Goal: Information Seeking & Learning: Learn about a topic

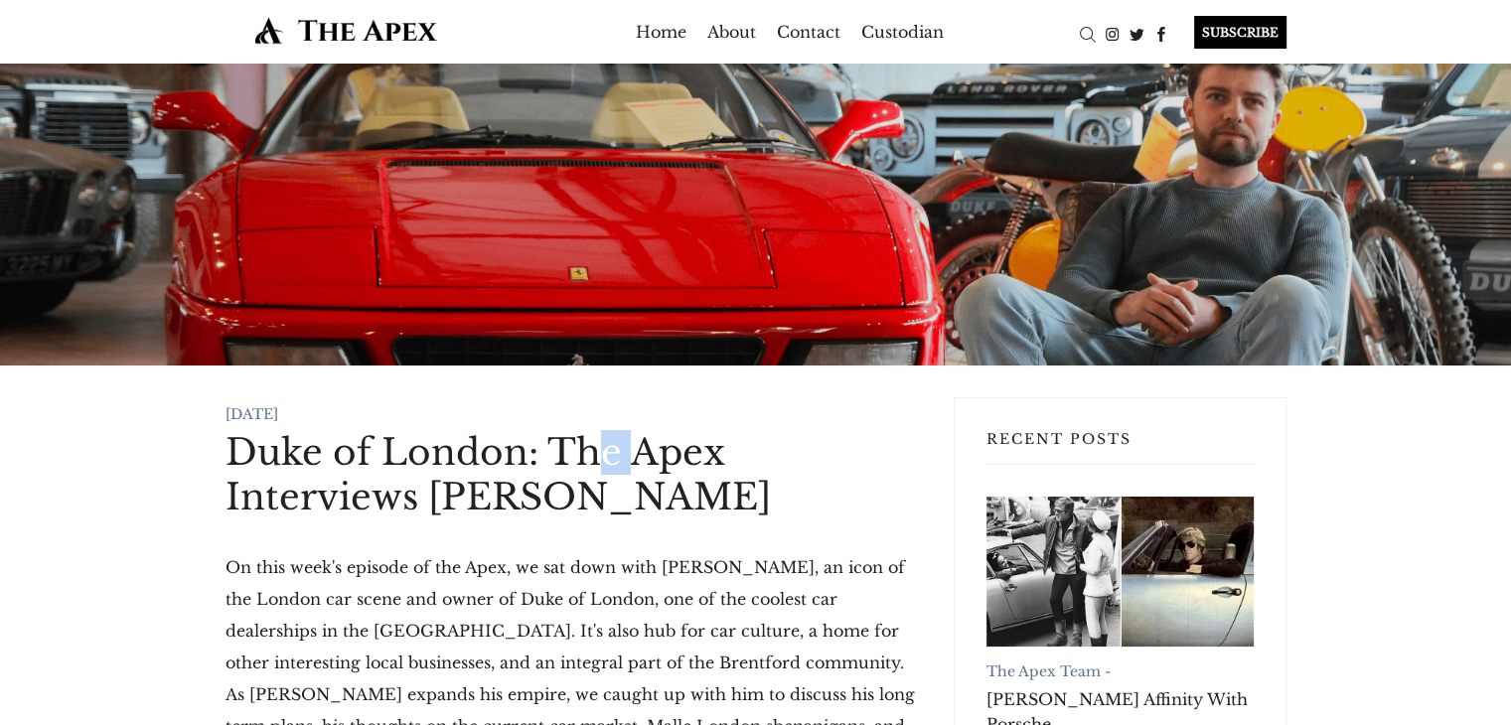
drag, startPoint x: 589, startPoint y: 452, endPoint x: 644, endPoint y: 482, distance: 62.2
click at [643, 475] on h1 "Duke of London: The Apex Interviews [PERSON_NAME]" at bounding box center [574, 474] width 696 height 89
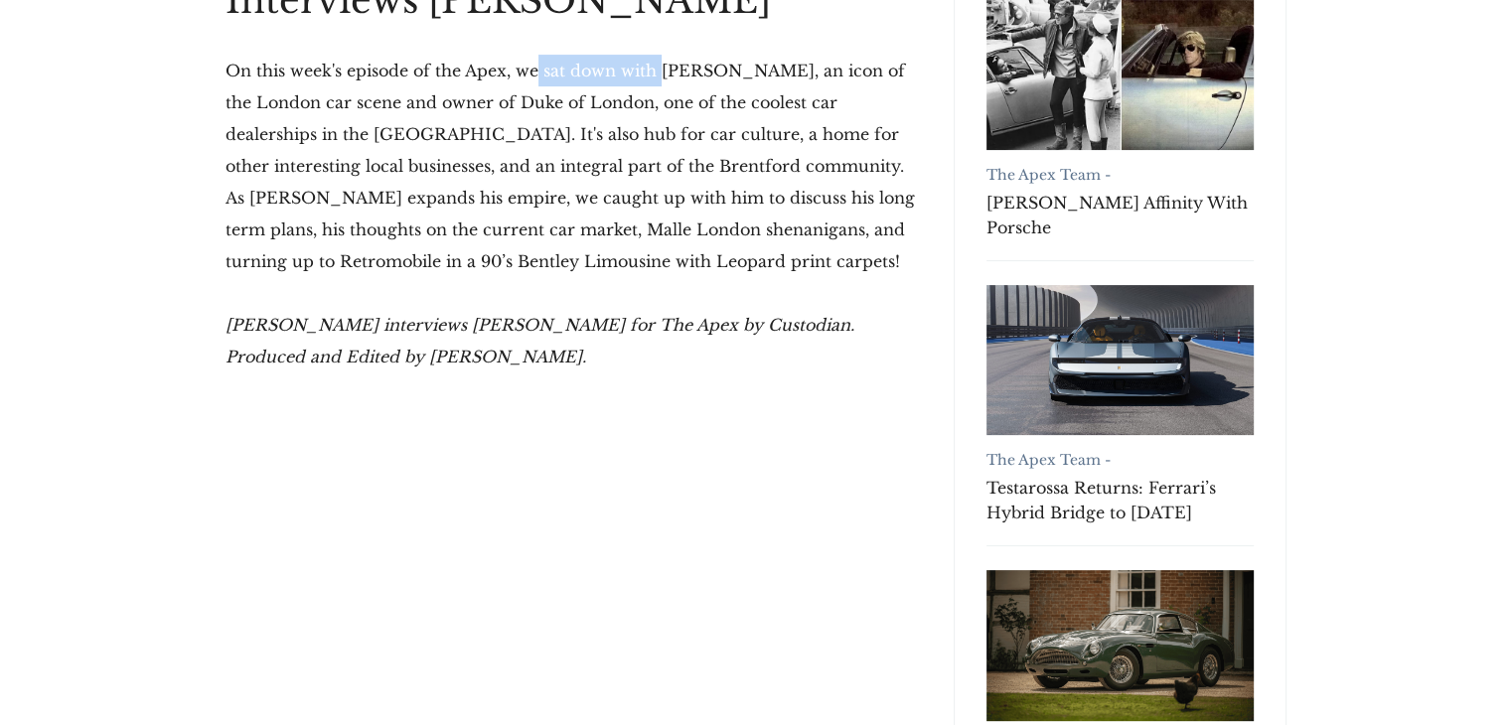
drag, startPoint x: 534, startPoint y: 69, endPoint x: 661, endPoint y: 68, distance: 126.2
click at [661, 68] on p "On this week's episode of the Apex, we sat down with [PERSON_NAME], an icon of …" at bounding box center [574, 166] width 696 height 223
click at [691, 68] on p "On this week's episode of the Apex, we sat down with [PERSON_NAME], an icon of …" at bounding box center [574, 166] width 696 height 223
drag, startPoint x: 513, startPoint y: 100, endPoint x: 618, endPoint y: 100, distance: 105.3
click at [600, 100] on p "On this week's episode of the Apex, we sat down with [PERSON_NAME], an icon of …" at bounding box center [574, 166] width 696 height 223
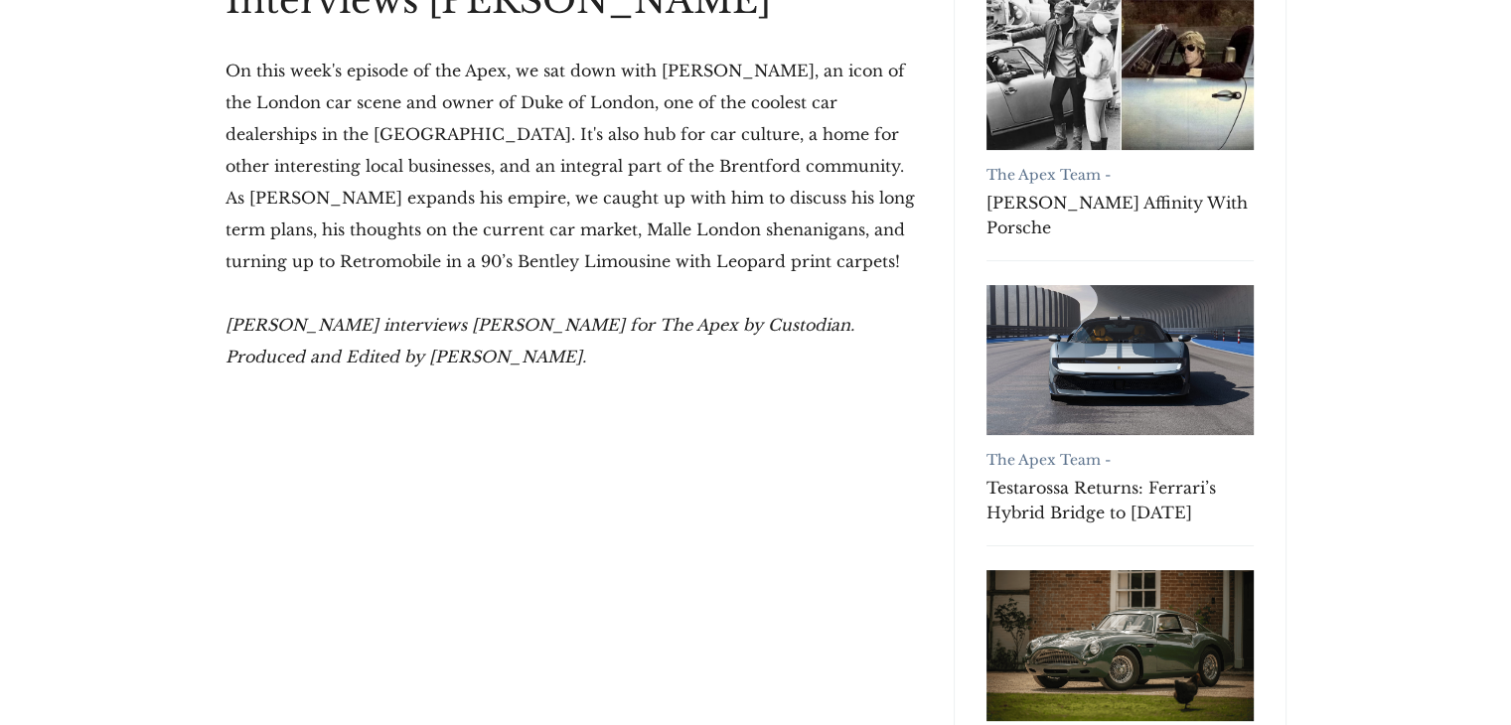
click at [687, 100] on p "On this week's episode of the Apex, we sat down with [PERSON_NAME], an icon of …" at bounding box center [574, 166] width 696 height 223
drag, startPoint x: 814, startPoint y: 101, endPoint x: 869, endPoint y: 108, distance: 56.1
click at [876, 101] on p "On this week's episode of the Apex, we sat down with [PERSON_NAME], an icon of …" at bounding box center [574, 166] width 696 height 223
click at [457, 156] on p "On this week's episode of the Apex, we sat down with [PERSON_NAME], an icon of …" at bounding box center [574, 166] width 696 height 223
drag, startPoint x: 243, startPoint y: 145, endPoint x: 506, endPoint y: 134, distance: 262.5
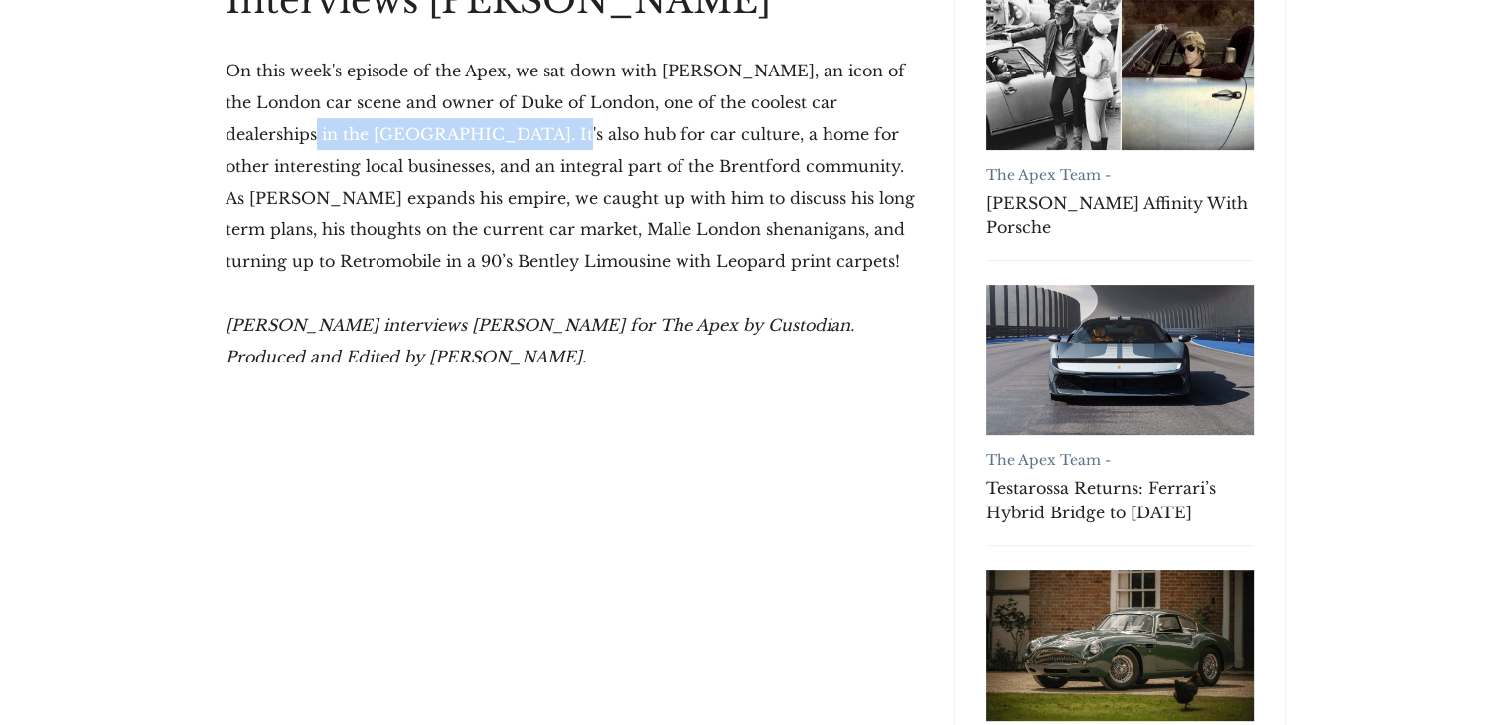
click at [483, 134] on p "On this week's episode of the Apex, we sat down with [PERSON_NAME], an icon of …" at bounding box center [574, 166] width 696 height 223
drag, startPoint x: 508, startPoint y: 134, endPoint x: 545, endPoint y: 135, distance: 37.8
click at [509, 134] on p "On this week's episode of the Apex, we sat down with [PERSON_NAME], an icon of …" at bounding box center [574, 166] width 696 height 223
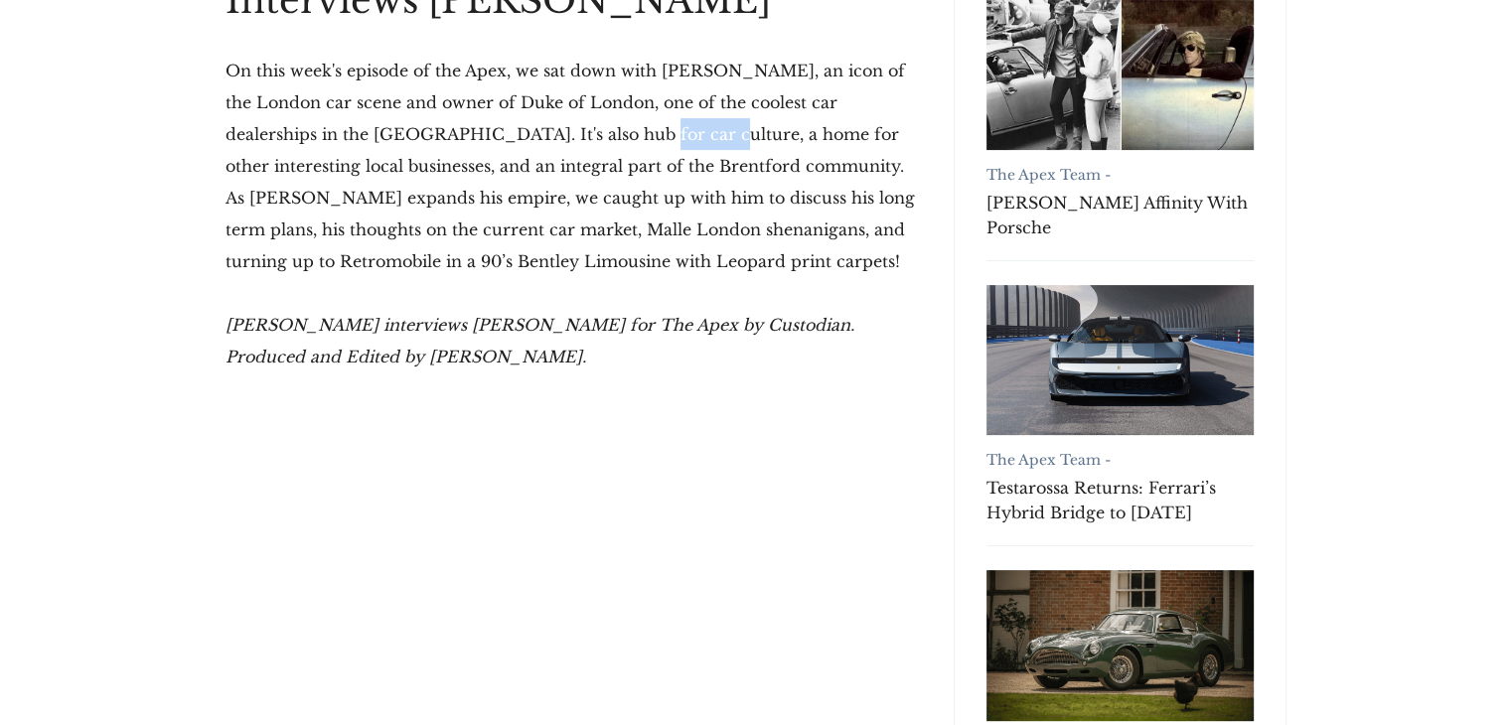
drag, startPoint x: 545, startPoint y: 135, endPoint x: 616, endPoint y: 135, distance: 70.5
click at [616, 135] on p "On this week's episode of the Apex, we sat down with [PERSON_NAME], an icon of …" at bounding box center [574, 166] width 696 height 223
drag, startPoint x: 681, startPoint y: 135, endPoint x: 908, endPoint y: 135, distance: 226.5
click at [908, 135] on p "On this week's episode of the Apex, we sat down with [PERSON_NAME], an icon of …" at bounding box center [574, 166] width 696 height 223
click at [757, 174] on p "On this week's episode of the Apex, we sat down with [PERSON_NAME], an icon of …" at bounding box center [574, 166] width 696 height 223
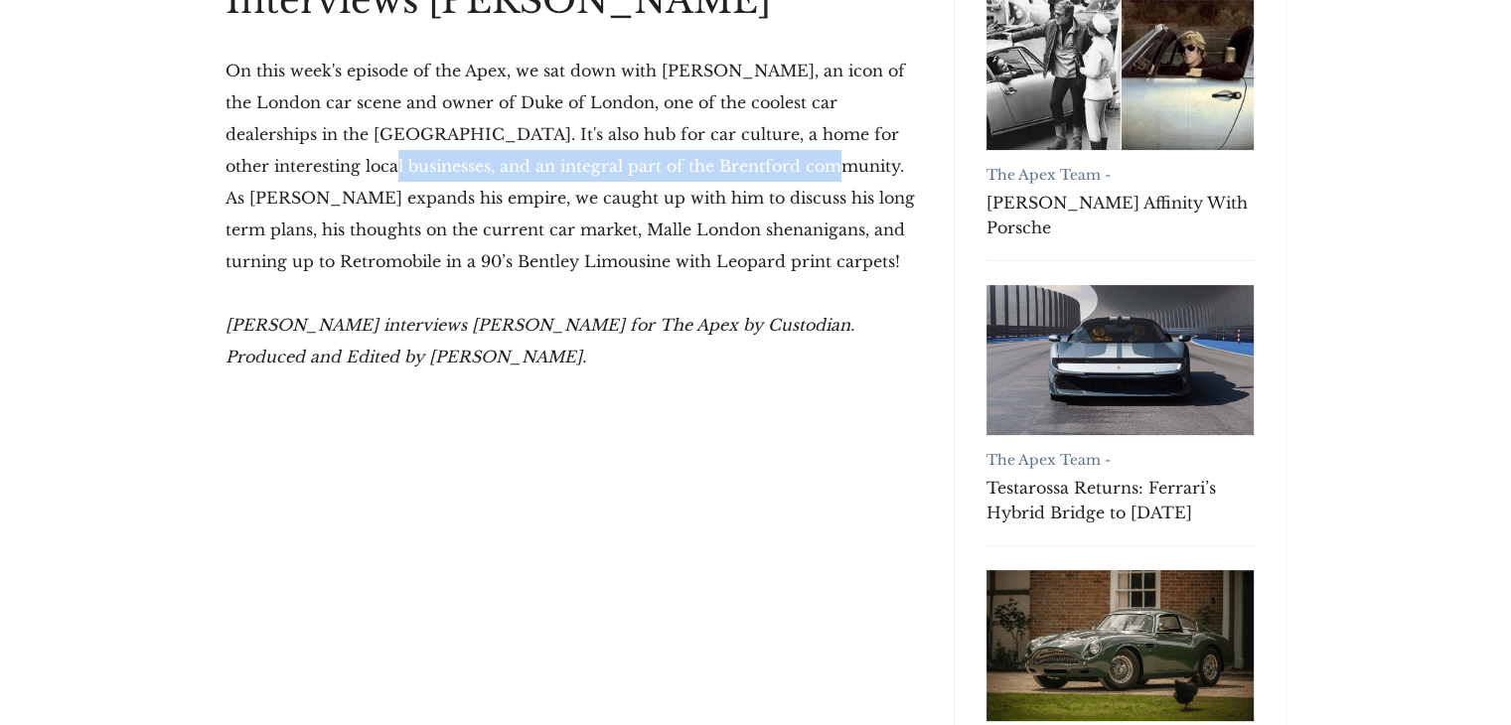
drag, startPoint x: 282, startPoint y: 169, endPoint x: 730, endPoint y: 166, distance: 448.0
click at [730, 166] on p "On this week's episode of the Apex, we sat down with [PERSON_NAME], an icon of …" at bounding box center [574, 166] width 696 height 223
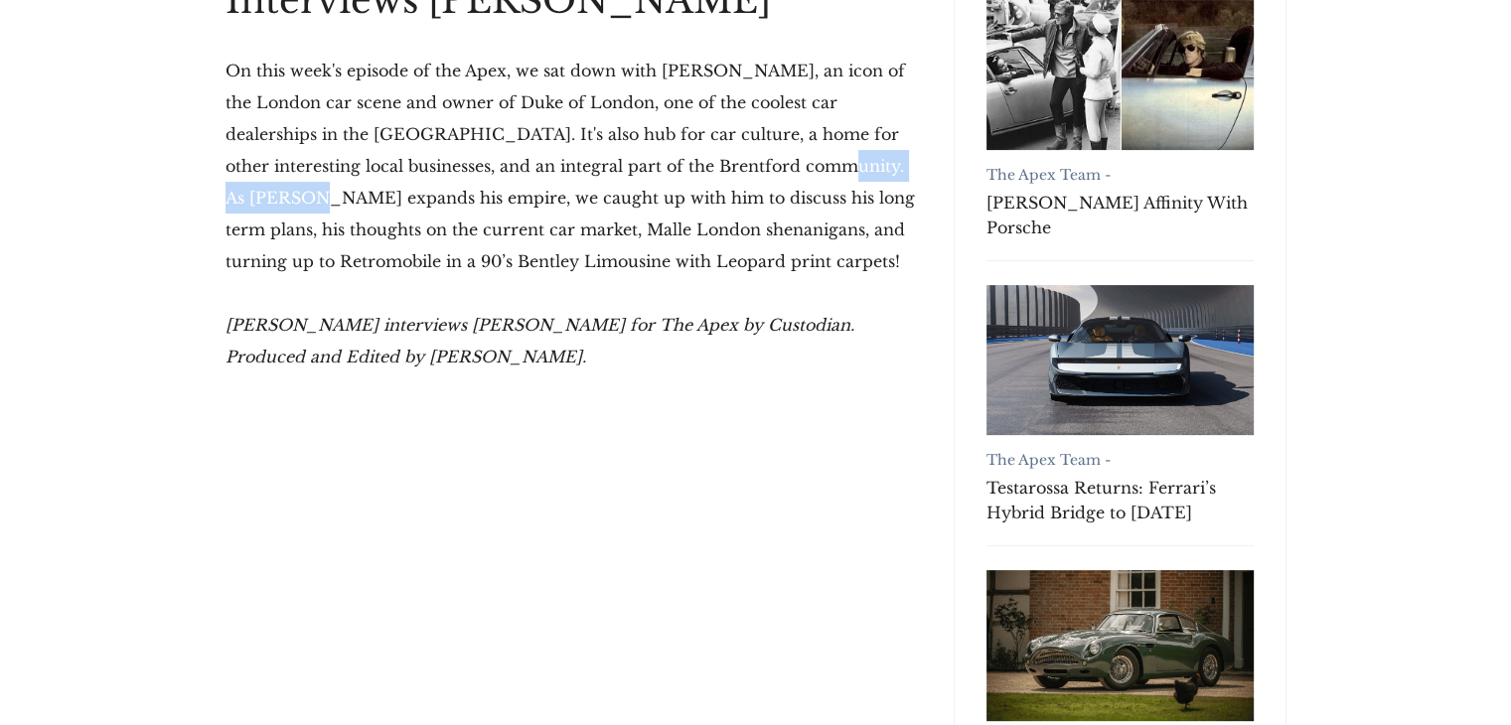
drag, startPoint x: 739, startPoint y: 166, endPoint x: 879, endPoint y: 166, distance: 140.1
click at [879, 166] on p "On this week's episode of the Apex, we sat down with [PERSON_NAME], an icon of …" at bounding box center [574, 166] width 696 height 223
click at [317, 192] on p "On this week's episode of the Apex, we sat down with [PERSON_NAME], an icon of …" at bounding box center [574, 166] width 696 height 223
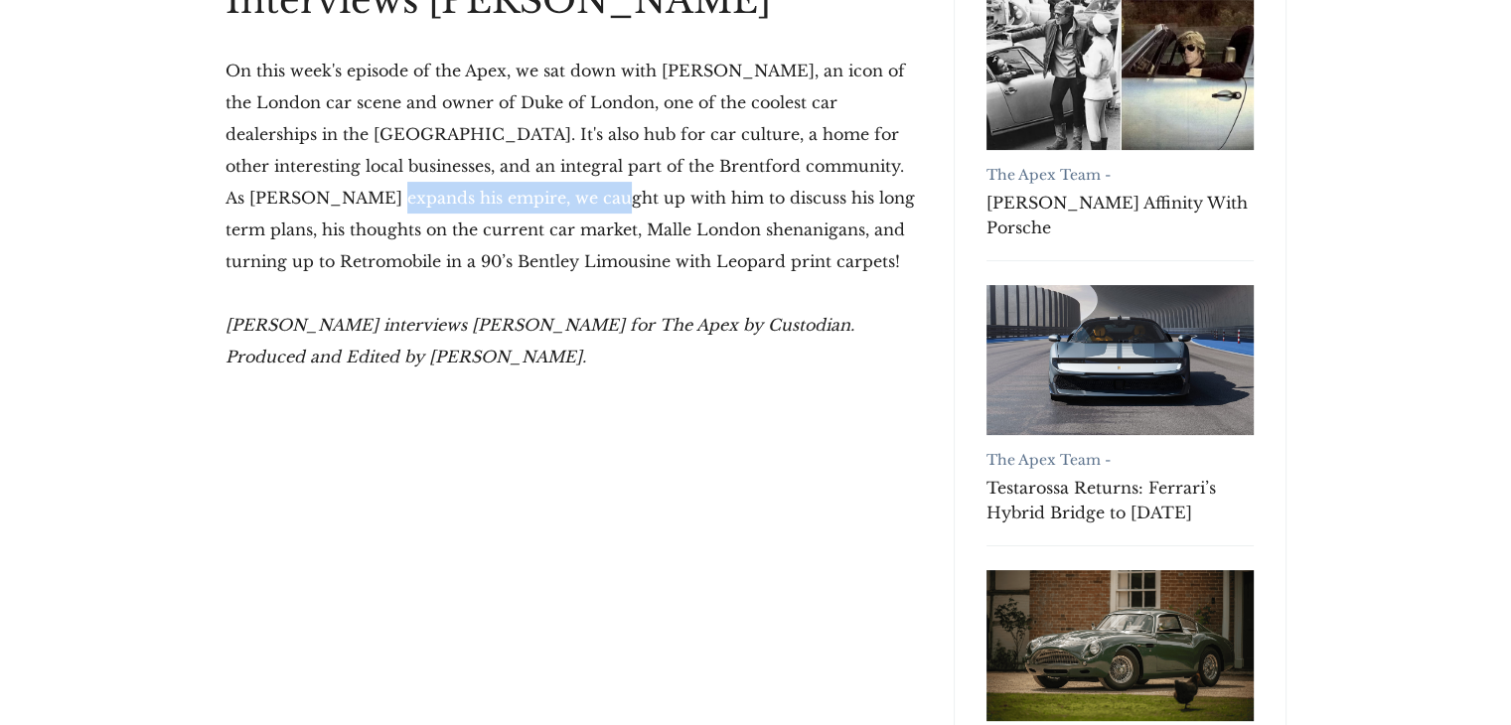
drag, startPoint x: 414, startPoint y: 199, endPoint x: 481, endPoint y: 199, distance: 66.6
click at [481, 199] on p "On this week's episode of the Apex, we sat down with [PERSON_NAME], an icon of …" at bounding box center [574, 166] width 696 height 223
click at [629, 239] on p "On this week's episode of the Apex, we sat down with [PERSON_NAME], an icon of …" at bounding box center [574, 166] width 696 height 223
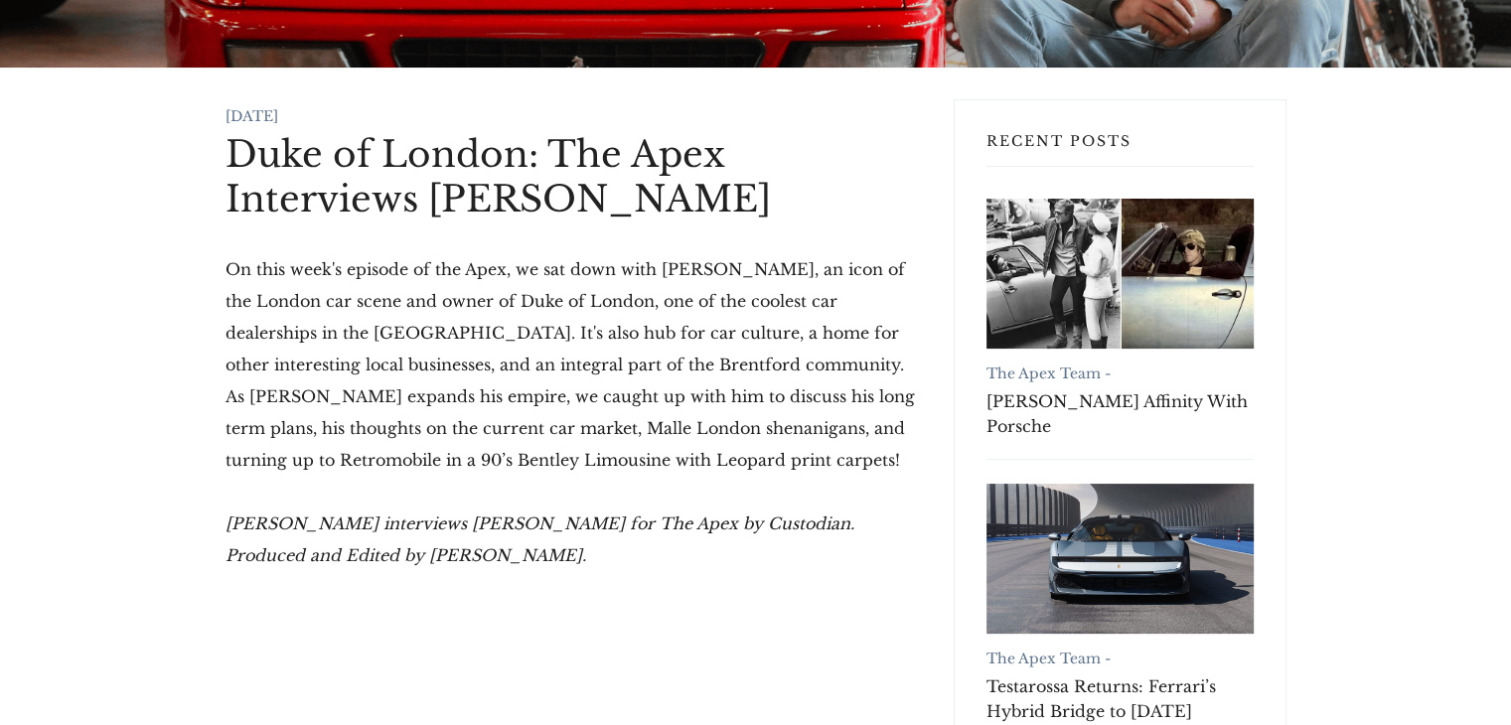
scroll to position [298, 0]
drag, startPoint x: 429, startPoint y: 367, endPoint x: 576, endPoint y: 370, distance: 147.1
click at [576, 370] on p "On this week's episode of the Apex, we sat down with [PERSON_NAME], an icon of …" at bounding box center [574, 364] width 696 height 223
click at [555, 416] on p "On this week's episode of the Apex, we sat down with [PERSON_NAME], an icon of …" at bounding box center [574, 364] width 696 height 223
drag, startPoint x: 656, startPoint y: 398, endPoint x: 890, endPoint y: 394, distance: 234.5
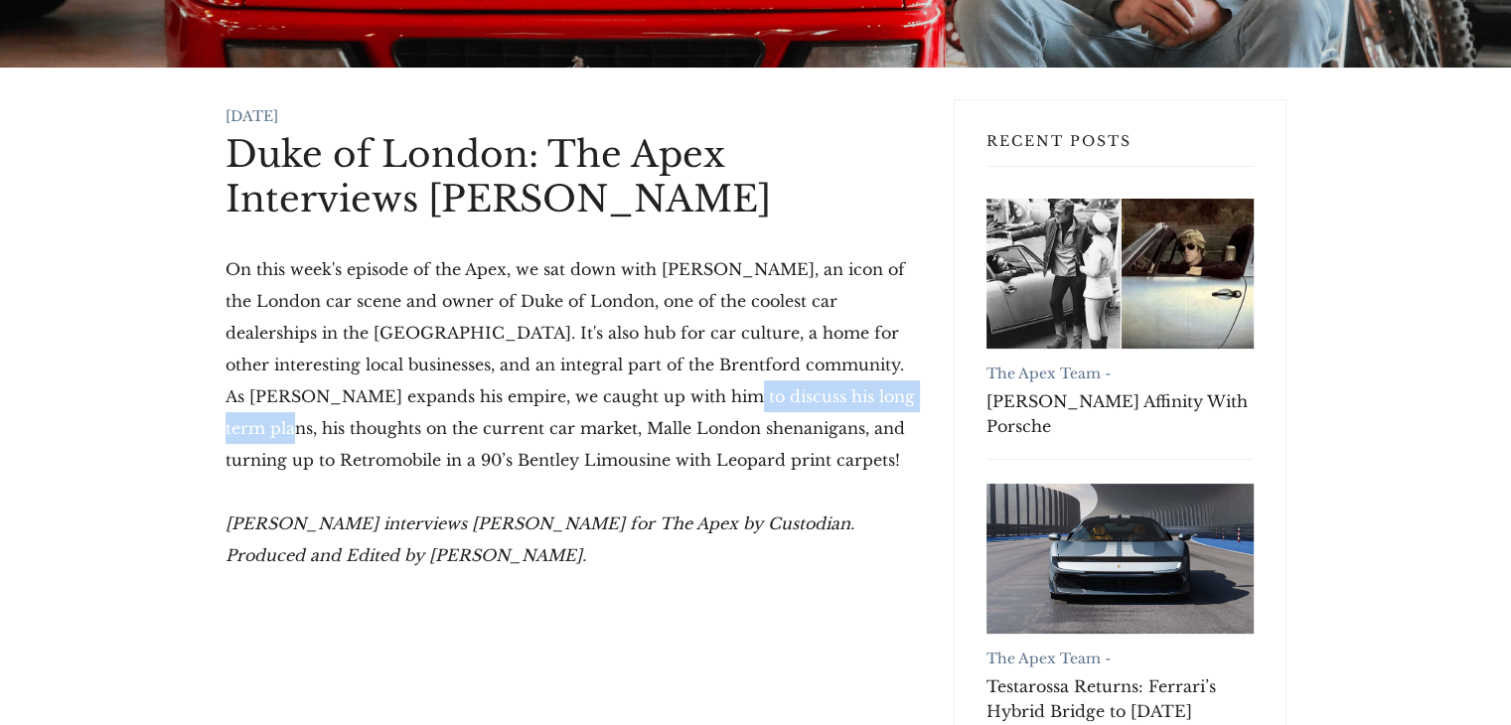
click at [855, 394] on p "On this week's episode of the Apex, we sat down with [PERSON_NAME], an icon of …" at bounding box center [574, 364] width 696 height 223
click at [775, 426] on p "On this week's episode of the Apex, we sat down with [PERSON_NAME], an icon of …" at bounding box center [574, 364] width 696 height 223
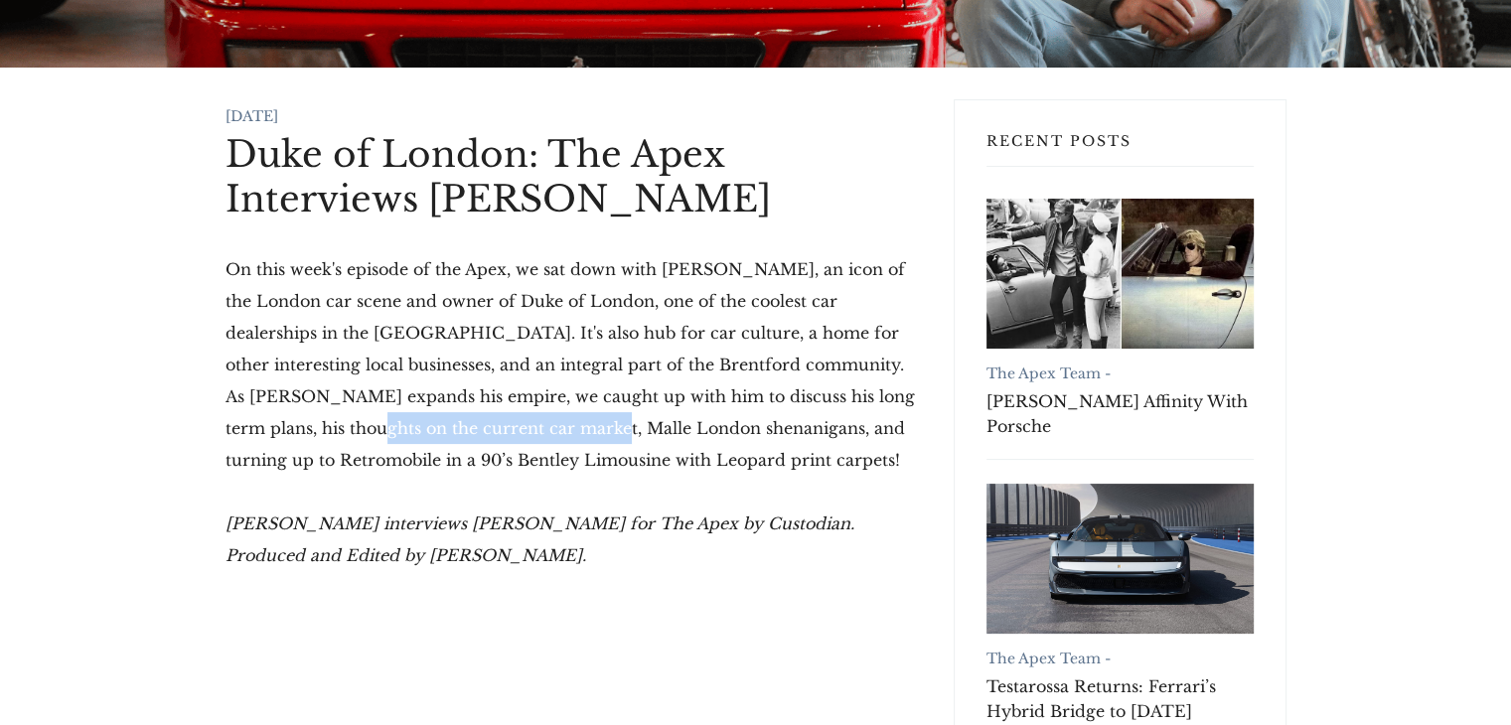
drag, startPoint x: 261, startPoint y: 415, endPoint x: 503, endPoint y: 415, distance: 241.4
click at [503, 415] on p "On this week's episode of the Apex, we sat down with [PERSON_NAME], an icon of …" at bounding box center [574, 364] width 696 height 223
click at [513, 429] on p "On this week's episode of the Apex, we sat down with [PERSON_NAME], an icon of …" at bounding box center [574, 364] width 696 height 223
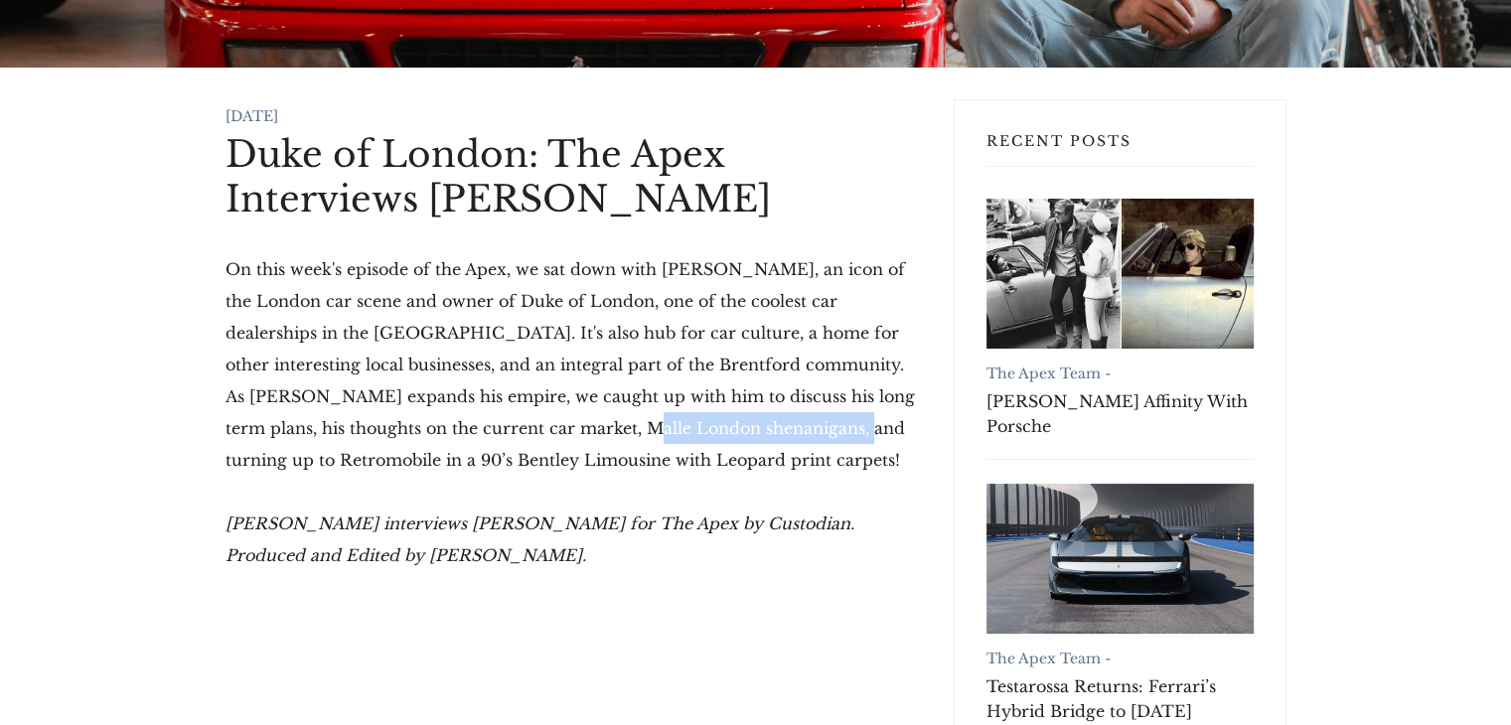
drag, startPoint x: 545, startPoint y: 428, endPoint x: 739, endPoint y: 446, distance: 194.5
click at [751, 429] on p "On this week's episode of the Apex, we sat down with [PERSON_NAME], an icon of …" at bounding box center [574, 364] width 696 height 223
click at [664, 457] on p "On this week's episode of the Apex, we sat down with [PERSON_NAME], an icon of …" at bounding box center [574, 364] width 696 height 223
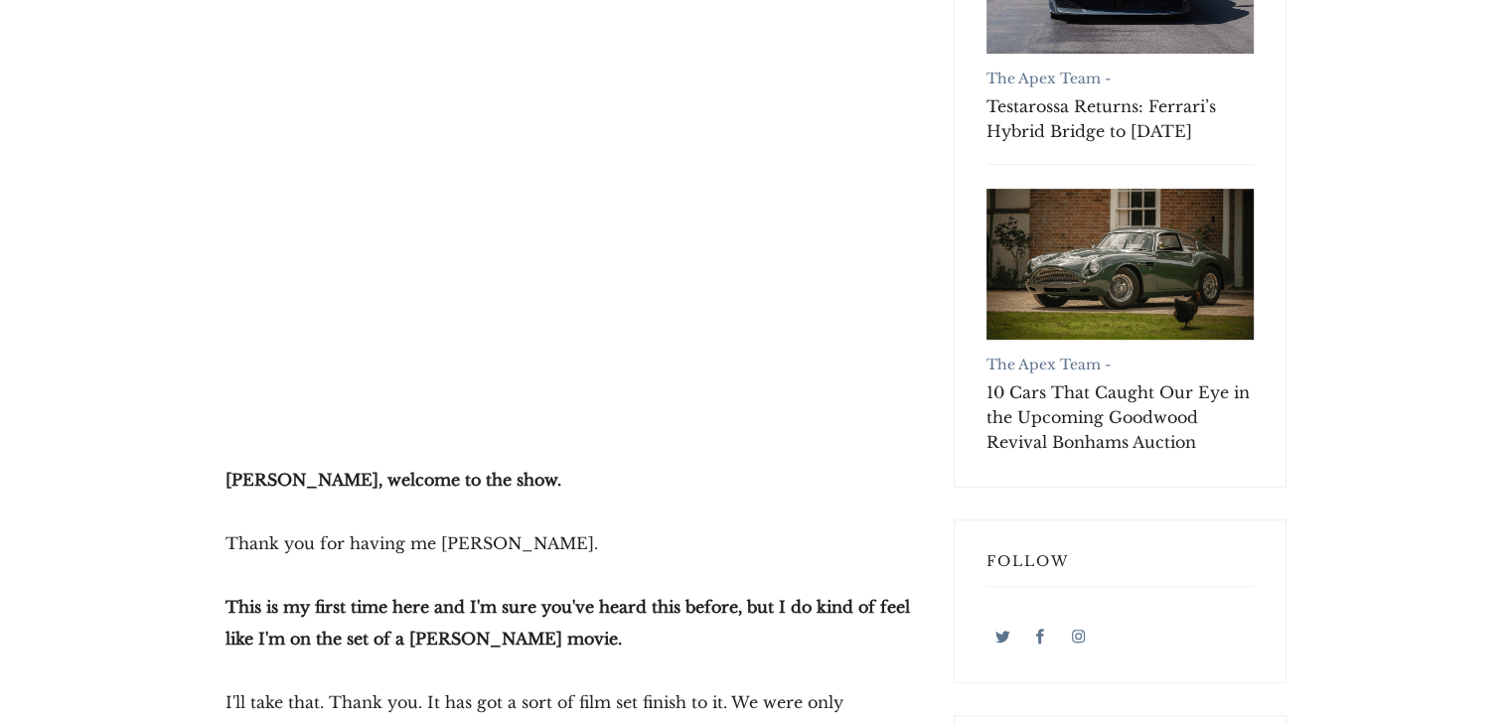
scroll to position [1093, 0]
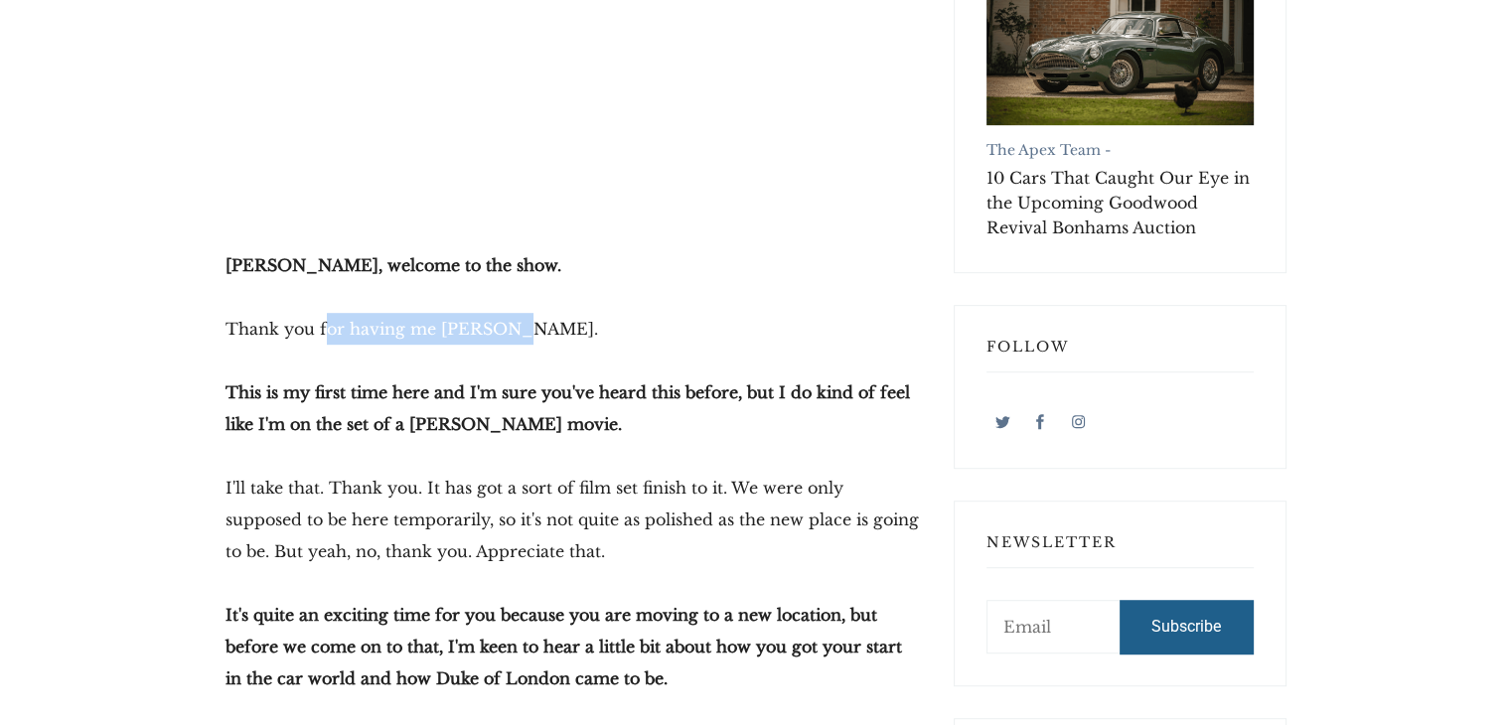
drag, startPoint x: 451, startPoint y: 319, endPoint x: 568, endPoint y: 321, distance: 117.2
click at [568, 321] on p "Thank you for having me [PERSON_NAME]." at bounding box center [574, 329] width 696 height 32
click at [445, 380] on p "This is my first time here and I'm sure you've heard this before, but I do kind…" at bounding box center [574, 409] width 696 height 64
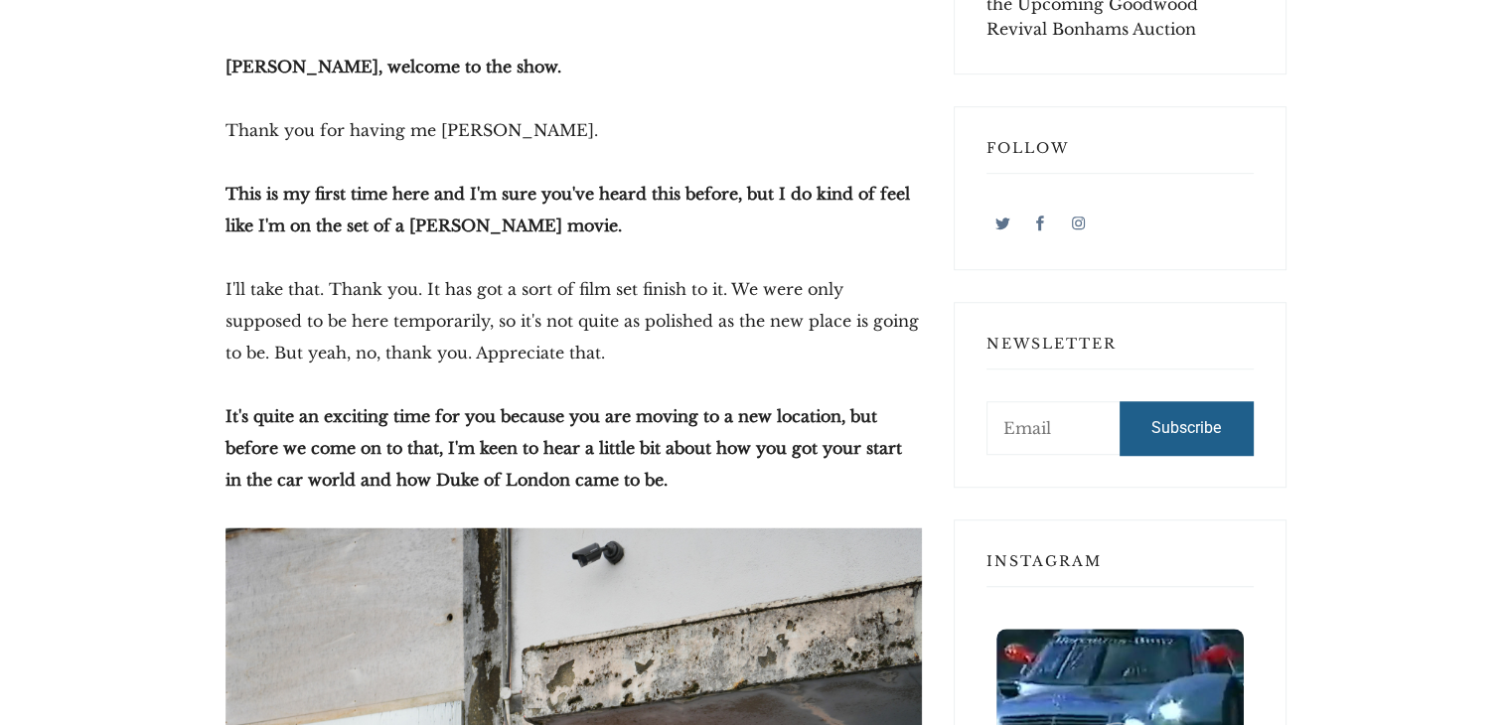
scroll to position [1391, 0]
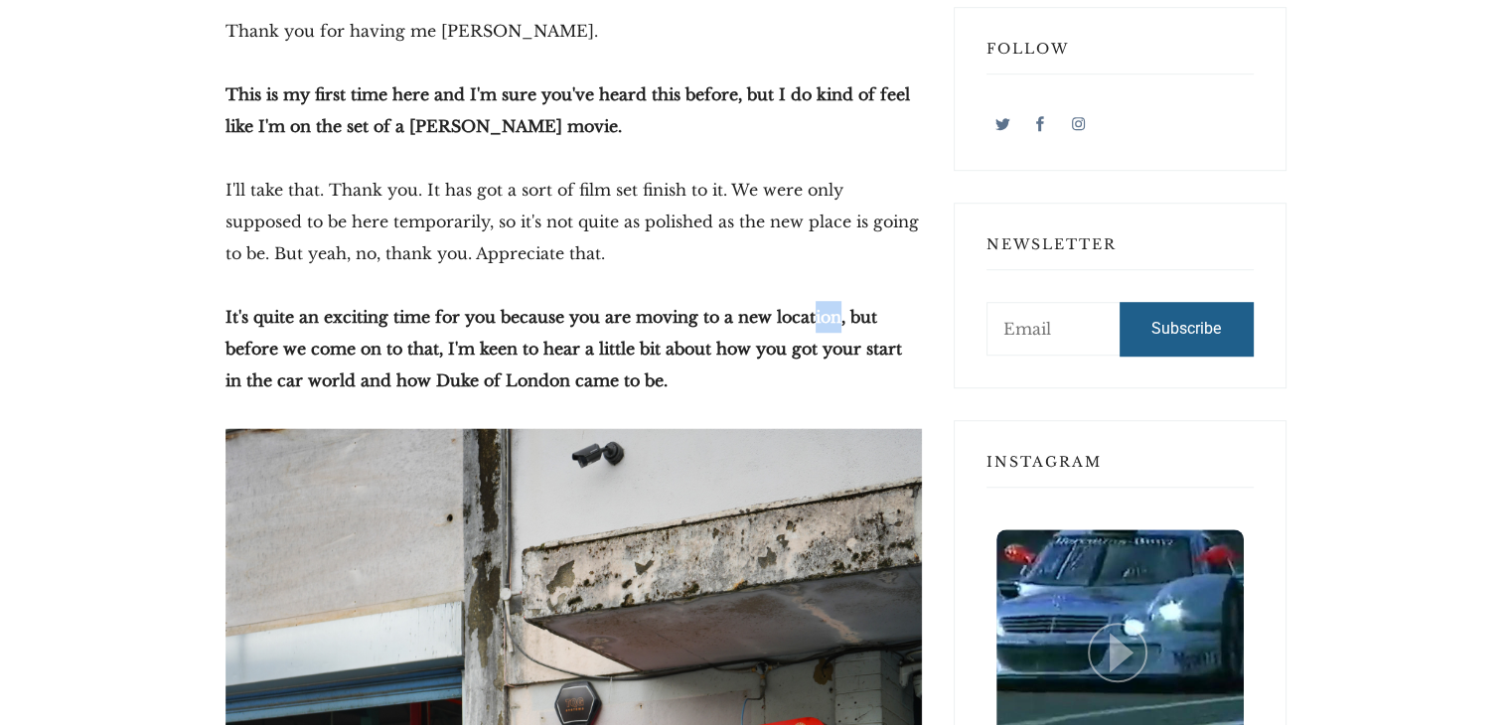
drag, startPoint x: 821, startPoint y: 320, endPoint x: 842, endPoint y: 321, distance: 21.9
click at [842, 321] on strong "It's quite an exciting time for you because you are moving to a new location, b…" at bounding box center [564, 348] width 677 height 83
click at [536, 343] on strong "It's quite an exciting time for you because you are moving to a new location, b…" at bounding box center [564, 348] width 677 height 83
drag, startPoint x: 314, startPoint y: 355, endPoint x: 536, endPoint y: 355, distance: 222.5
click at [536, 355] on strong "It's quite an exciting time for you because you are moving to a new location, b…" at bounding box center [564, 348] width 677 height 83
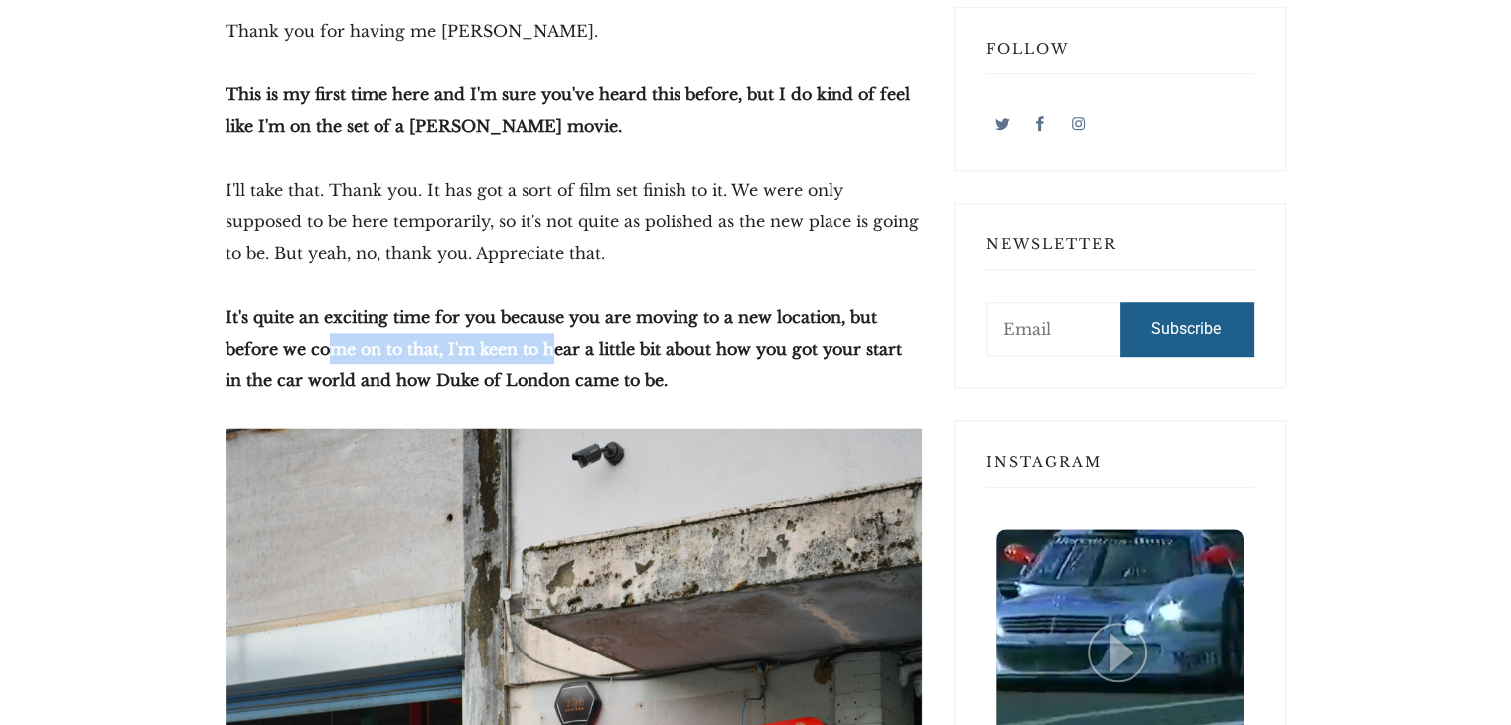
click at [496, 360] on p "It's quite an exciting time for you because you are moving to a new location, b…" at bounding box center [574, 348] width 696 height 95
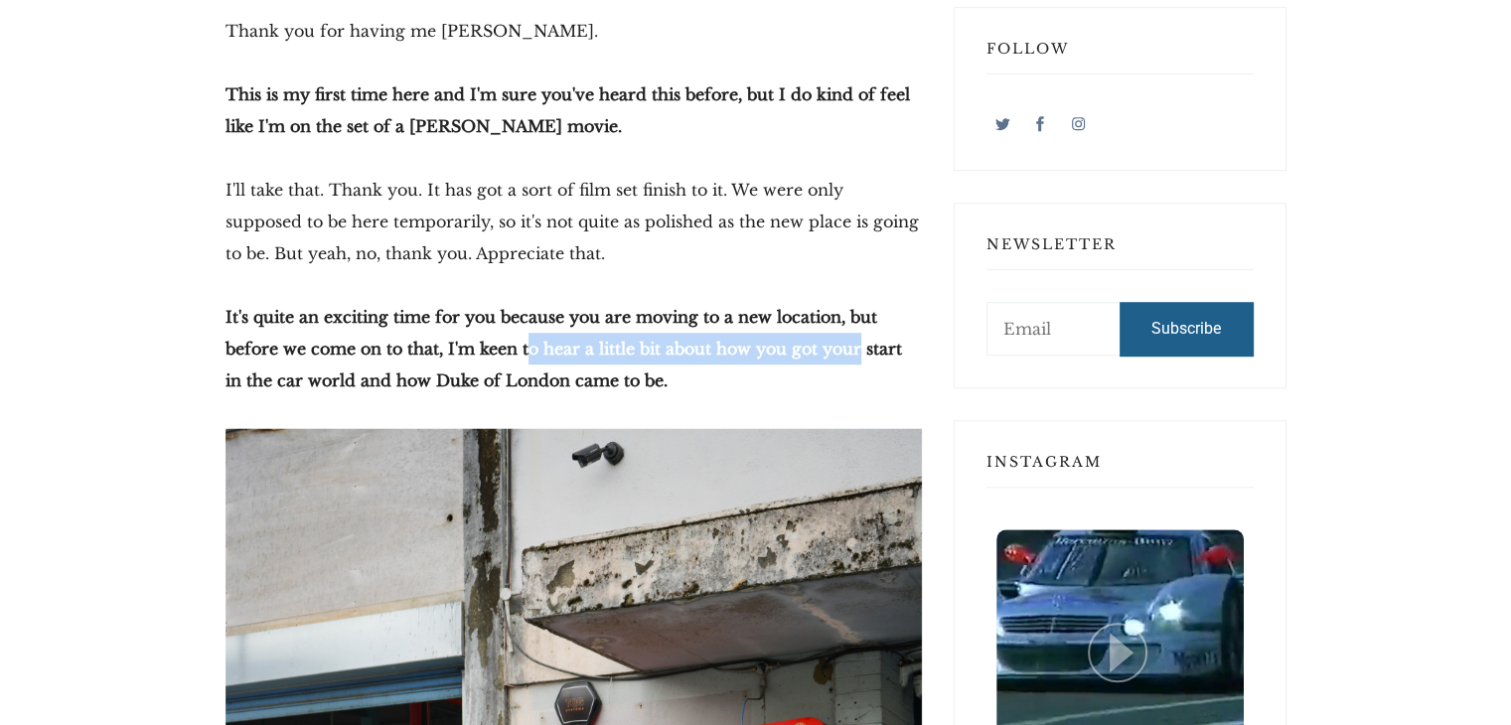
drag, startPoint x: 535, startPoint y: 352, endPoint x: 837, endPoint y: 358, distance: 302.1
click at [837, 358] on strong "It's quite an exciting time for you because you are moving to a new location, b…" at bounding box center [564, 348] width 677 height 83
click at [715, 367] on p "It's quite an exciting time for you because you are moving to a new location, b…" at bounding box center [574, 348] width 696 height 95
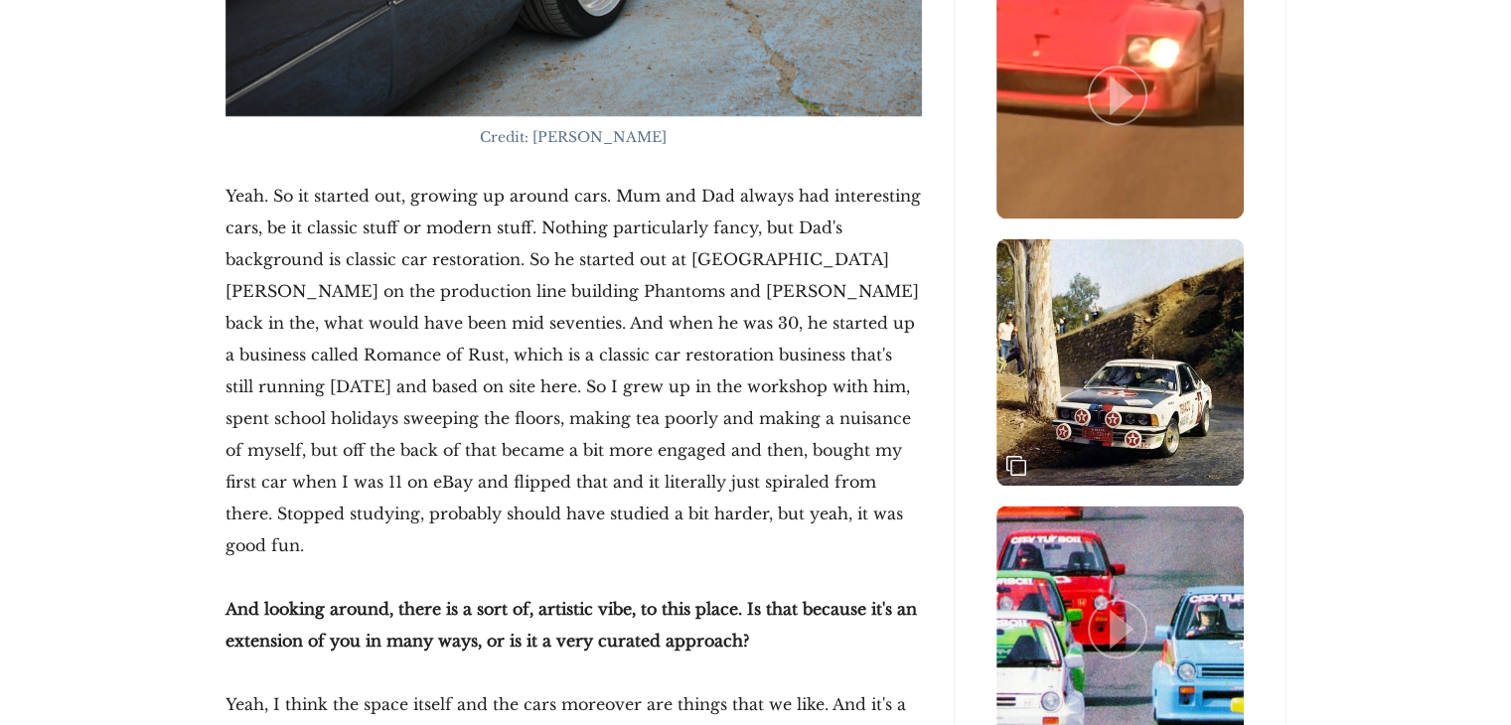
scroll to position [2782, 0]
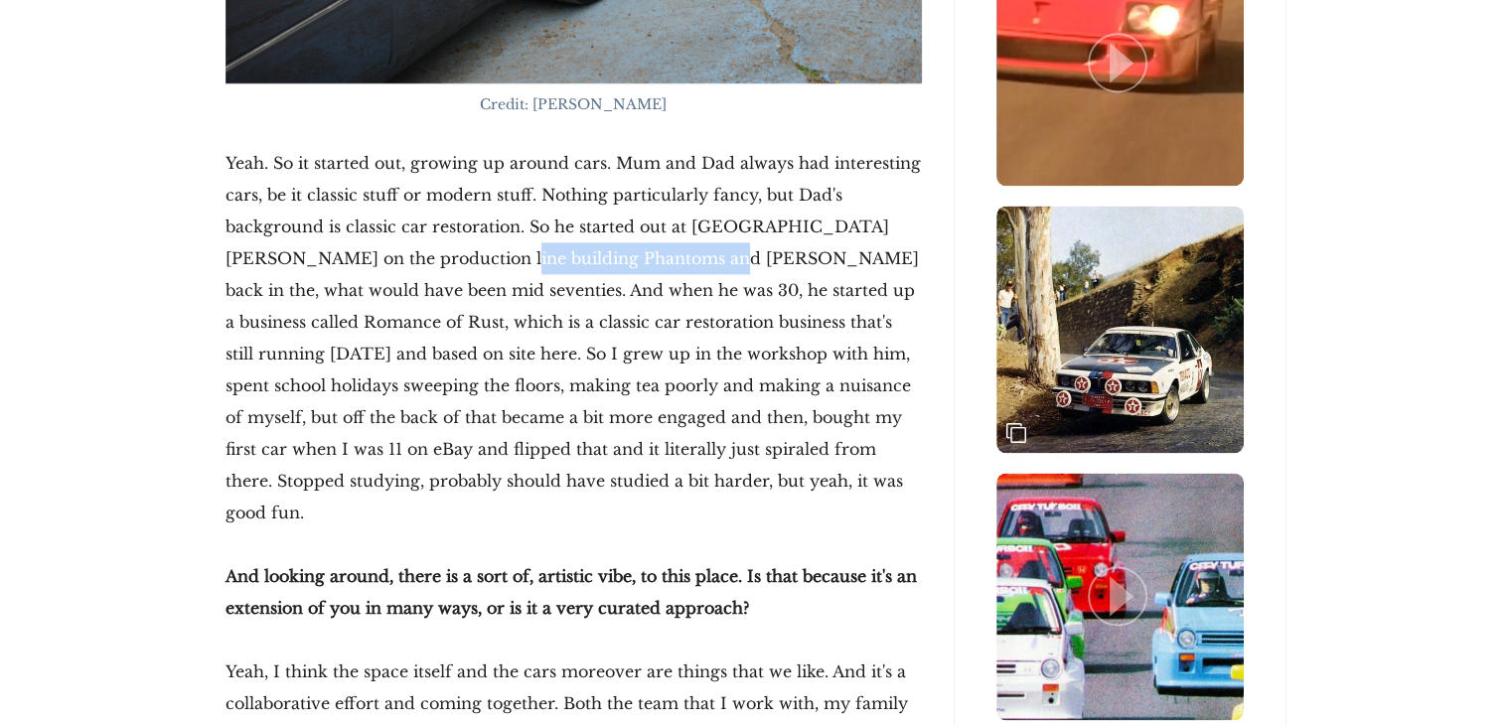
drag, startPoint x: 570, startPoint y: 263, endPoint x: 606, endPoint y: 263, distance: 35.8
click at [606, 263] on p "Yeah. So it started out, growing up around cars. Mum and Dad always had interes…" at bounding box center [574, 337] width 696 height 381
drag, startPoint x: 627, startPoint y: 263, endPoint x: 648, endPoint y: 263, distance: 20.9
click at [628, 263] on p "Yeah. So it started out, growing up around cars. Mum and Dad always had interes…" at bounding box center [574, 337] width 696 height 381
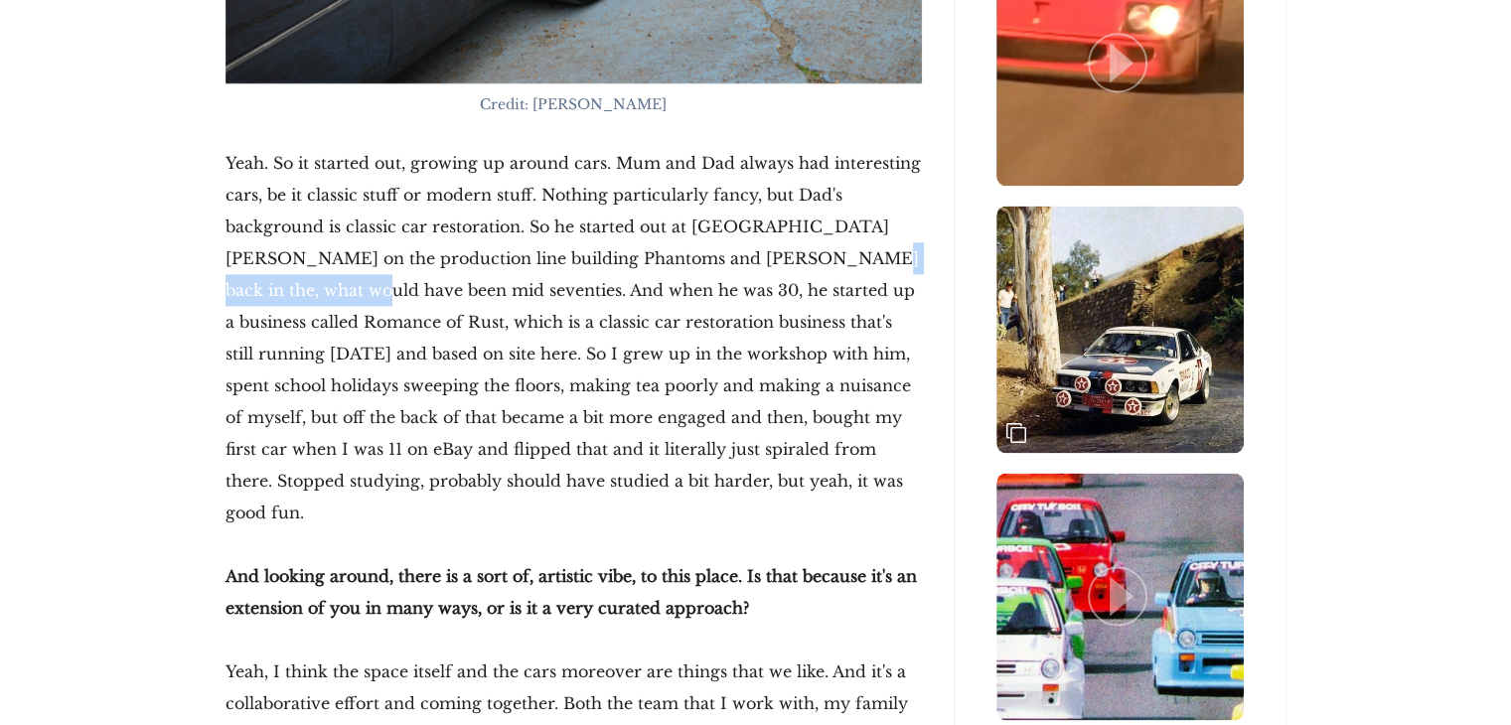
drag, startPoint x: 817, startPoint y: 263, endPoint x: 905, endPoint y: 267, distance: 88.5
click at [905, 267] on p "Yeah. So it started out, growing up around cars. Mum and Dad always had interes…" at bounding box center [574, 337] width 696 height 381
click at [750, 299] on p "Yeah. So it started out, growing up around cars. Mum and Dad always had interes…" at bounding box center [574, 337] width 696 height 381
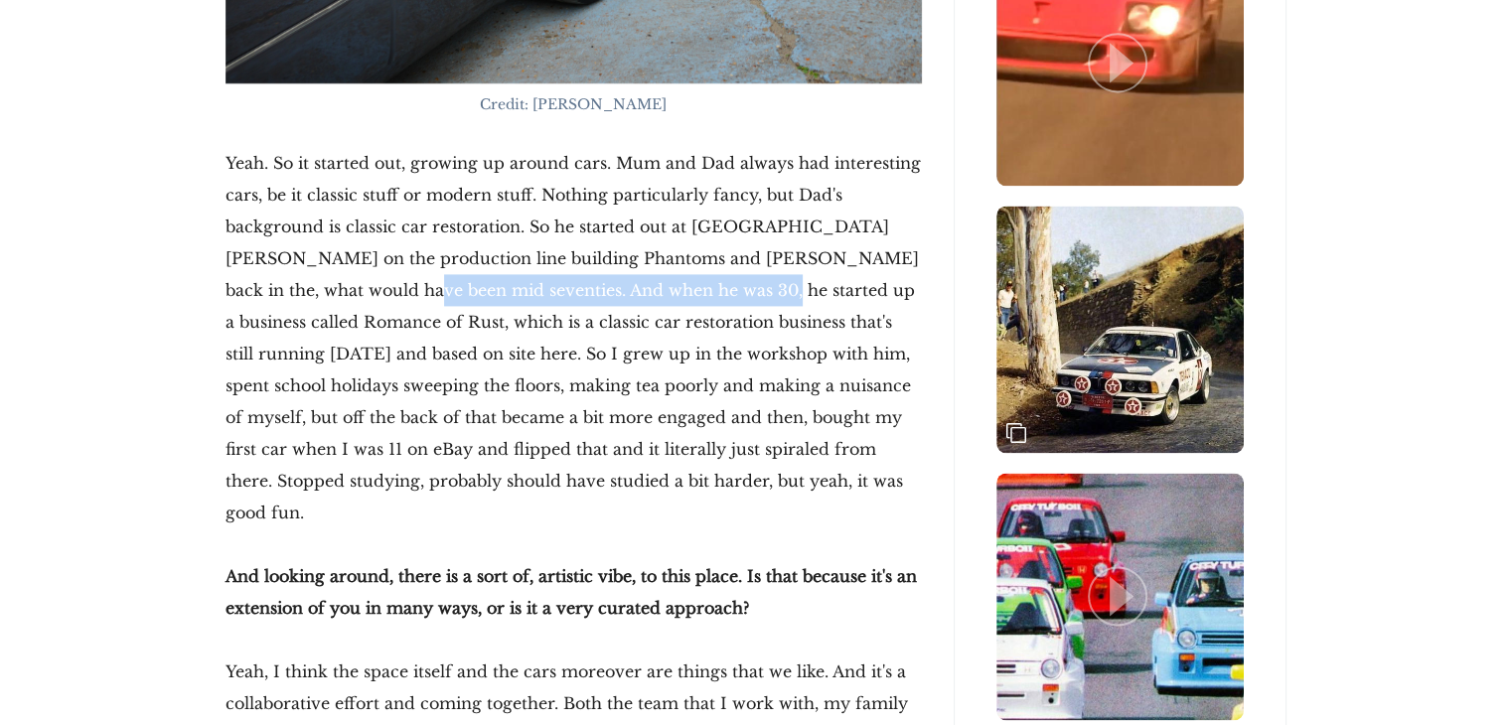
drag, startPoint x: 260, startPoint y: 292, endPoint x: 610, endPoint y: 294, distance: 349.7
click at [602, 294] on p "Yeah. So it started out, growing up around cars. Mum and Dad always had interes…" at bounding box center [574, 337] width 696 height 381
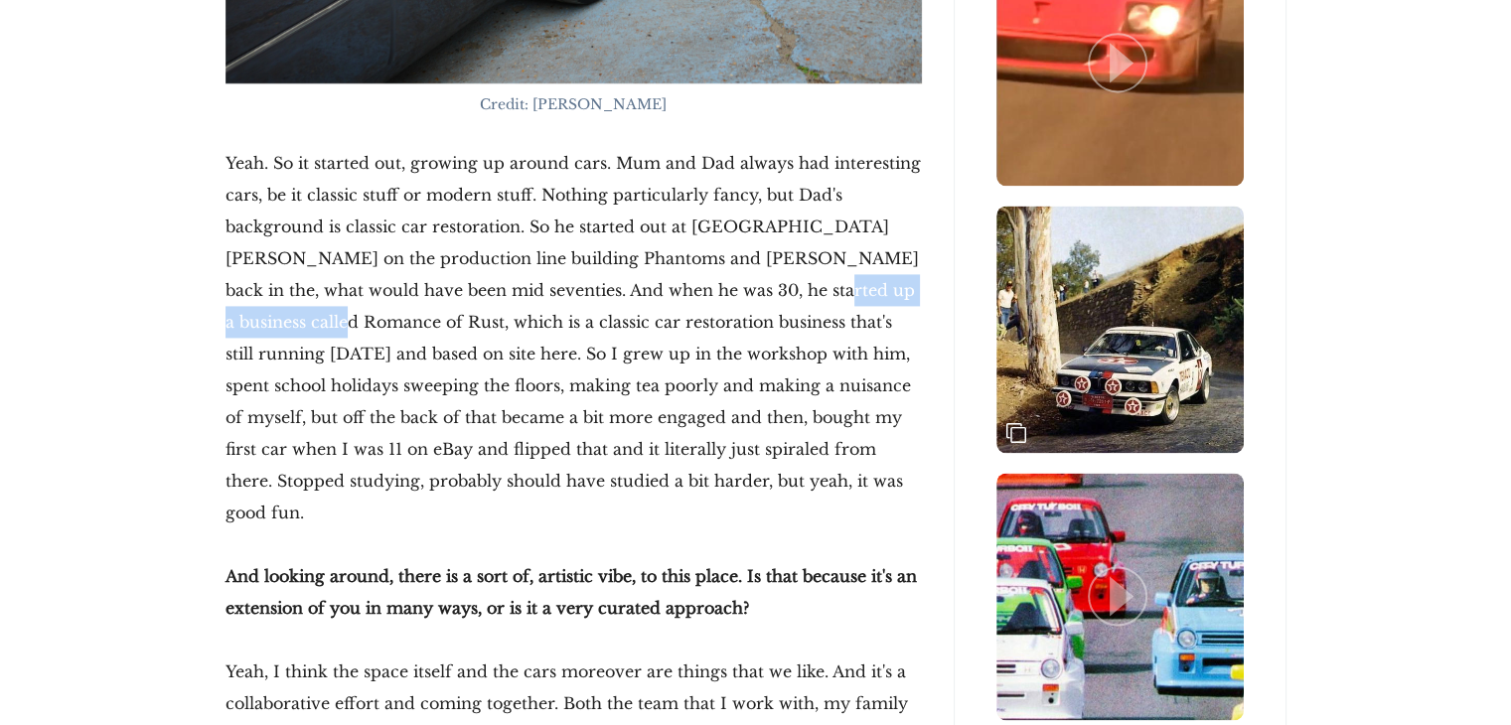
drag, startPoint x: 663, startPoint y: 294, endPoint x: 861, endPoint y: 290, distance: 198.7
click at [861, 290] on p "Yeah. So it started out, growing up around cars. Mum and Dad always had interes…" at bounding box center [574, 337] width 696 height 381
click at [482, 323] on p "Yeah. So it started out, growing up around cars. Mum and Dad always had interes…" at bounding box center [574, 337] width 696 height 381
drag, startPoint x: 306, startPoint y: 323, endPoint x: 418, endPoint y: 312, distance: 112.8
click at [418, 312] on p "Yeah. So it started out, growing up around cars. Mum and Dad always had interes…" at bounding box center [574, 337] width 696 height 381
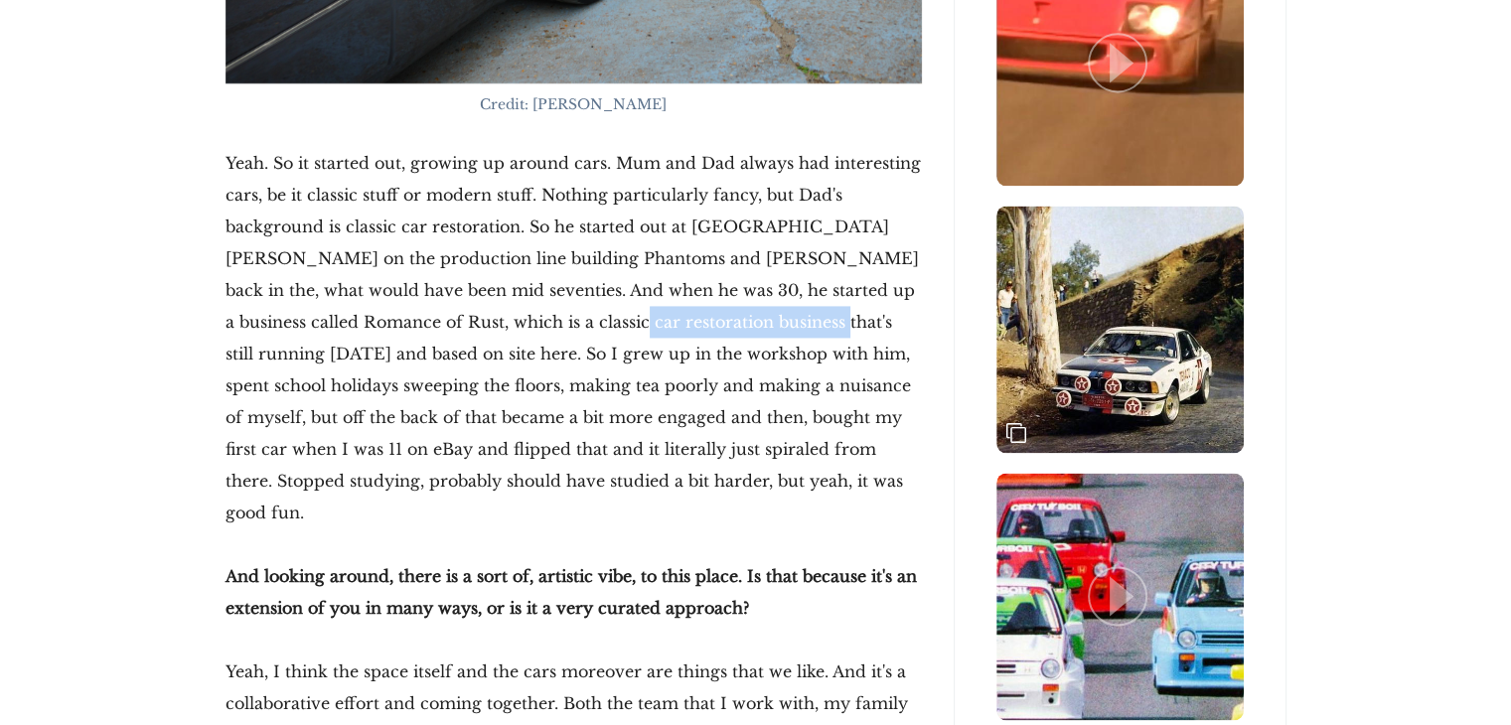
drag, startPoint x: 481, startPoint y: 312, endPoint x: 667, endPoint y: 312, distance: 185.8
click at [667, 312] on p "Yeah. So it started out, growing up around cars. Mum and Dad always had interes…" at bounding box center [574, 337] width 696 height 381
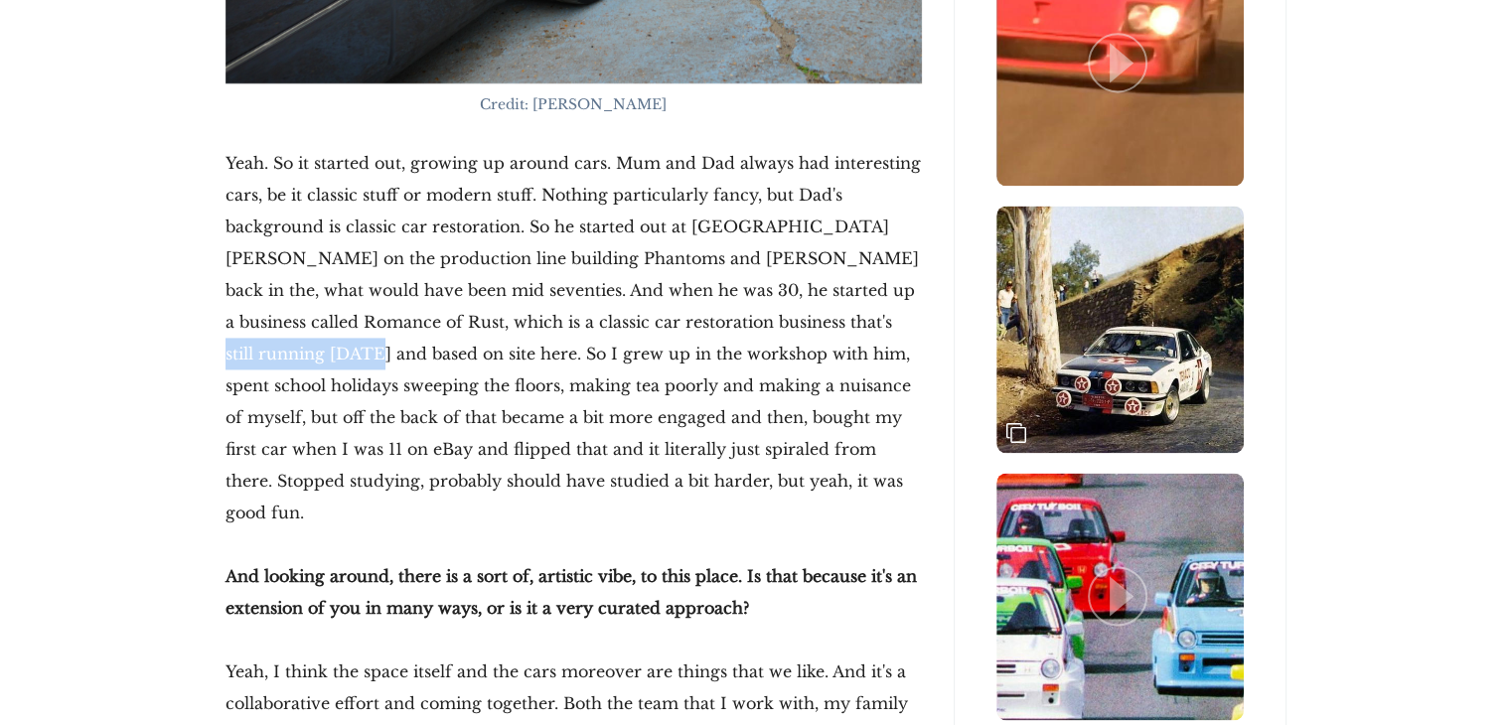
drag, startPoint x: 715, startPoint y: 312, endPoint x: 886, endPoint y: 316, distance: 170.9
click at [886, 316] on p "Yeah. So it started out, growing up around cars. Mum and Dad always had interes…" at bounding box center [574, 337] width 696 height 381
click at [283, 332] on p "Yeah. So it started out, growing up around cars. Mum and Dad always had interes…" at bounding box center [574, 337] width 696 height 381
drag, startPoint x: 260, startPoint y: 347, endPoint x: 405, endPoint y: 345, distance: 145.1
click at [405, 345] on p "Yeah. So it started out, growing up around cars. Mum and Dad always had interes…" at bounding box center [574, 337] width 696 height 381
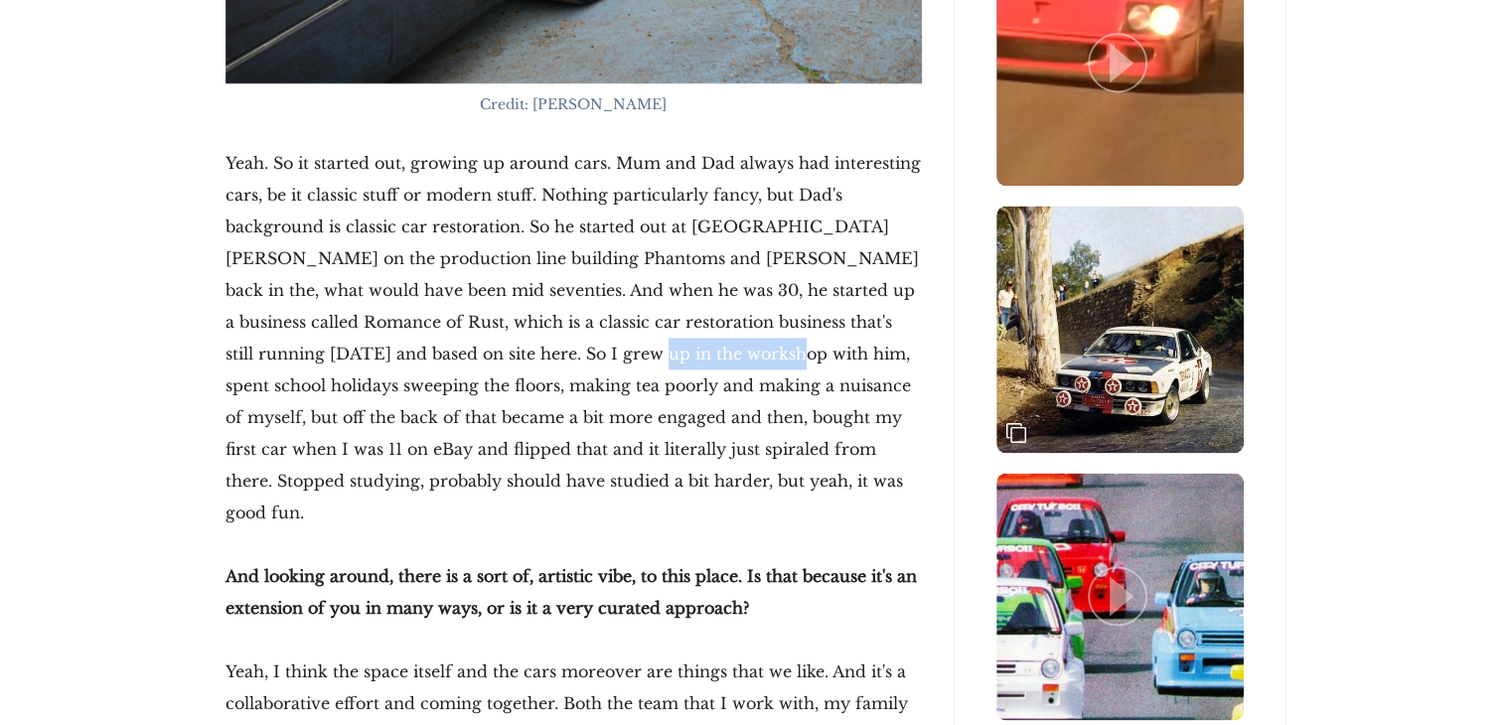
drag, startPoint x: 499, startPoint y: 347, endPoint x: 630, endPoint y: 345, distance: 131.1
click at [630, 345] on p "Yeah. So it started out, growing up around cars. Mum and Dad always had interes…" at bounding box center [574, 337] width 696 height 381
click at [670, 346] on p "Yeah. So it started out, growing up around cars. Mum and Dad always had interes…" at bounding box center [574, 337] width 696 height 381
drag, startPoint x: 286, startPoint y: 346, endPoint x: 620, endPoint y: 343, distance: 333.8
click at [620, 343] on p "Yeah. So it started out, growing up around cars. Mum and Dad always had interes…" at bounding box center [574, 337] width 696 height 381
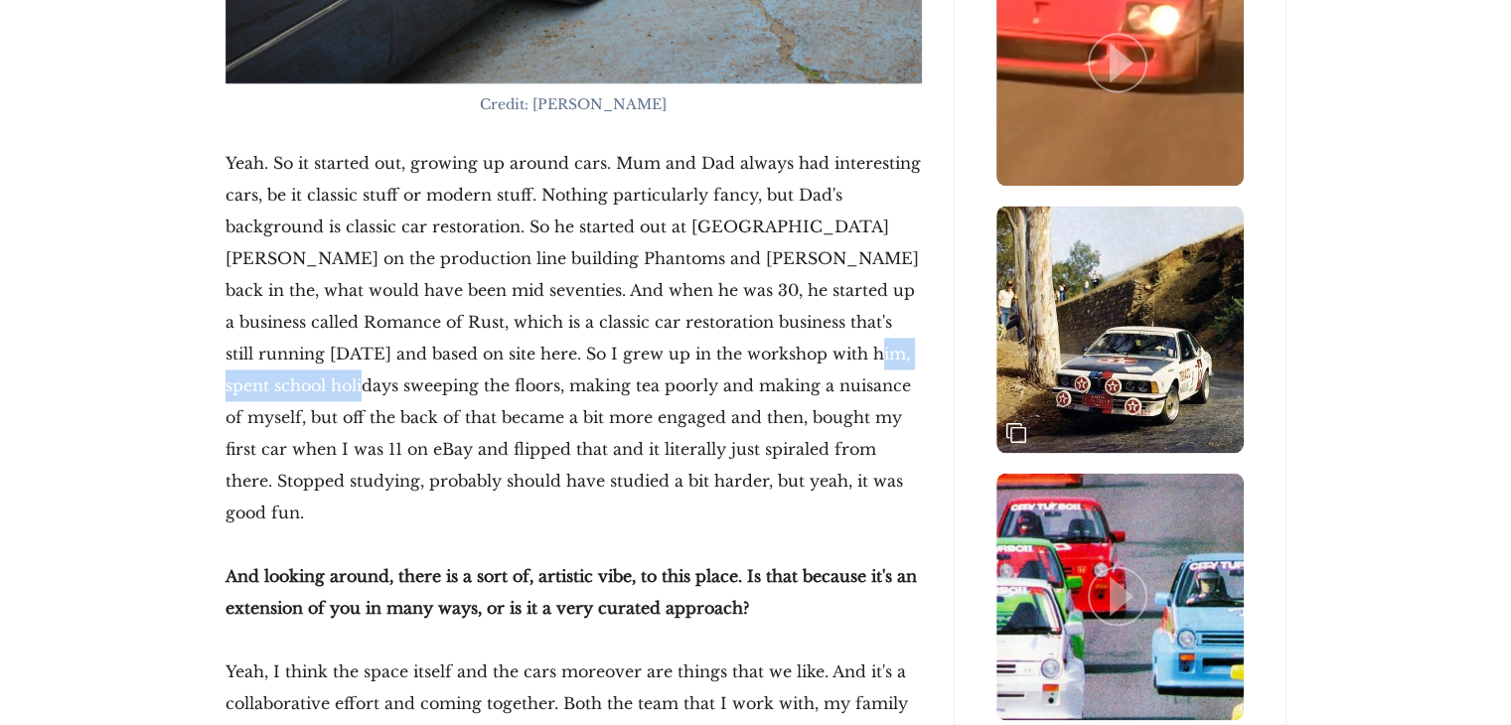
drag, startPoint x: 703, startPoint y: 347, endPoint x: 887, endPoint y: 351, distance: 183.8
click at [887, 350] on p "Yeah. So it started out, growing up around cars. Mum and Dad always had interes…" at bounding box center [574, 337] width 696 height 381
drag, startPoint x: 830, startPoint y: 392, endPoint x: 379, endPoint y: 410, distance: 451.4
click at [828, 392] on p "Yeah. So it started out, growing up around cars. Mum and Dad always had interes…" at bounding box center [574, 337] width 696 height 381
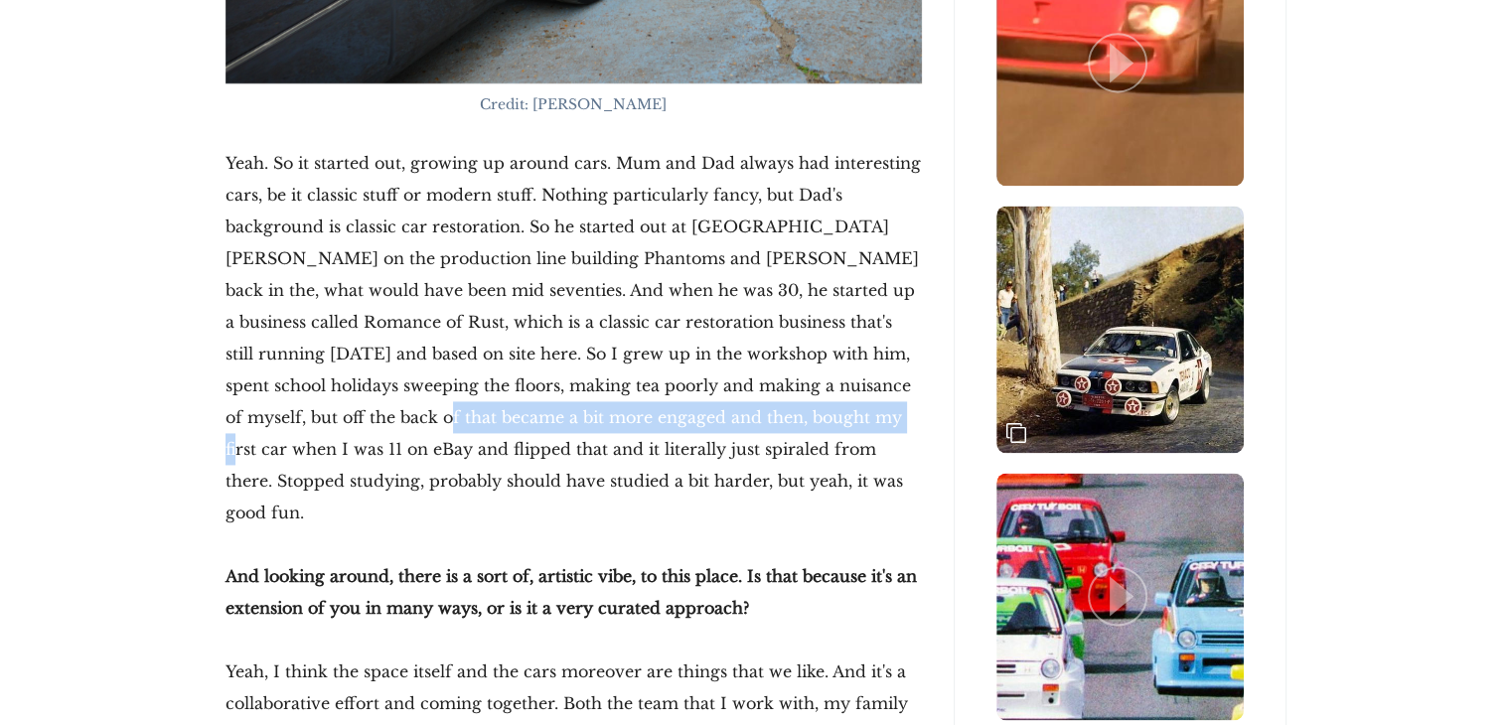
drag, startPoint x: 315, startPoint y: 410, endPoint x: 771, endPoint y: 426, distance: 456.3
click at [771, 426] on p "Yeah. So it started out, growing up around cars. Mum and Dad always had interes…" at bounding box center [574, 337] width 696 height 381
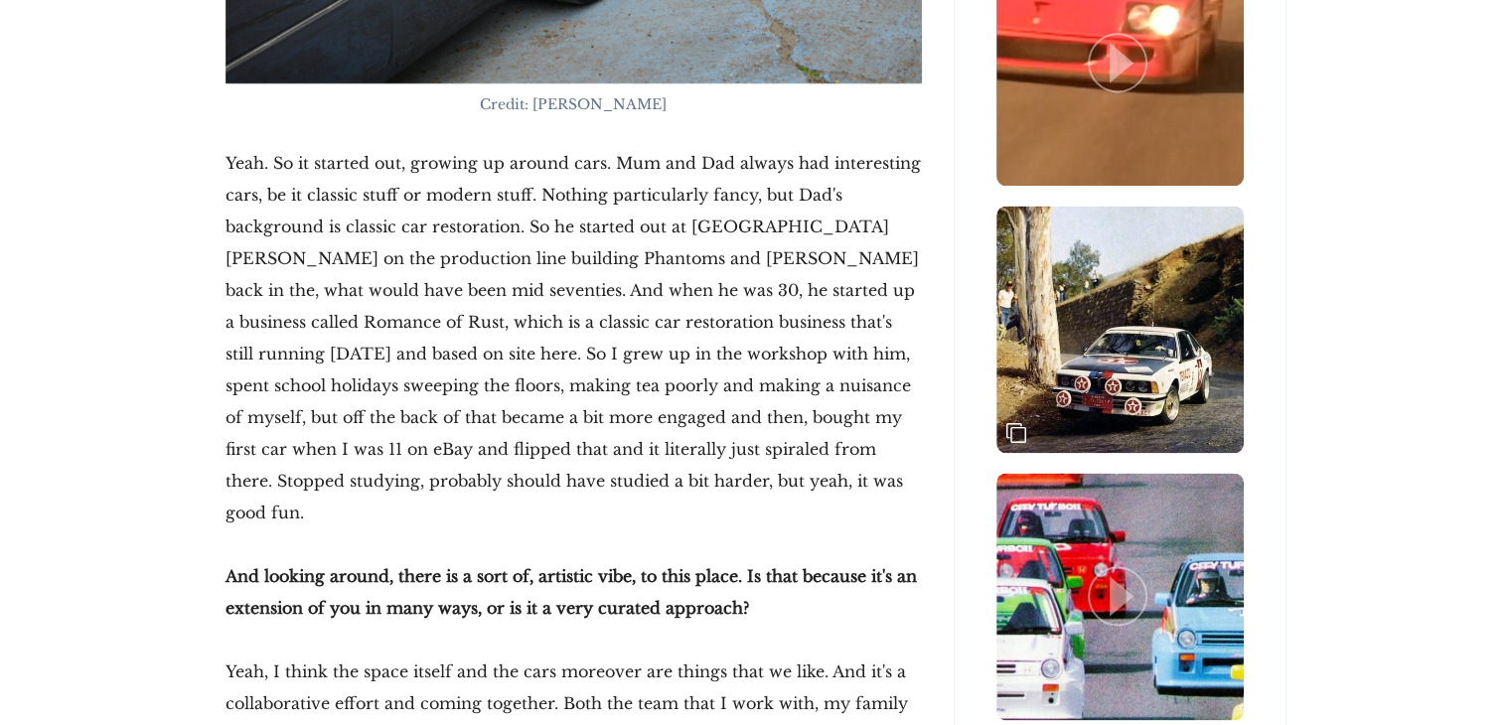
click at [807, 426] on p "Yeah. So it started out, growing up around cars. Mum and Dad always had interes…" at bounding box center [574, 337] width 696 height 381
click at [811, 380] on p "Yeah. So it started out, growing up around cars. Mum and Dad always had interes…" at bounding box center [574, 337] width 696 height 381
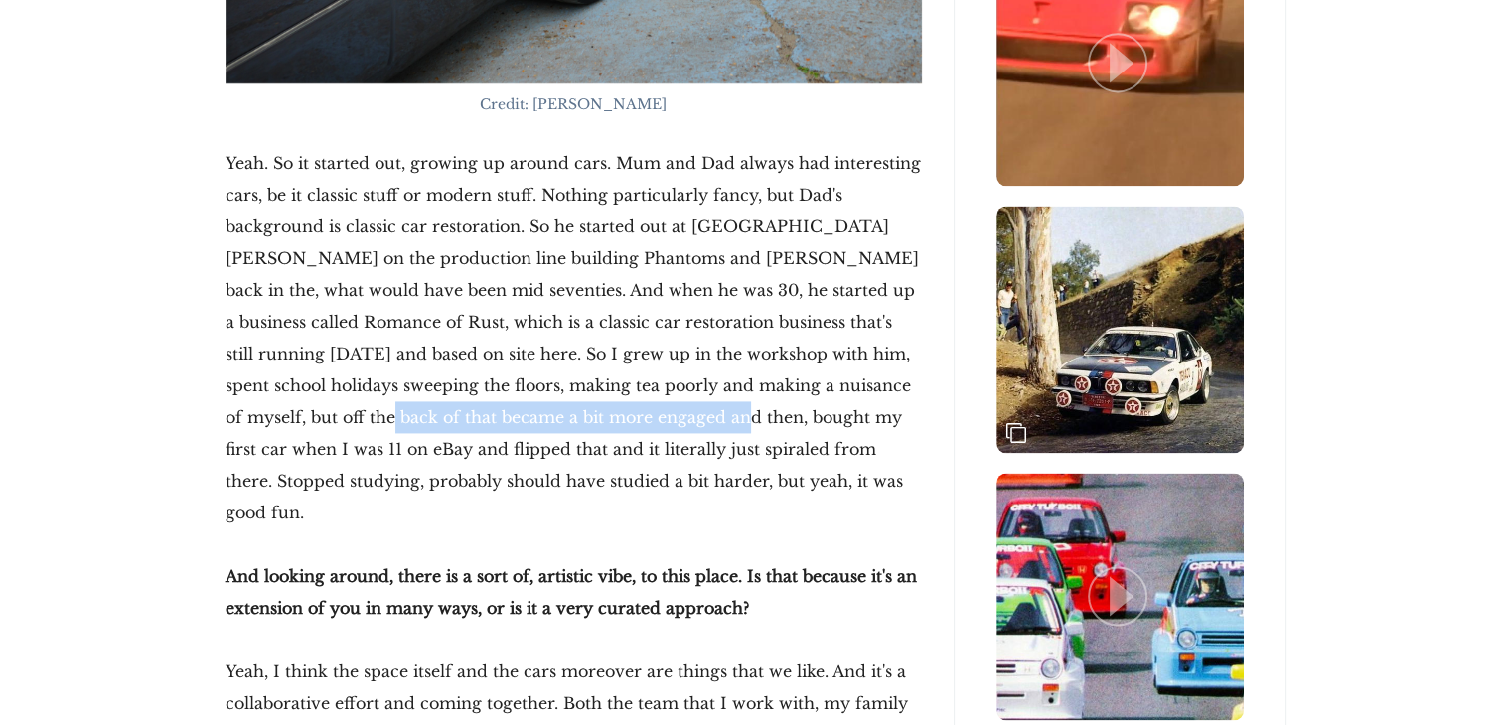
drag, startPoint x: 277, startPoint y: 410, endPoint x: 622, endPoint y: 410, distance: 344.7
click at [622, 410] on p "Yeah. So it started out, growing up around cars. Mum and Dad always had interes…" at bounding box center [574, 337] width 696 height 381
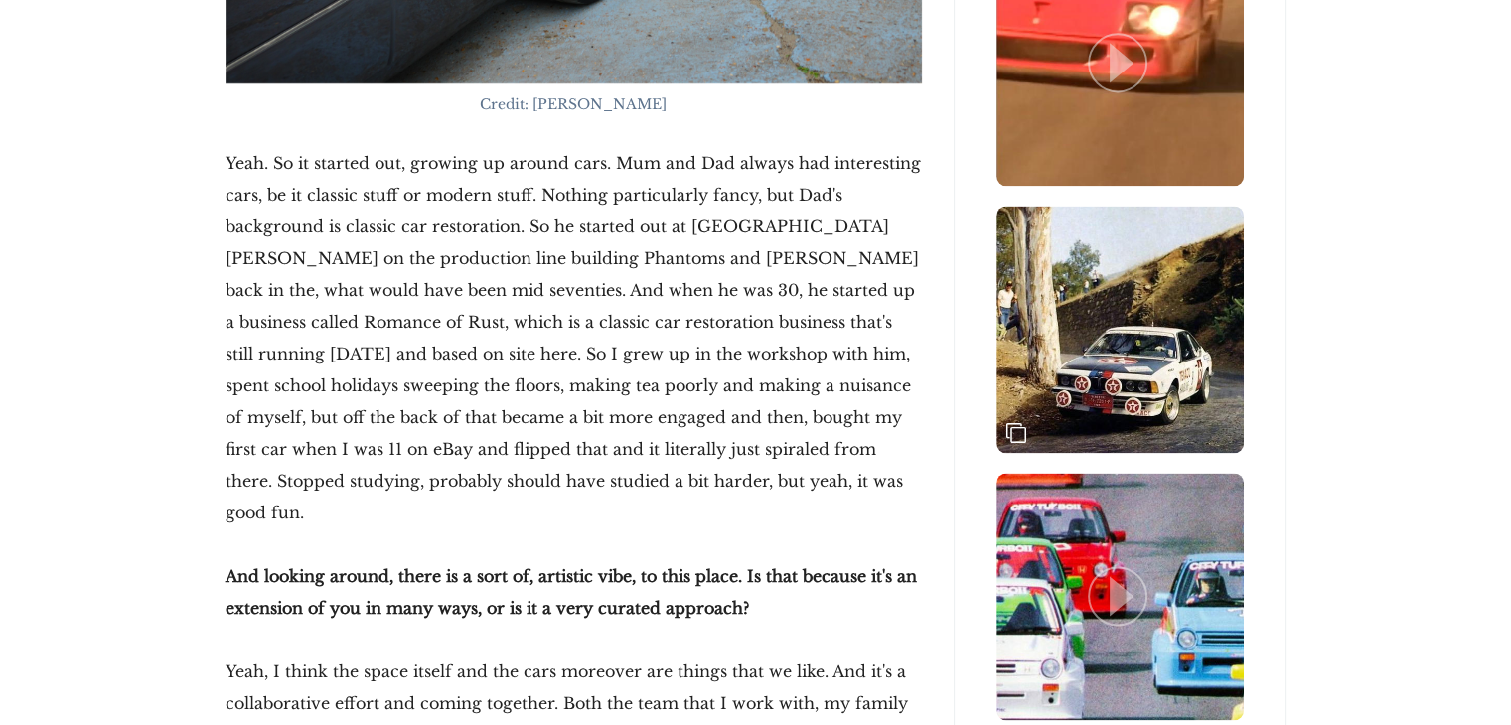
click at [648, 411] on p "Yeah. So it started out, growing up around cars. Mum and Dad always had interes…" at bounding box center [574, 337] width 696 height 381
drag, startPoint x: 725, startPoint y: 410, endPoint x: 854, endPoint y: 425, distance: 130.0
click at [846, 410] on p "Yeah. So it started out, growing up around cars. Mum and Dad always had interes…" at bounding box center [574, 337] width 696 height 381
click at [854, 426] on p "Yeah. So it started out, growing up around cars. Mum and Dad always had interes…" at bounding box center [574, 337] width 696 height 381
drag, startPoint x: 384, startPoint y: 438, endPoint x: 531, endPoint y: 438, distance: 147.0
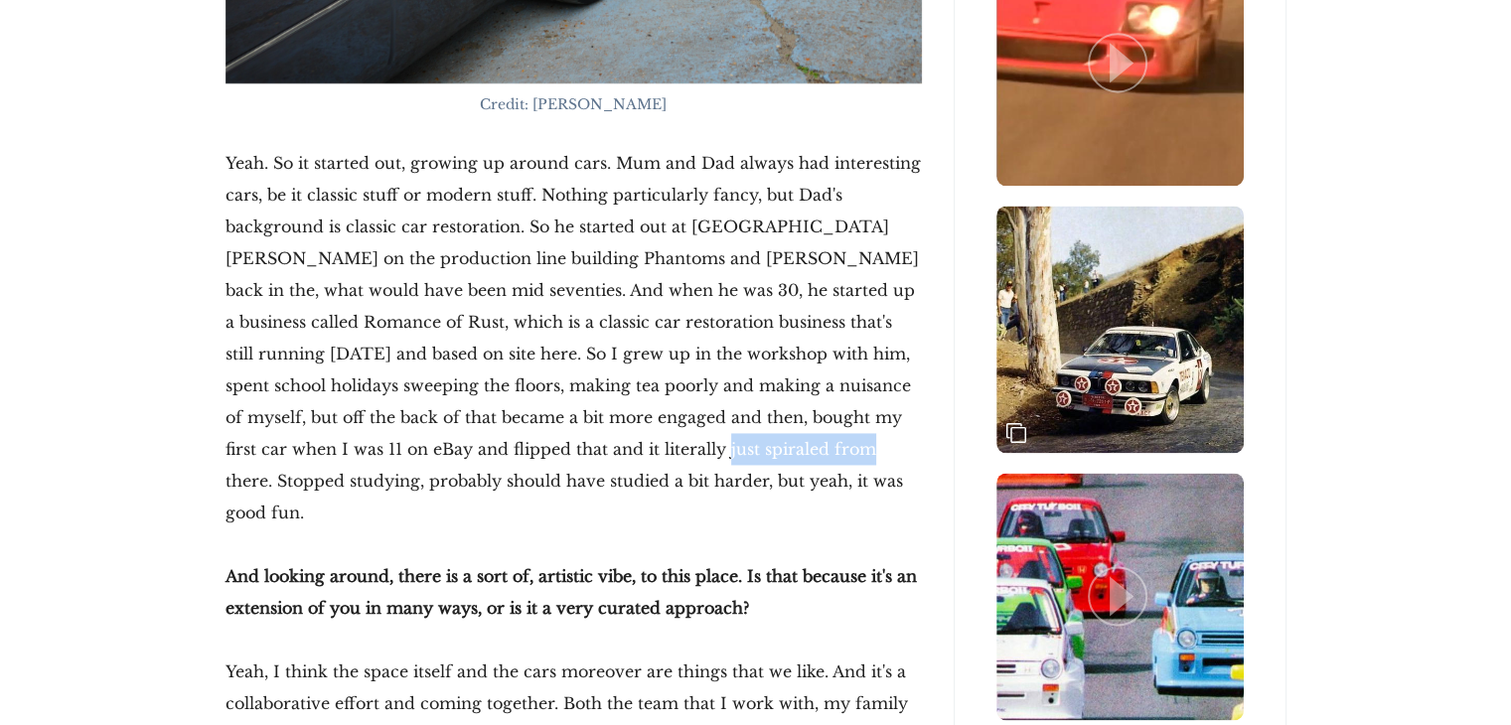
drag, startPoint x: 565, startPoint y: 438, endPoint x: 722, endPoint y: 438, distance: 157.0
click at [722, 438] on p "Yeah. So it started out, growing up around cars. Mum and Dad always had interes…" at bounding box center [574, 337] width 696 height 381
click at [719, 471] on p "Yeah. So it started out, growing up around cars. Mum and Dad always had interes…" at bounding box center [574, 337] width 696 height 381
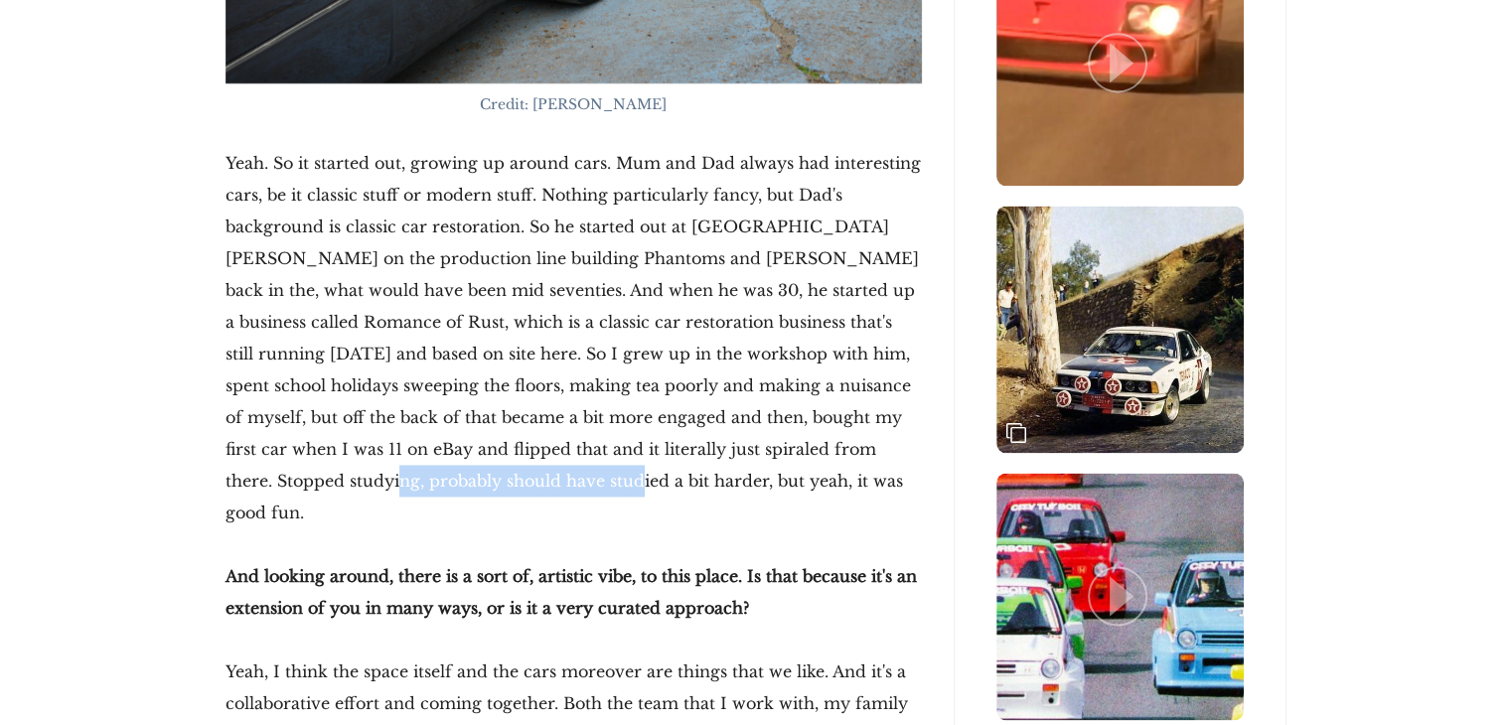
drag, startPoint x: 265, startPoint y: 476, endPoint x: 490, endPoint y: 475, distance: 224.5
click at [490, 475] on p "Yeah. So it started out, growing up around cars. Mum and Dad always had interes…" at bounding box center [574, 337] width 696 height 381
click at [521, 483] on p "Yeah. So it started out, growing up around cars. Mum and Dad always had interes…" at bounding box center [574, 337] width 696 height 381
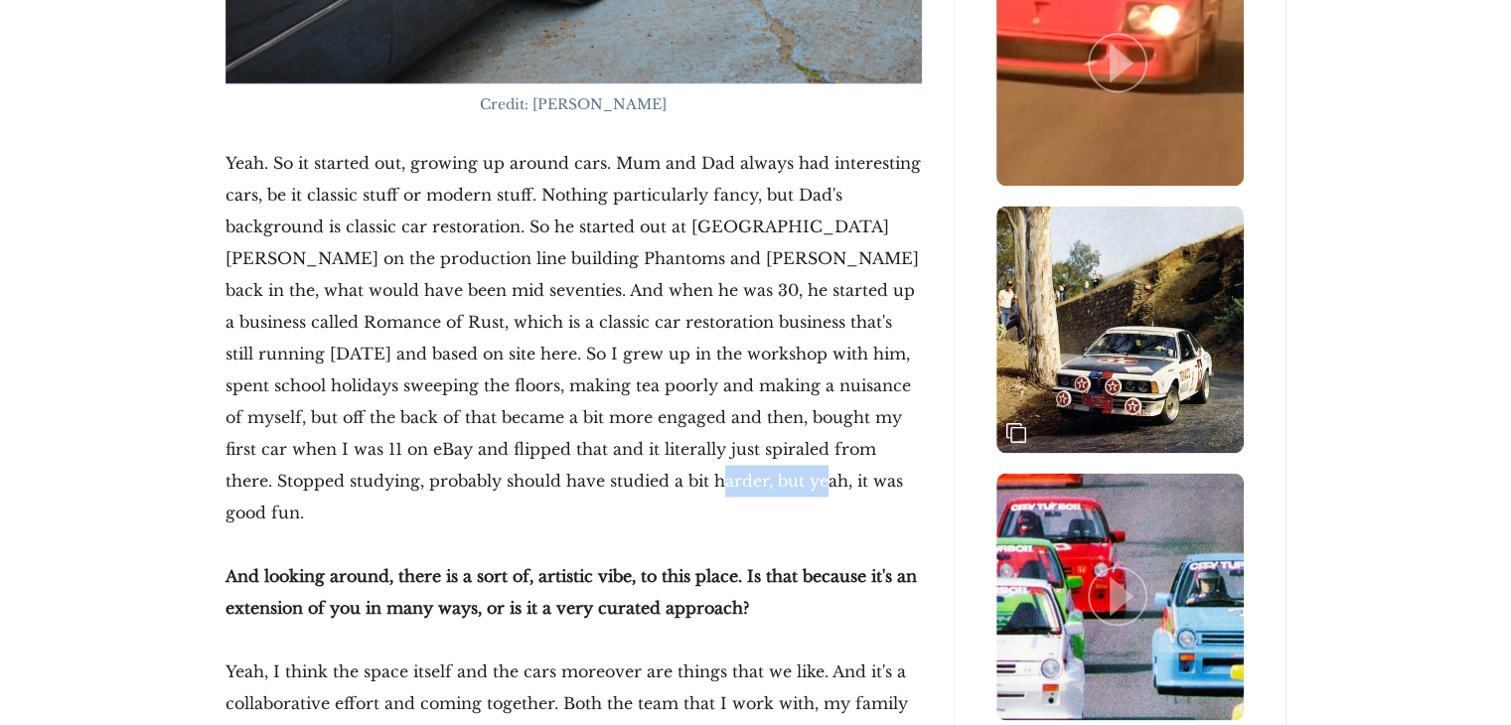
drag, startPoint x: 576, startPoint y: 483, endPoint x: 673, endPoint y: 483, distance: 96.4
click at [673, 483] on p "Yeah. So it started out, growing up around cars. Mum and Dad always had interes…" at bounding box center [574, 337] width 696 height 381
click at [476, 566] on strong "And looking around, there is a sort of, artistic vibe, to this place. Is that b…" at bounding box center [571, 592] width 691 height 52
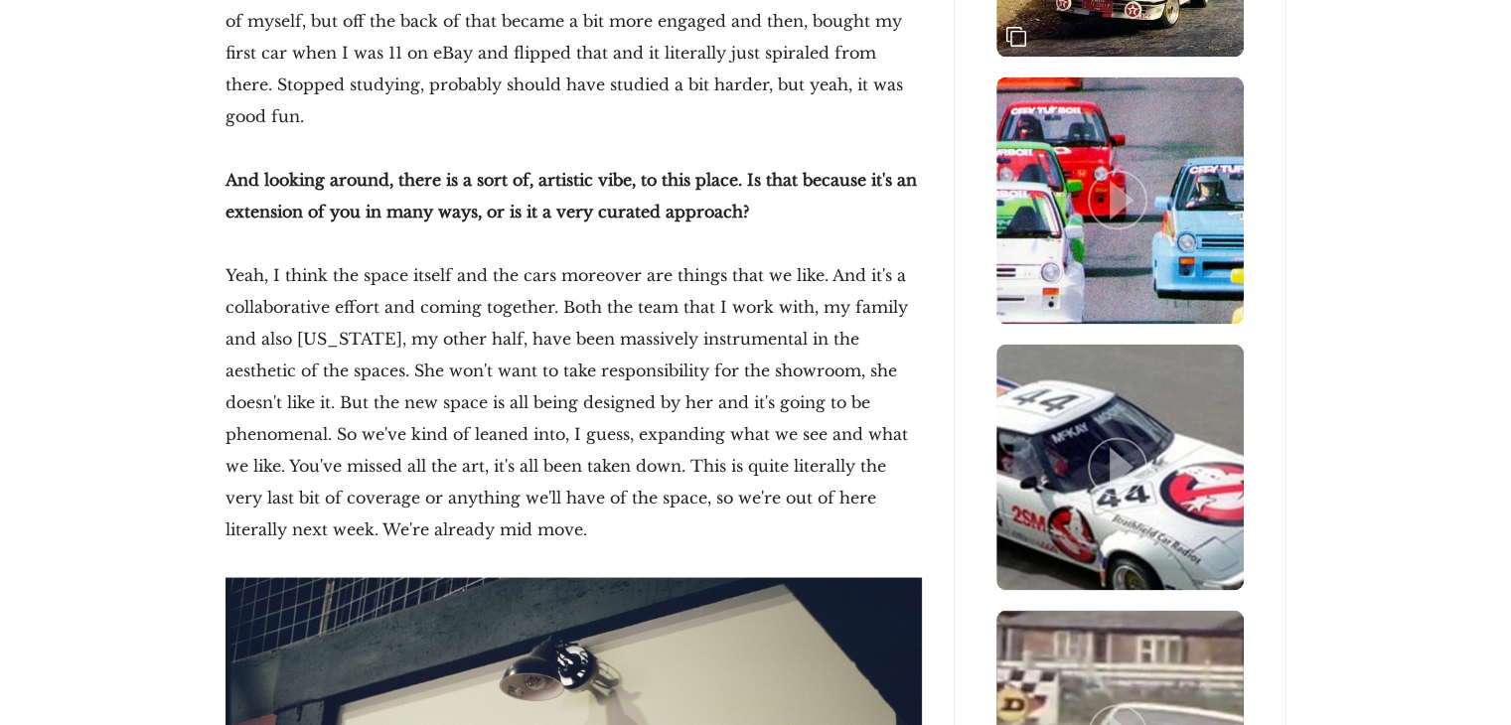
scroll to position [3179, 0]
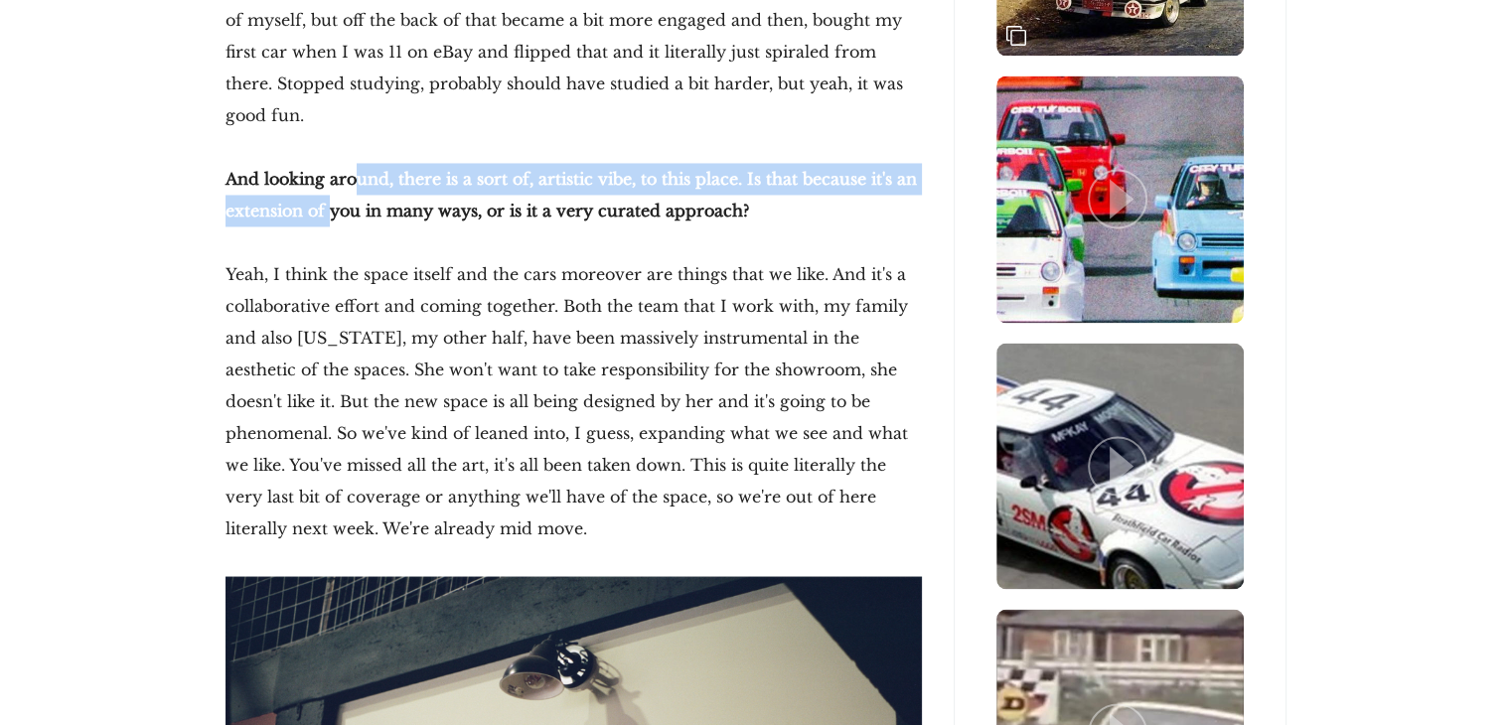
drag, startPoint x: 353, startPoint y: 158, endPoint x: 320, endPoint y: 164, distance: 33.3
click at [320, 164] on p "And looking around, there is a sort of, artistic vibe, to this place. Is that b…" at bounding box center [574, 195] width 696 height 64
click at [318, 164] on p "And looking around, there is a sort of, artistic vibe, to this place. Is that b…" at bounding box center [574, 195] width 696 height 64
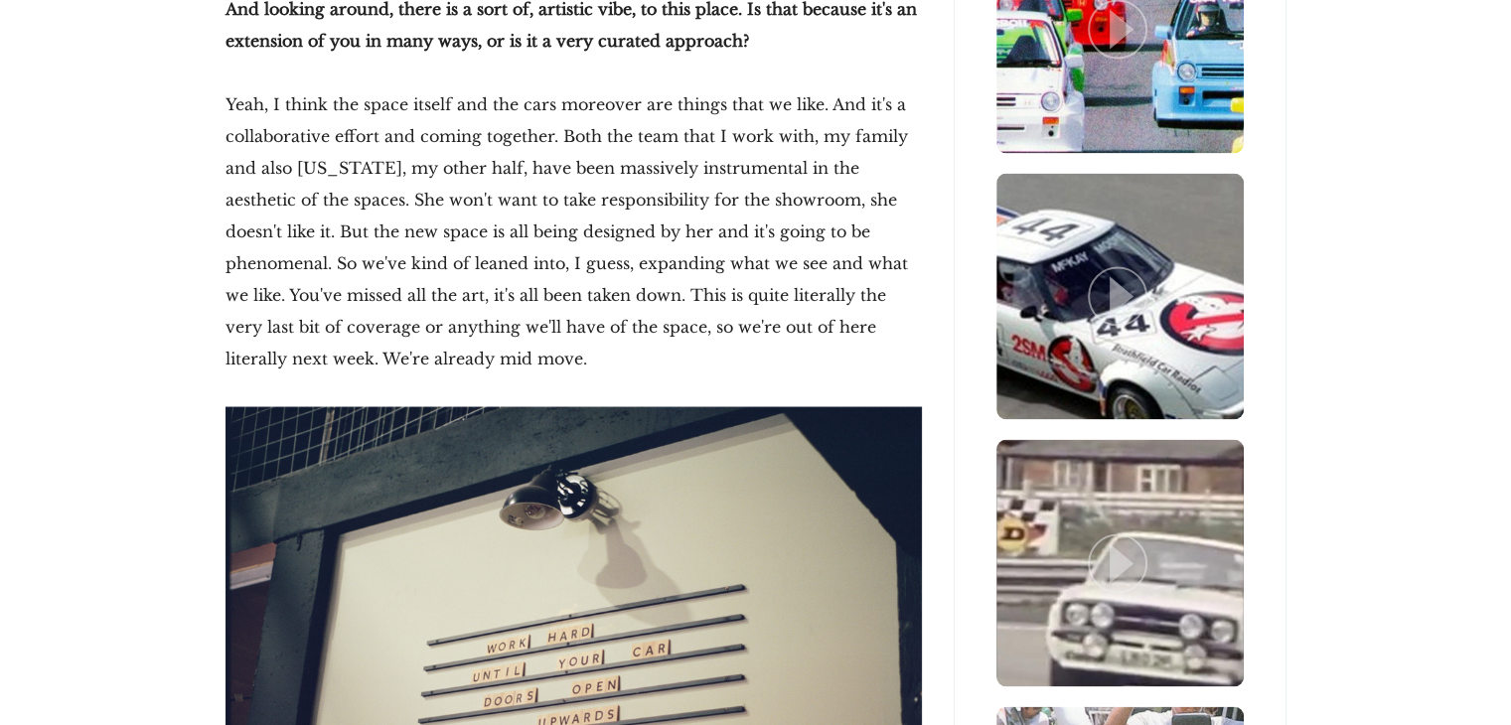
scroll to position [3378, 0]
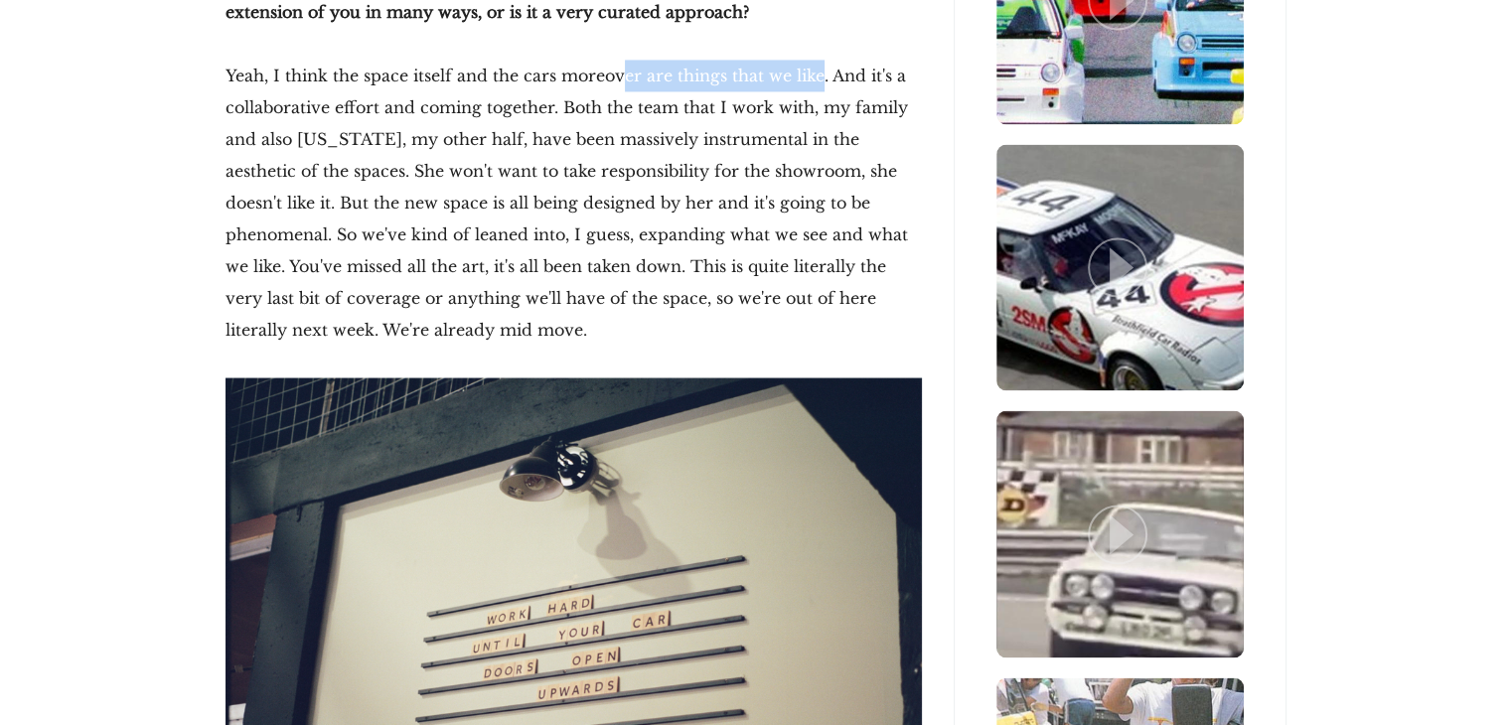
drag, startPoint x: 640, startPoint y: 45, endPoint x: 816, endPoint y: 45, distance: 175.8
click at [816, 60] on p "Yeah, I think the space itself and the cars moreover are things that we like. A…" at bounding box center [574, 203] width 696 height 286
click at [727, 60] on p "Yeah, I think the space itself and the cars moreover are things that we like. A…" at bounding box center [574, 203] width 696 height 286
drag, startPoint x: 683, startPoint y: 54, endPoint x: 839, endPoint y: 54, distance: 156.0
click at [839, 60] on p "Yeah, I think the space itself and the cars moreover are things that we like. A…" at bounding box center [574, 203] width 696 height 286
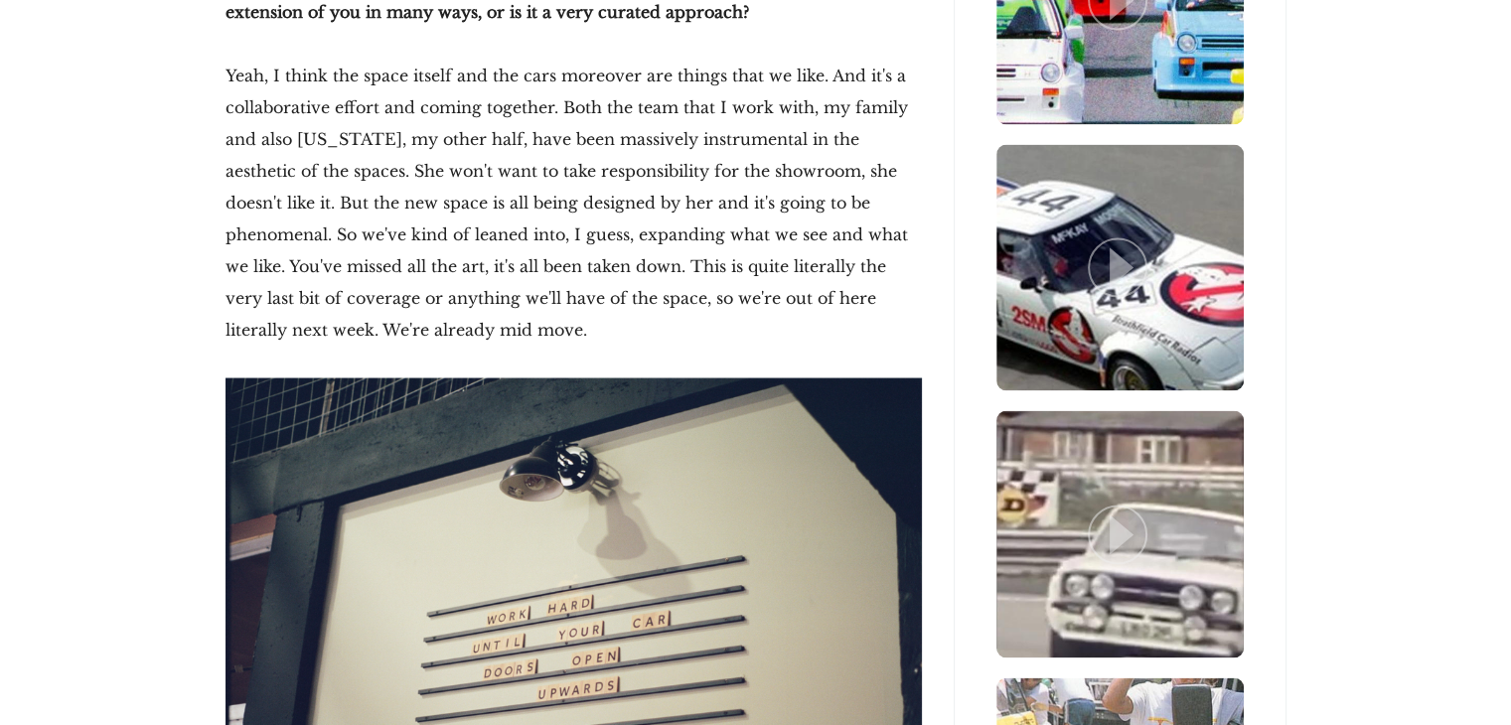
click at [793, 69] on p "Yeah, I think the space itself and the cars moreover are things that we like. A…" at bounding box center [574, 203] width 696 height 286
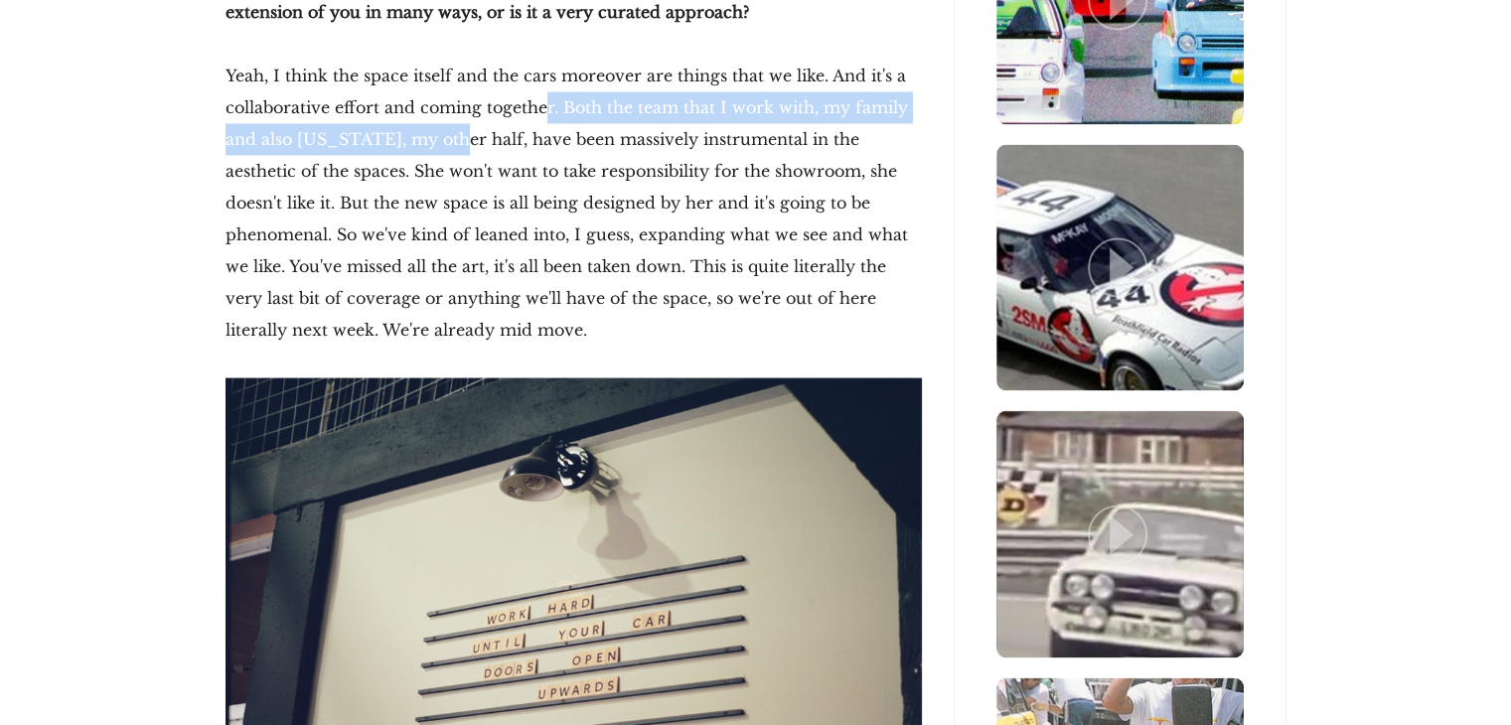
drag, startPoint x: 449, startPoint y: 91, endPoint x: 547, endPoint y: 78, distance: 99.2
click at [547, 78] on p "Yeah, I think the space itself and the cars moreover are things that we like. A…" at bounding box center [574, 203] width 696 height 286
click at [629, 84] on p "Yeah, I think the space itself and the cars moreover are things that we like. A…" at bounding box center [574, 203] width 696 height 286
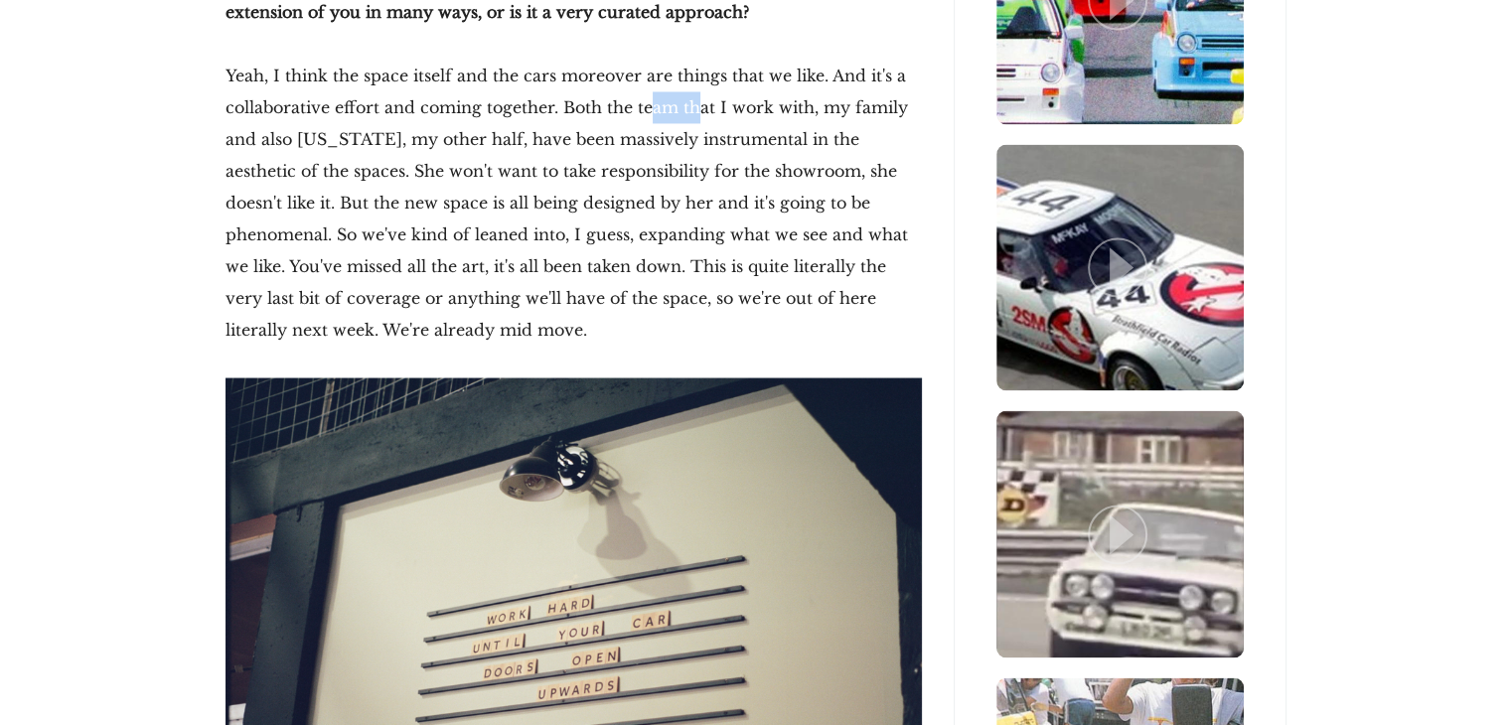
drag, startPoint x: 652, startPoint y: 70, endPoint x: 699, endPoint y: 72, distance: 47.7
click at [699, 72] on p "Yeah, I think the space itself and the cars moreover are things that we like. A…" at bounding box center [574, 203] width 696 height 286
click at [718, 75] on p "Yeah, I think the space itself and the cars moreover are things that we like. A…" at bounding box center [574, 203] width 696 height 286
drag, startPoint x: 644, startPoint y: 172, endPoint x: 899, endPoint y: 172, distance: 255.3
click at [899, 172] on p "Yeah, I think the space itself and the cars moreover are things that we like. A…" at bounding box center [574, 203] width 696 height 286
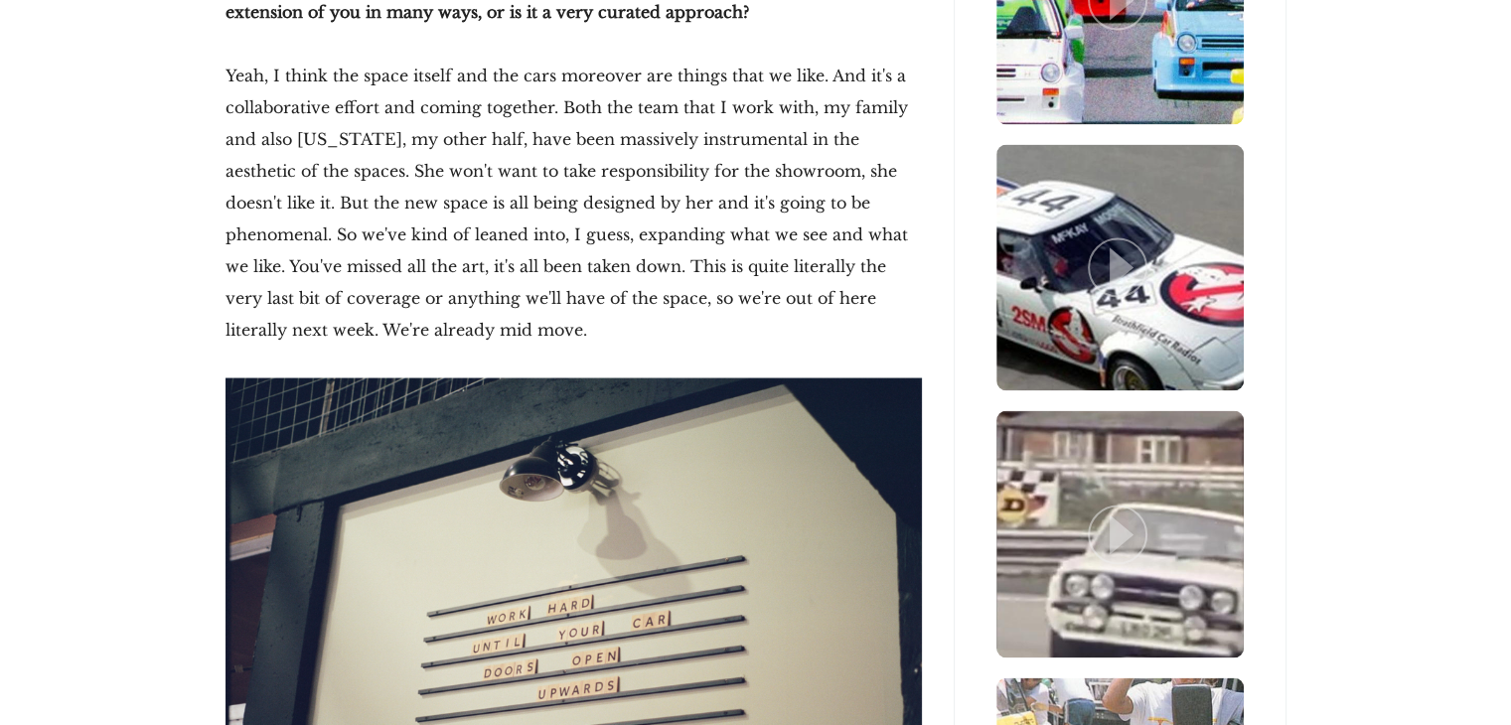
drag, startPoint x: 766, startPoint y: 201, endPoint x: 623, endPoint y: 208, distance: 143.2
click at [763, 201] on p "Yeah, I think the space itself and the cars moreover are things that we like. A…" at bounding box center [574, 203] width 696 height 286
drag, startPoint x: 366, startPoint y: 199, endPoint x: 496, endPoint y: 199, distance: 130.1
click at [496, 199] on p "Yeah, I think the space itself and the cars moreover are things that we like. A…" at bounding box center [574, 203] width 696 height 286
click at [477, 205] on p "Yeah, I think the space itself and the cars moreover are things that we like. A…" at bounding box center [574, 203] width 696 height 286
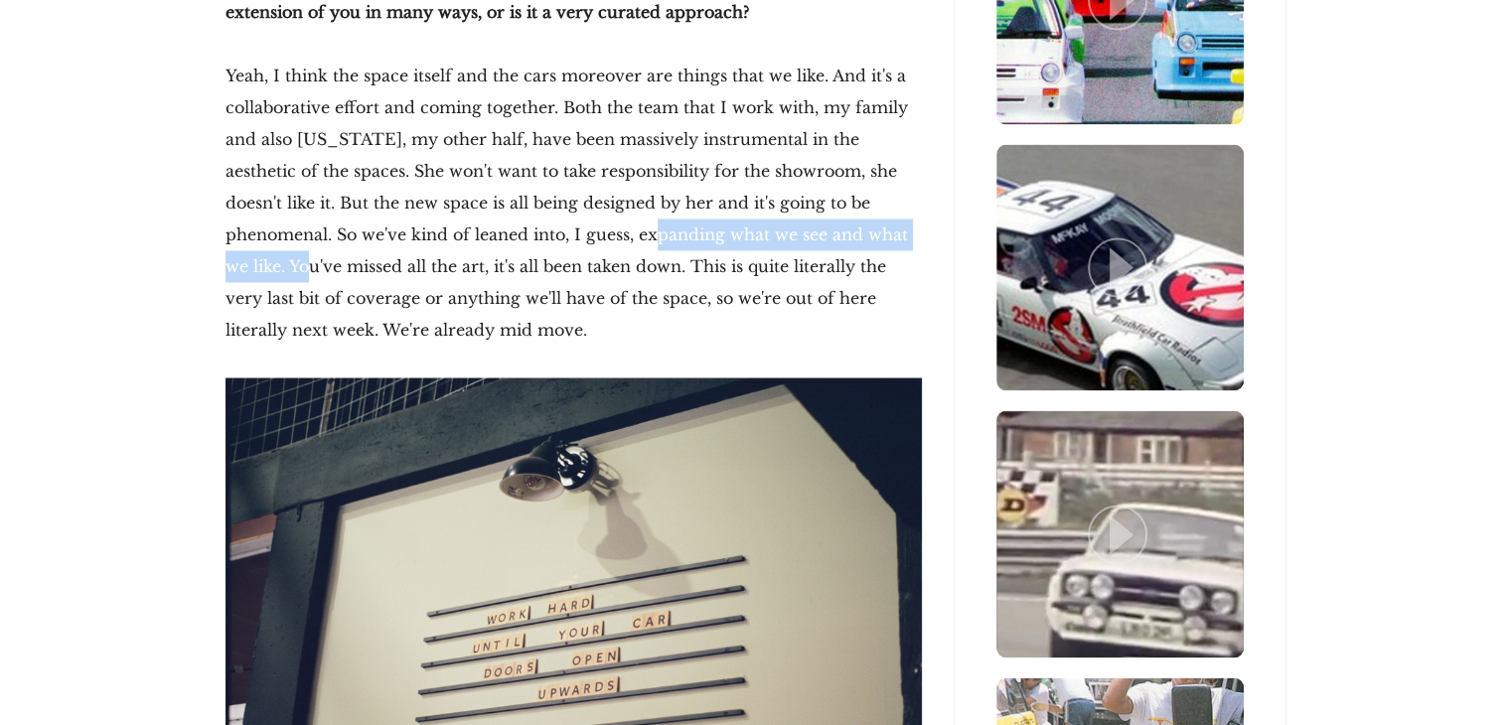
drag, startPoint x: 544, startPoint y: 199, endPoint x: 878, endPoint y: 200, distance: 333.8
click at [878, 200] on p "Yeah, I think the space itself and the cars moreover are things that we like. A…" at bounding box center [574, 203] width 696 height 286
click at [723, 218] on p "Yeah, I think the space itself and the cars moreover are things that we like. A…" at bounding box center [574, 203] width 696 height 286
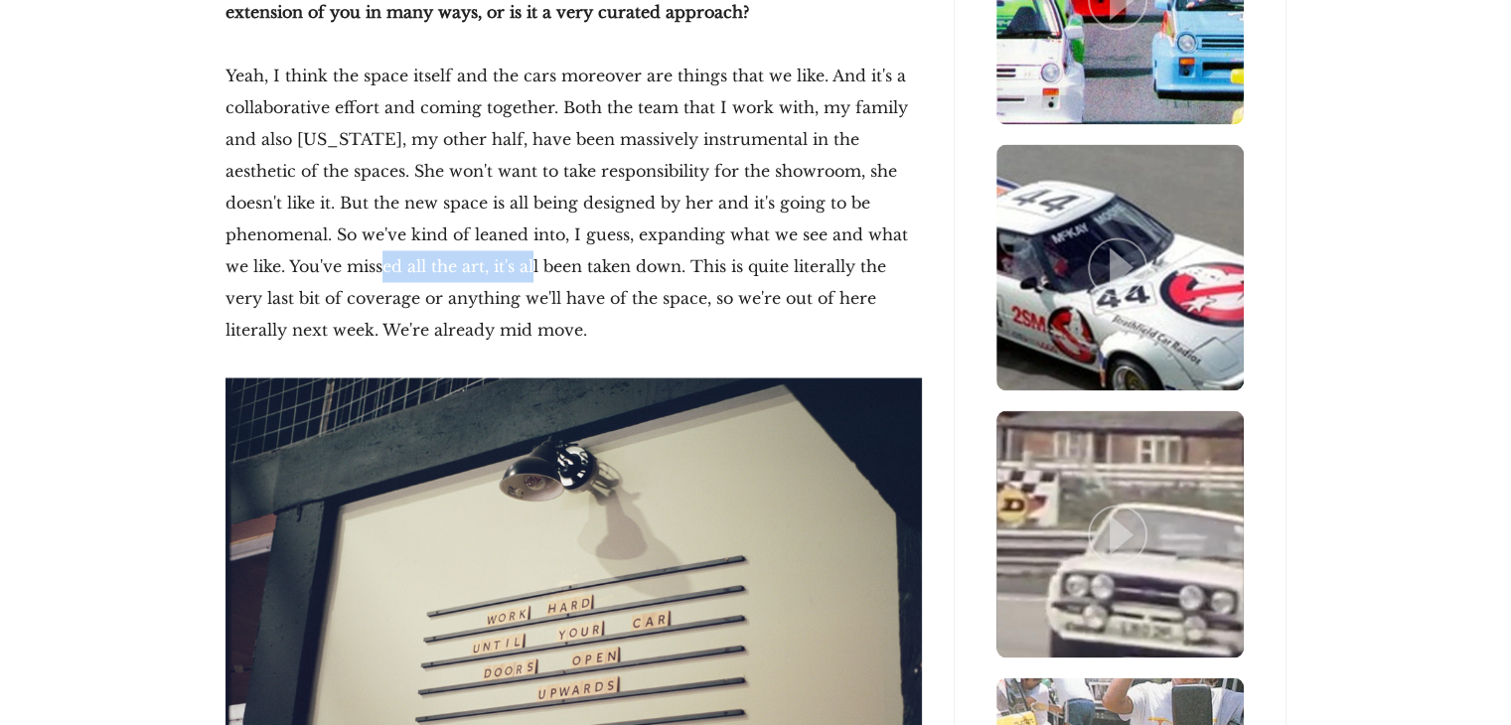
drag, startPoint x: 290, startPoint y: 231, endPoint x: 431, endPoint y: 232, distance: 141.1
click at [431, 232] on p "Yeah, I think the space itself and the cars moreover are things that we like. A…" at bounding box center [574, 203] width 696 height 286
click at [374, 244] on p "Yeah, I think the space itself and the cars moreover are things that we like. A…" at bounding box center [574, 203] width 696 height 286
drag, startPoint x: 262, startPoint y: 233, endPoint x: 464, endPoint y: 234, distance: 201.7
click at [464, 234] on p "Yeah, I think the space itself and the cars moreover are things that we like. A…" at bounding box center [574, 203] width 696 height 286
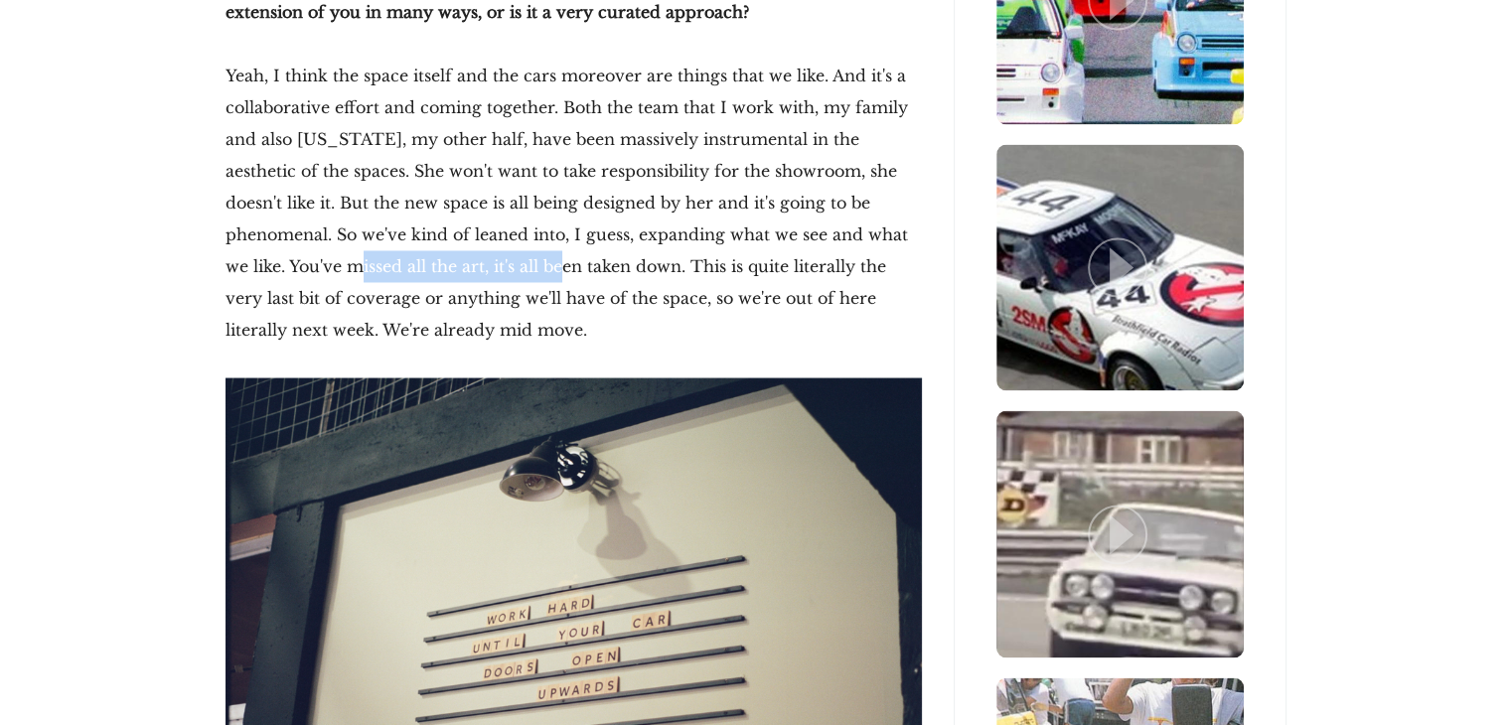
click at [360, 243] on p "Yeah, I think the space itself and the cars moreover are things that we like. A…" at bounding box center [574, 203] width 696 height 286
drag, startPoint x: 238, startPoint y: 232, endPoint x: 388, endPoint y: 234, distance: 150.0
click at [388, 234] on p "Yeah, I think the space itself and the cars moreover are things that we like. A…" at bounding box center [574, 203] width 696 height 286
click at [332, 238] on p "Yeah, I think the space itself and the cars moreover are things that we like. A…" at bounding box center [574, 203] width 696 height 286
click at [322, 238] on p "Yeah, I think the space itself and the cars moreover are things that we like. A…" at bounding box center [574, 203] width 696 height 286
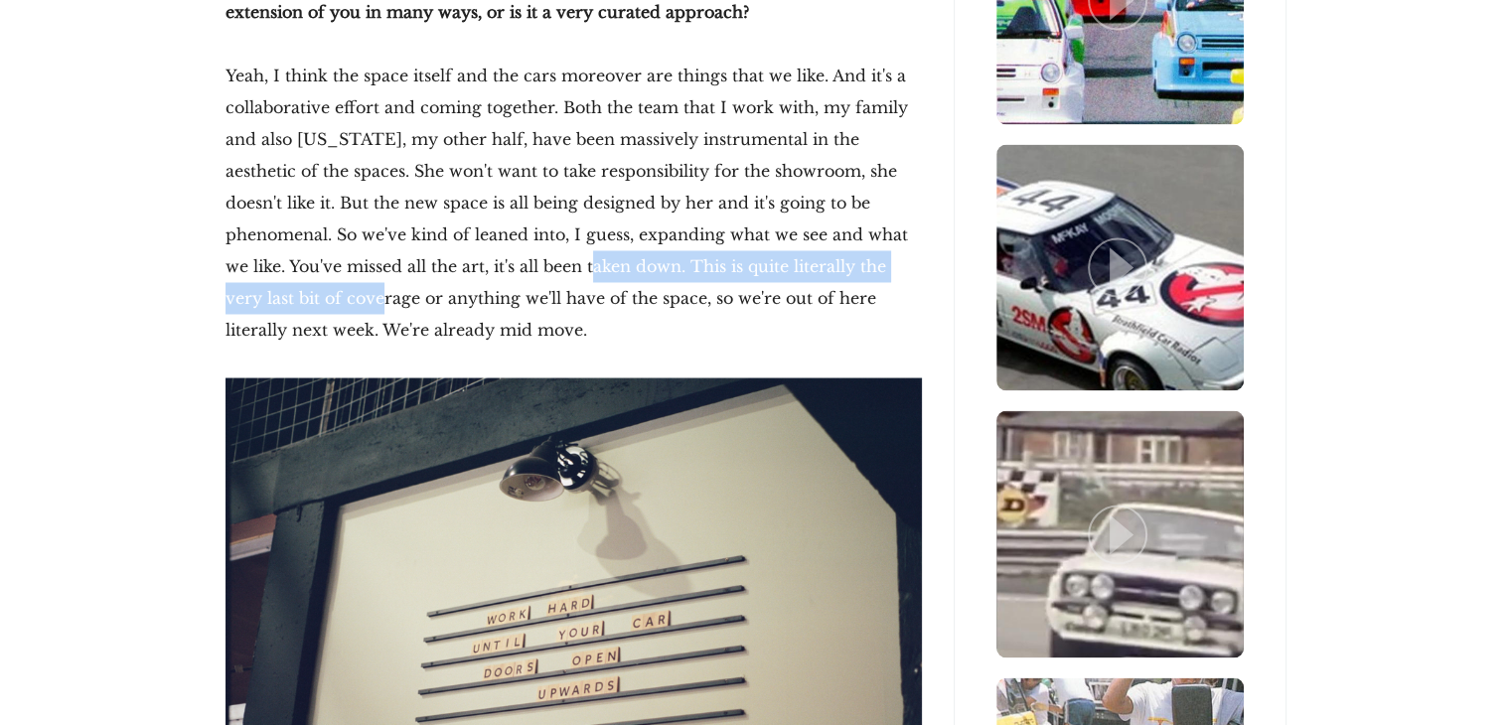
drag, startPoint x: 322, startPoint y: 249, endPoint x: 501, endPoint y: 245, distance: 178.9
click at [501, 245] on p "Yeah, I think the space itself and the cars moreover are things that we like. A…" at bounding box center [574, 203] width 696 height 286
click at [495, 248] on p "Yeah, I think the space itself and the cars moreover are things that we like. A…" at bounding box center [574, 203] width 696 height 286
drag, startPoint x: 432, startPoint y: 243, endPoint x: 873, endPoint y: 243, distance: 441.1
click at [873, 243] on p "Yeah, I think the space itself and the cars moreover are things that we like. A…" at bounding box center [574, 203] width 696 height 286
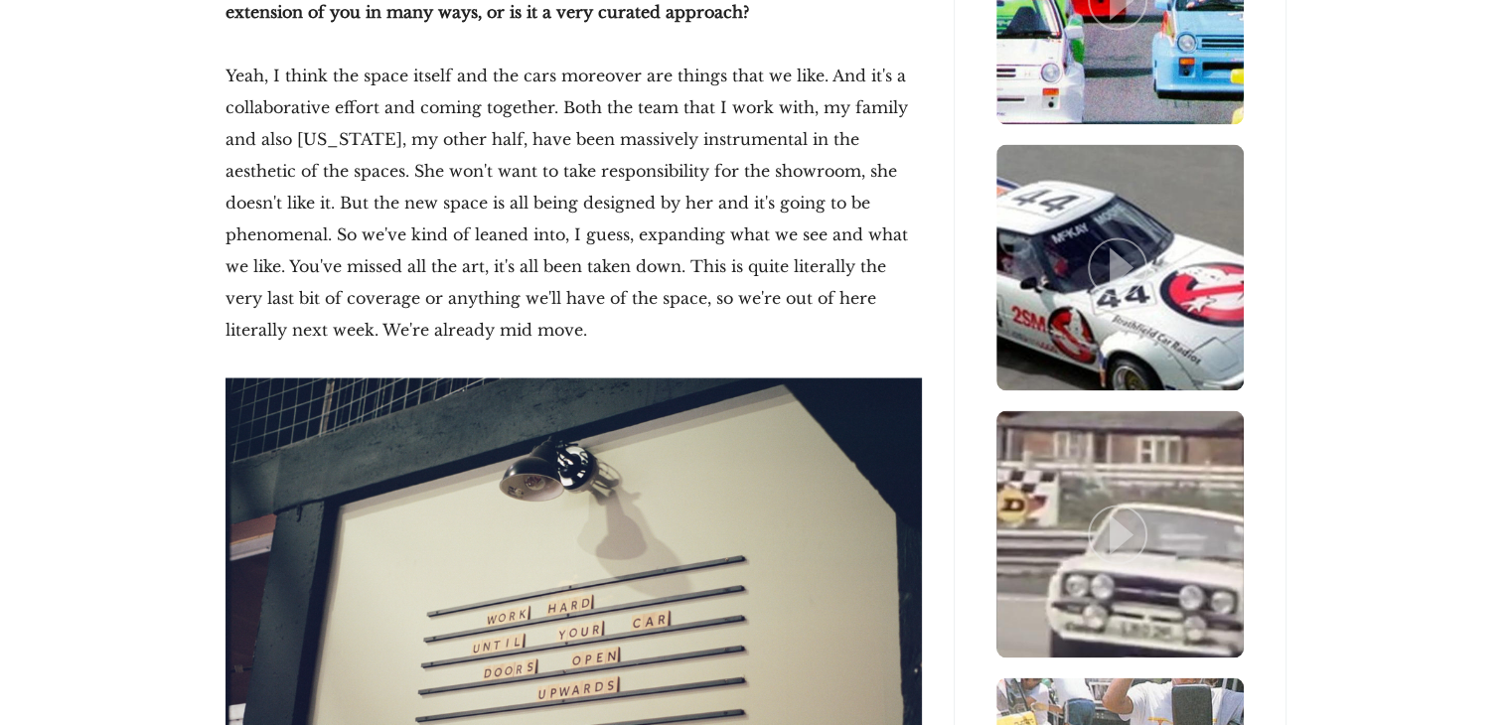
click at [791, 259] on p "Yeah, I think the space itself and the cars moreover are things that we like. A…" at bounding box center [574, 203] width 696 height 286
drag, startPoint x: 354, startPoint y: 248, endPoint x: 464, endPoint y: 257, distance: 110.6
click at [479, 248] on p "Yeah, I think the space itself and the cars moreover are things that we like. A…" at bounding box center [574, 203] width 696 height 286
click at [458, 260] on p "Yeah, I think the space itself and the cars moreover are things that we like. A…" at bounding box center [574, 203] width 696 height 286
click at [726, 263] on p "Yeah, I think the space itself and the cars moreover are things that we like. A…" at bounding box center [574, 203] width 696 height 286
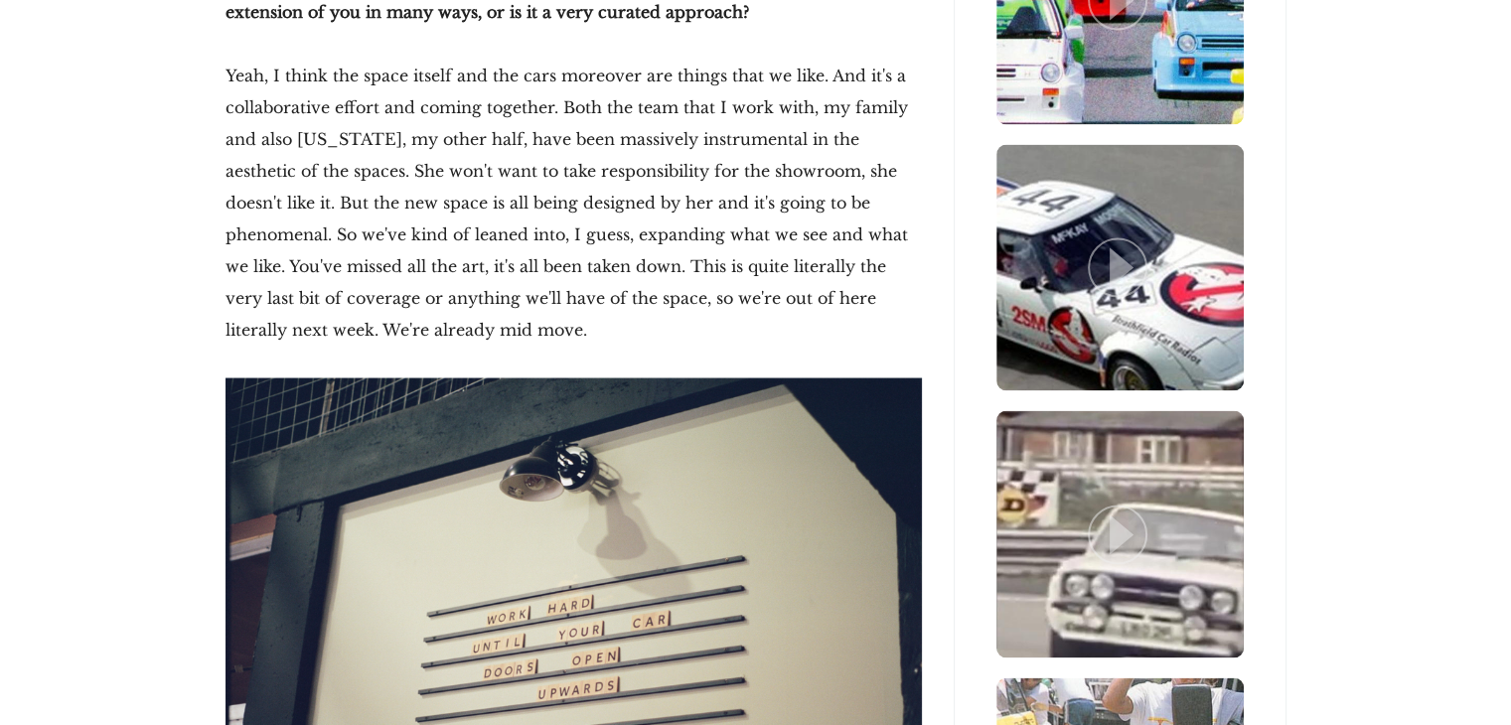
click at [726, 286] on p "Yeah, I think the space itself and the cars moreover are things that we like. A…" at bounding box center [574, 203] width 696 height 286
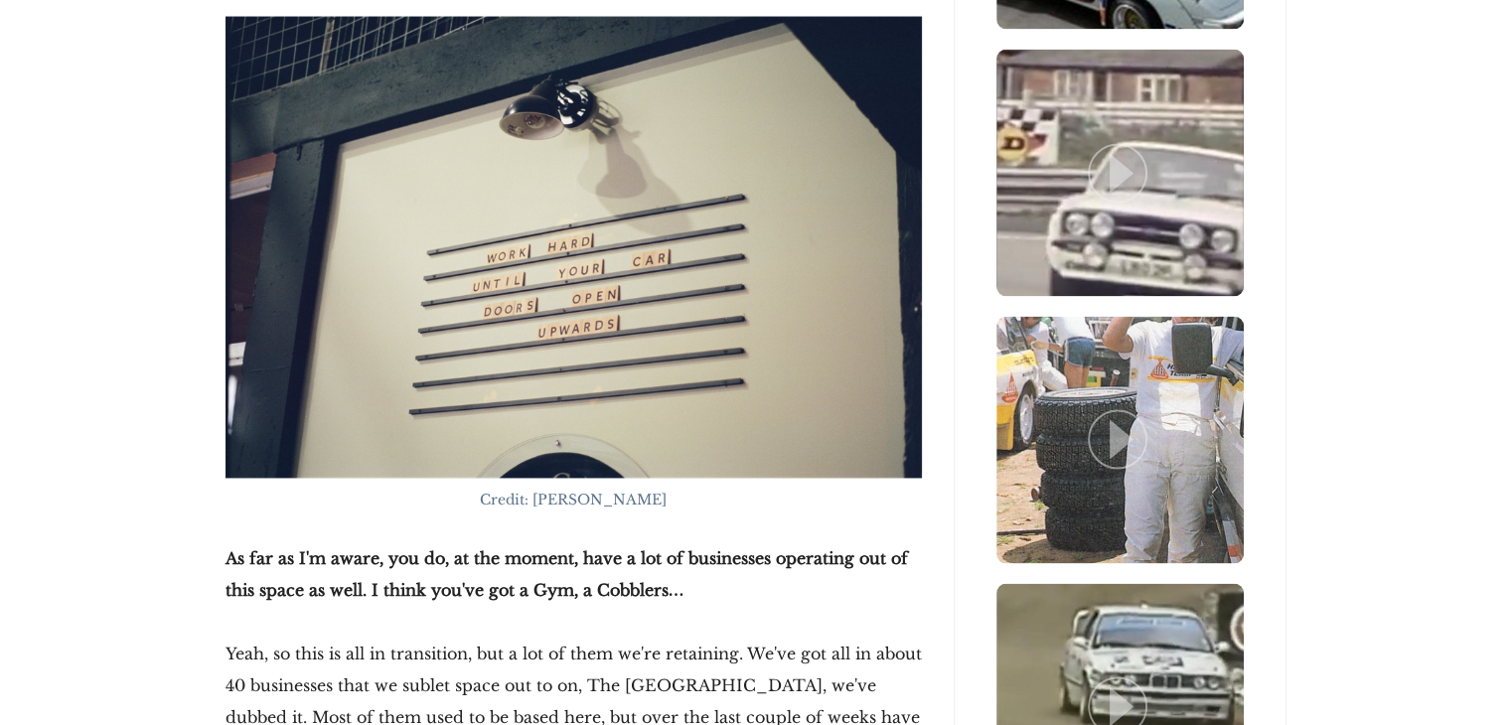
scroll to position [3874, 0]
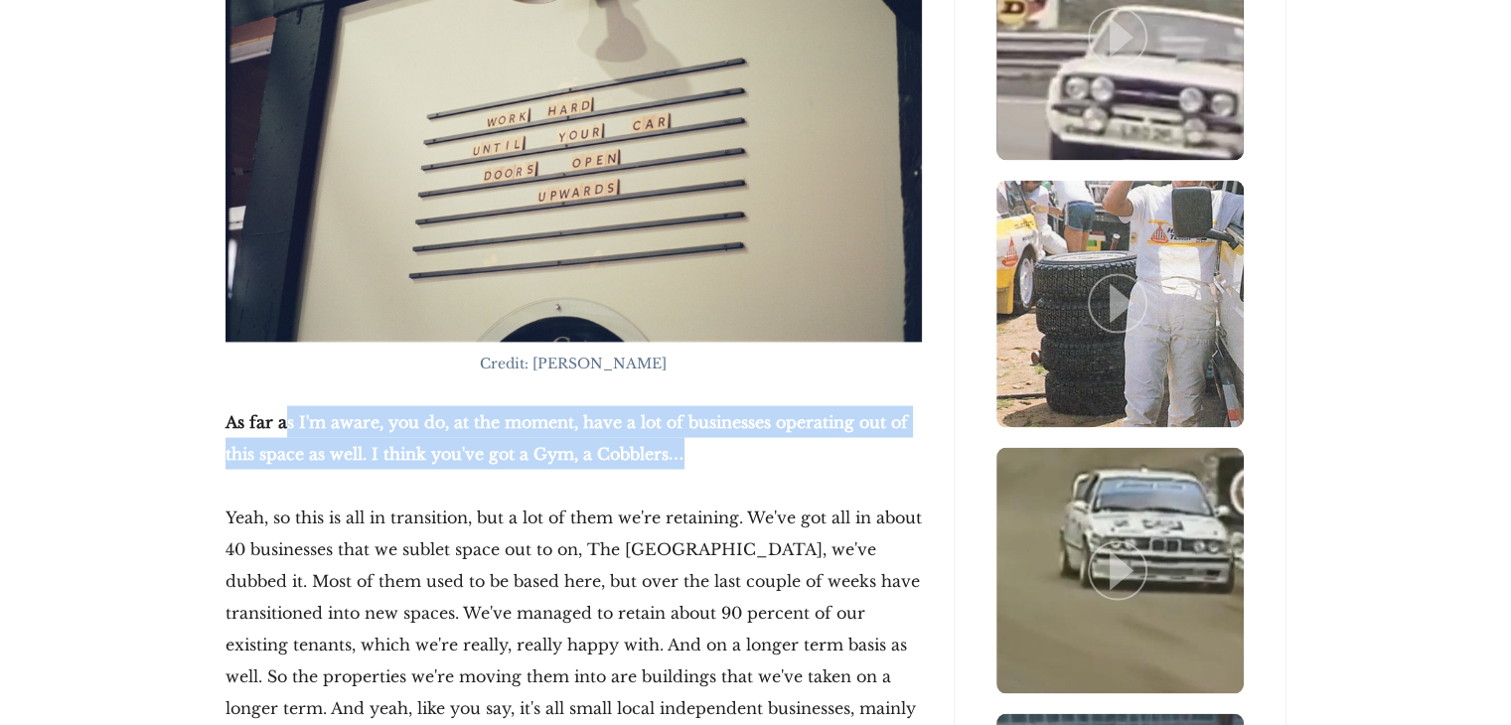
drag, startPoint x: 284, startPoint y: 391, endPoint x: 783, endPoint y: 406, distance: 498.9
click at [783, 406] on p "As far as I'm aware, you do, at the moment, have a lot of businesses operating …" at bounding box center [574, 438] width 696 height 64
click at [710, 422] on p "As far as I'm aware, you do, at the moment, have a lot of businesses operating …" at bounding box center [574, 438] width 696 height 64
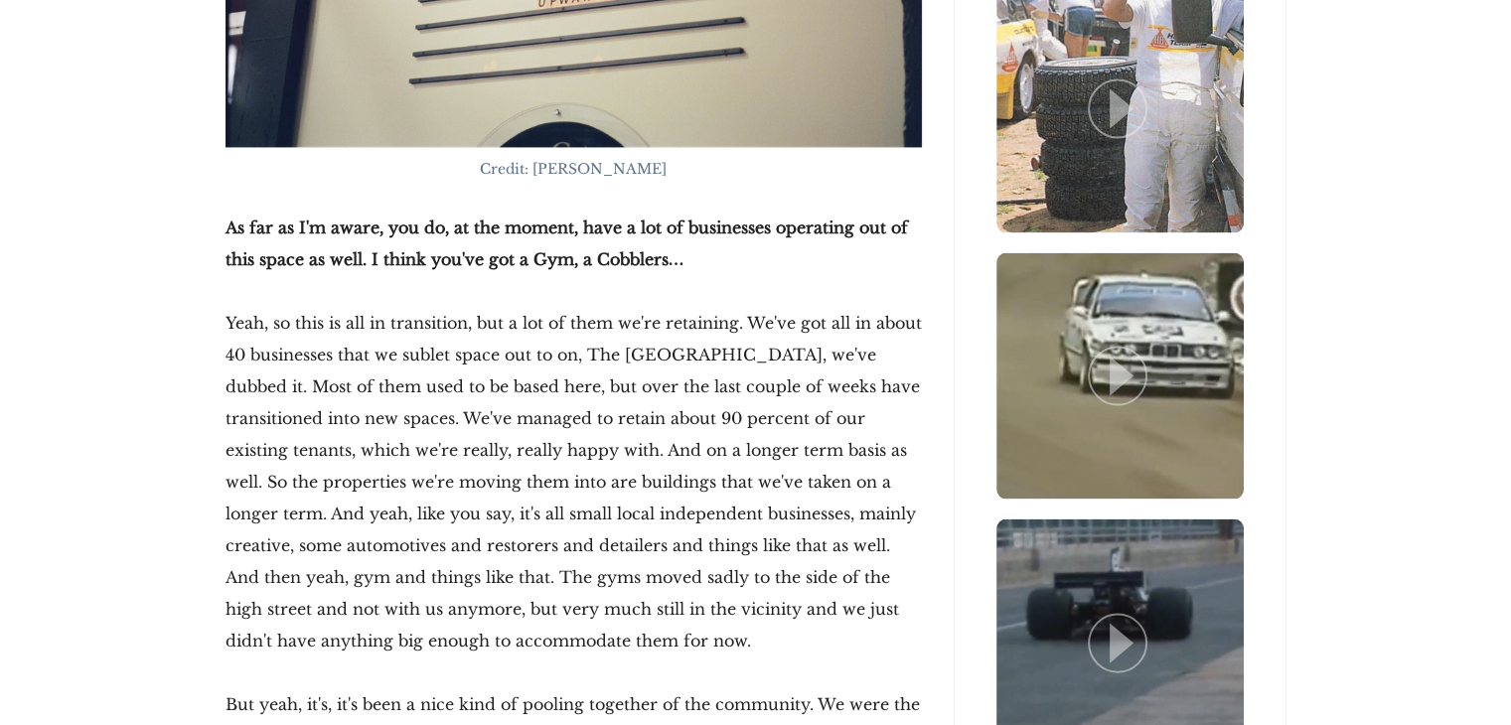
scroll to position [4073, 0]
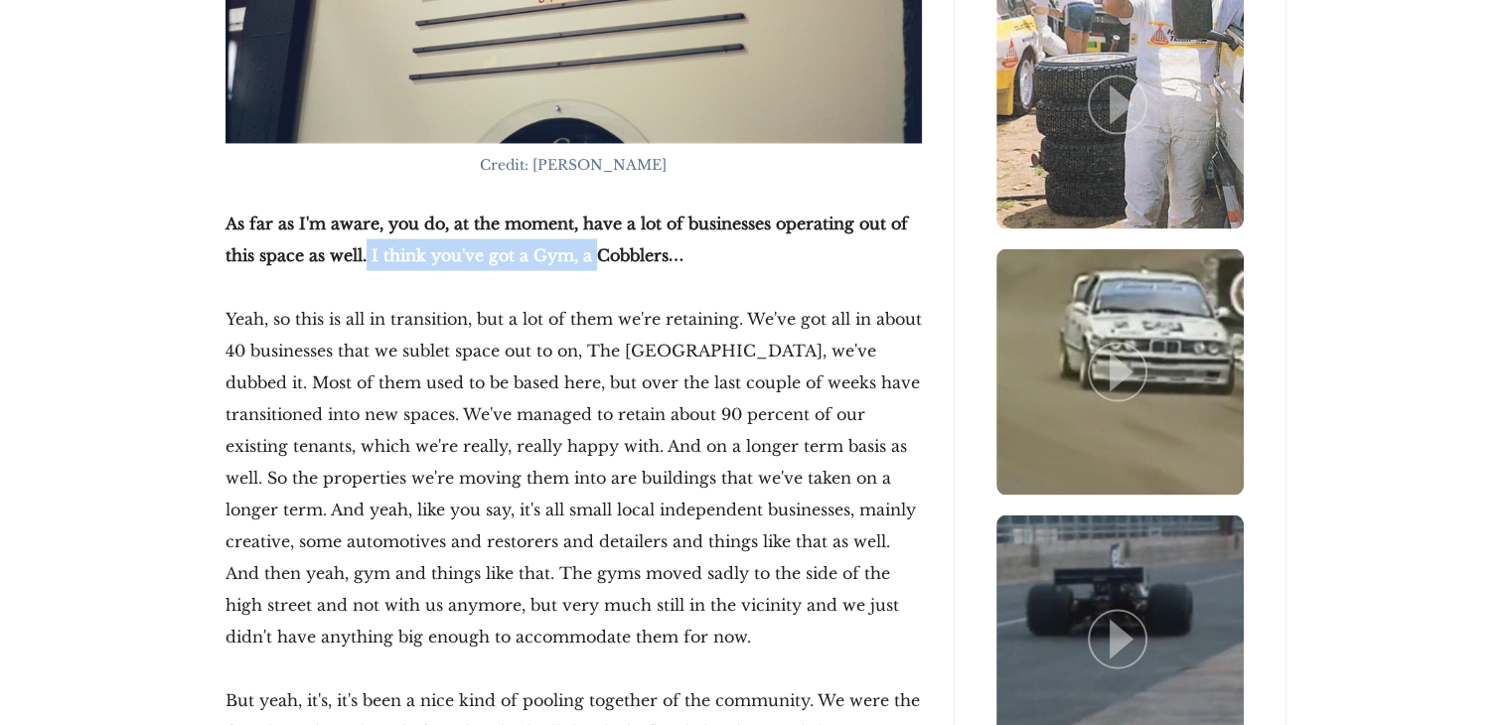
drag, startPoint x: 373, startPoint y: 227, endPoint x: 589, endPoint y: 227, distance: 216.6
click at [589, 227] on strong "As far as I'm aware, you do, at the moment, have a lot of businesses operating …" at bounding box center [567, 240] width 682 height 52
click at [614, 303] on p "Yeah, so this is all in transition, but a lot of them we're retaining. We've go…" at bounding box center [574, 478] width 696 height 350
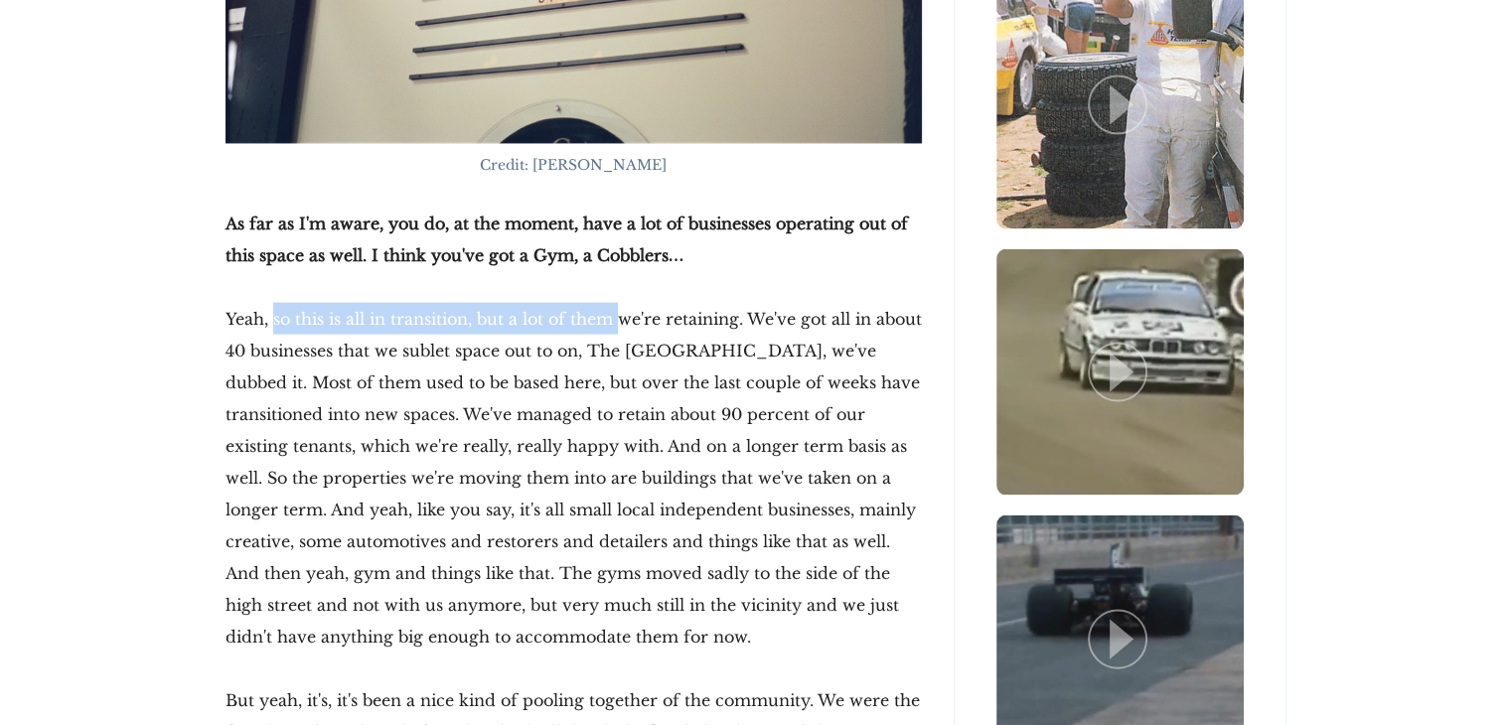
drag, startPoint x: 273, startPoint y: 287, endPoint x: 624, endPoint y: 291, distance: 350.7
click at [624, 303] on p "Yeah, so this is all in transition, but a lot of them we're retaining. We've go…" at bounding box center [574, 478] width 696 height 350
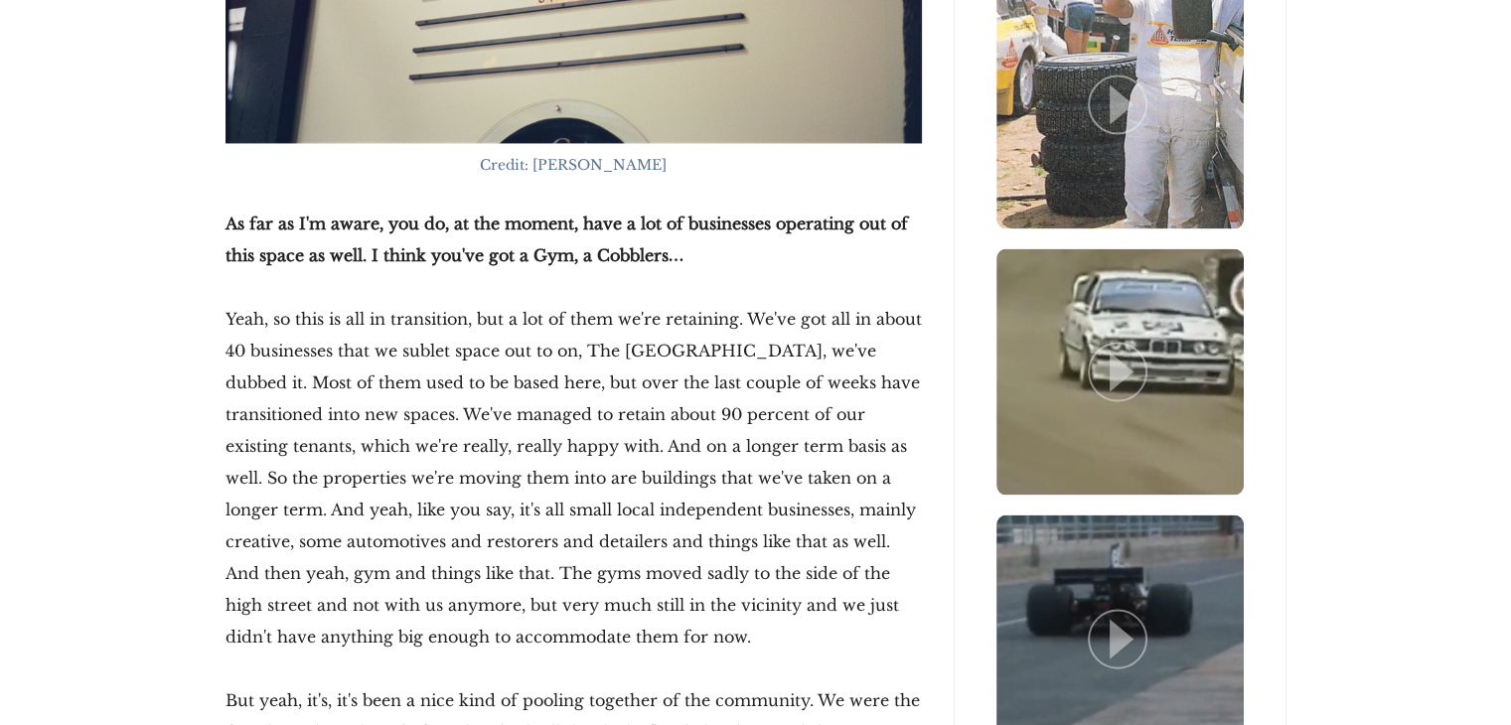
drag, startPoint x: 155, startPoint y: 291, endPoint x: 183, endPoint y: 291, distance: 27.8
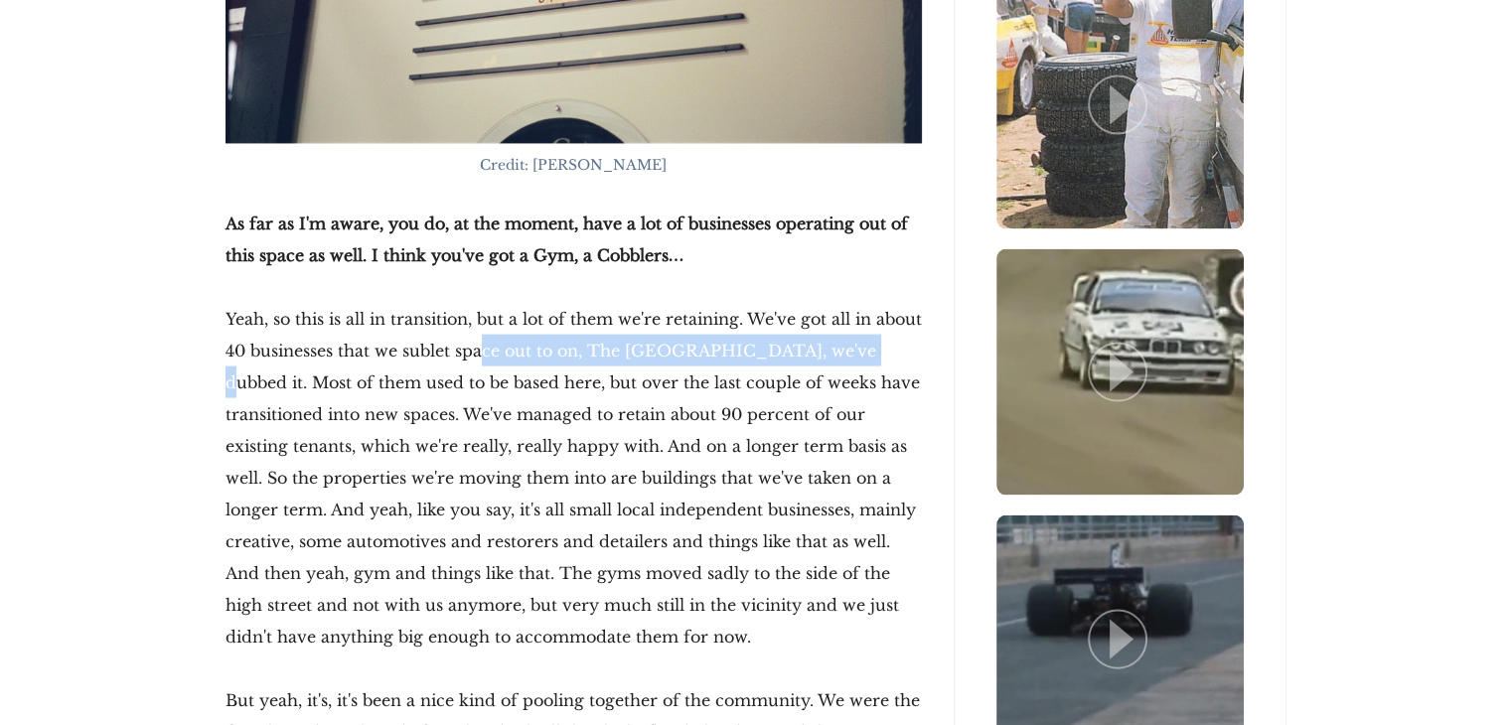
drag, startPoint x: 491, startPoint y: 303, endPoint x: 835, endPoint y: 303, distance: 344.7
click at [835, 303] on p "Yeah, so this is all in transition, but a lot of them we're retaining. We've go…" at bounding box center [574, 478] width 696 height 350
click at [608, 315] on p "Yeah, so this is all in transition, but a lot of them we're retaining. We've go…" at bounding box center [574, 478] width 696 height 350
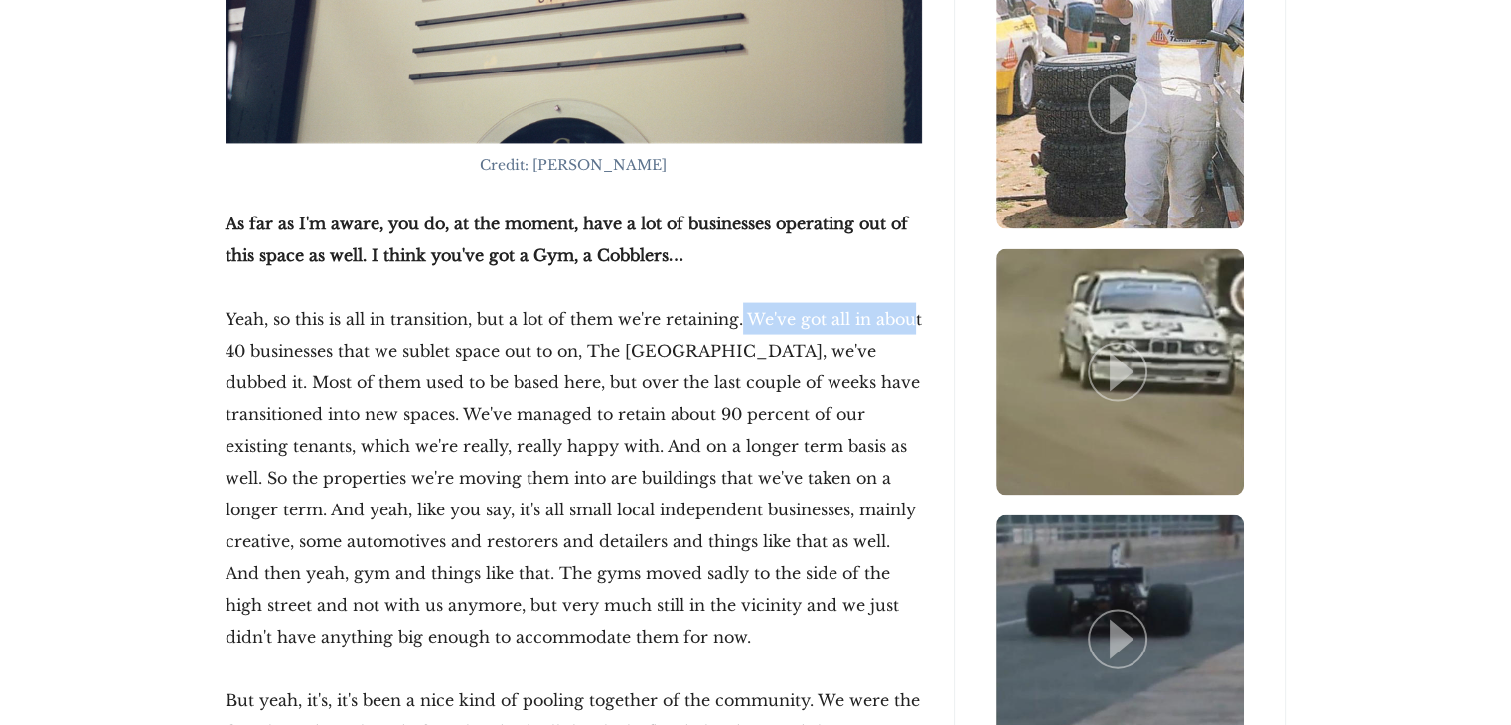
drag, startPoint x: 743, startPoint y: 283, endPoint x: 914, endPoint y: 300, distance: 171.7
click at [914, 303] on p "Yeah, so this is all in transition, but a lot of them we're retaining. We've go…" at bounding box center [574, 478] width 696 height 350
click at [898, 308] on p "Yeah, so this is all in transition, but a lot of them we're retaining. We've go…" at bounding box center [574, 478] width 696 height 350
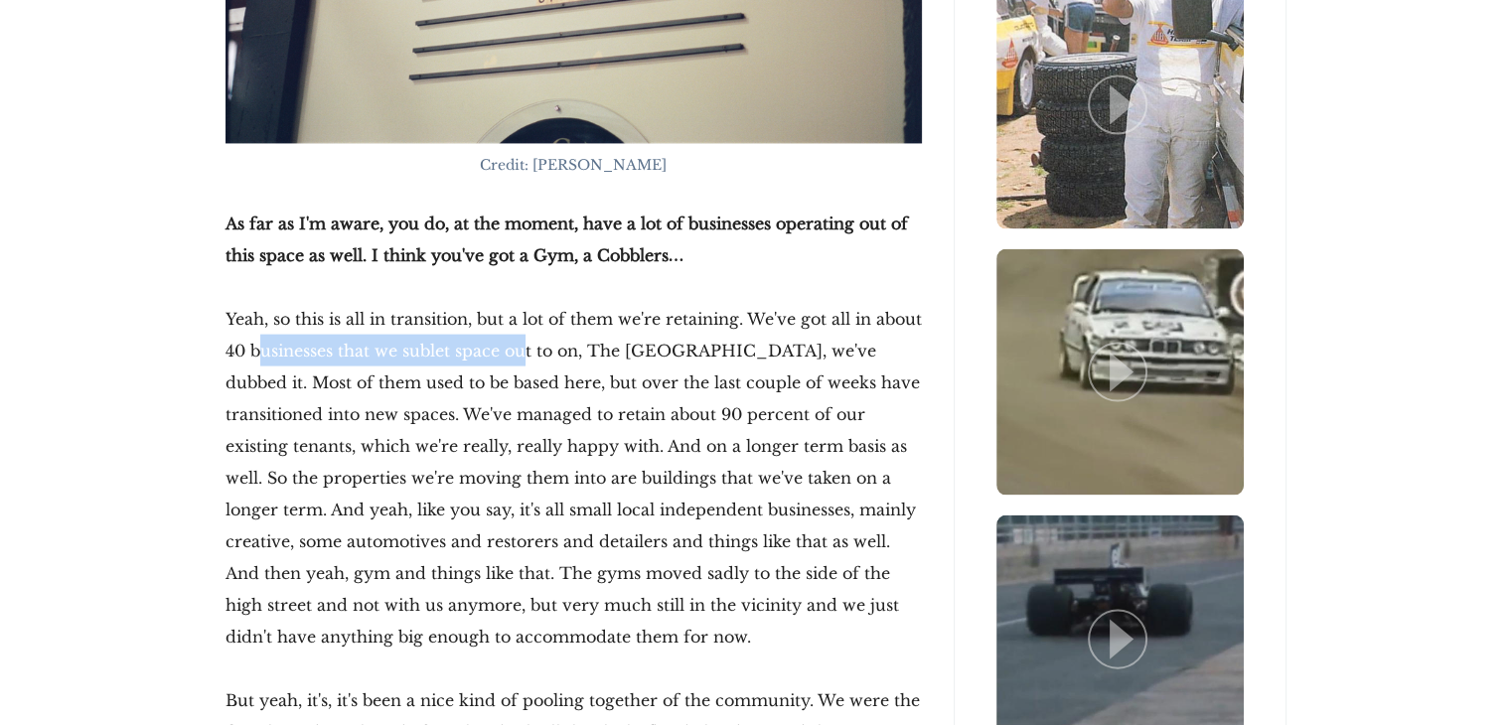
drag, startPoint x: 258, startPoint y: 314, endPoint x: 525, endPoint y: 317, distance: 266.3
click at [525, 317] on p "Yeah, so this is all in transition, but a lot of them we're retaining. We've go…" at bounding box center [574, 478] width 696 height 350
click at [576, 323] on p "Yeah, so this is all in transition, but a lot of them we're retaining. We've go…" at bounding box center [574, 478] width 696 height 350
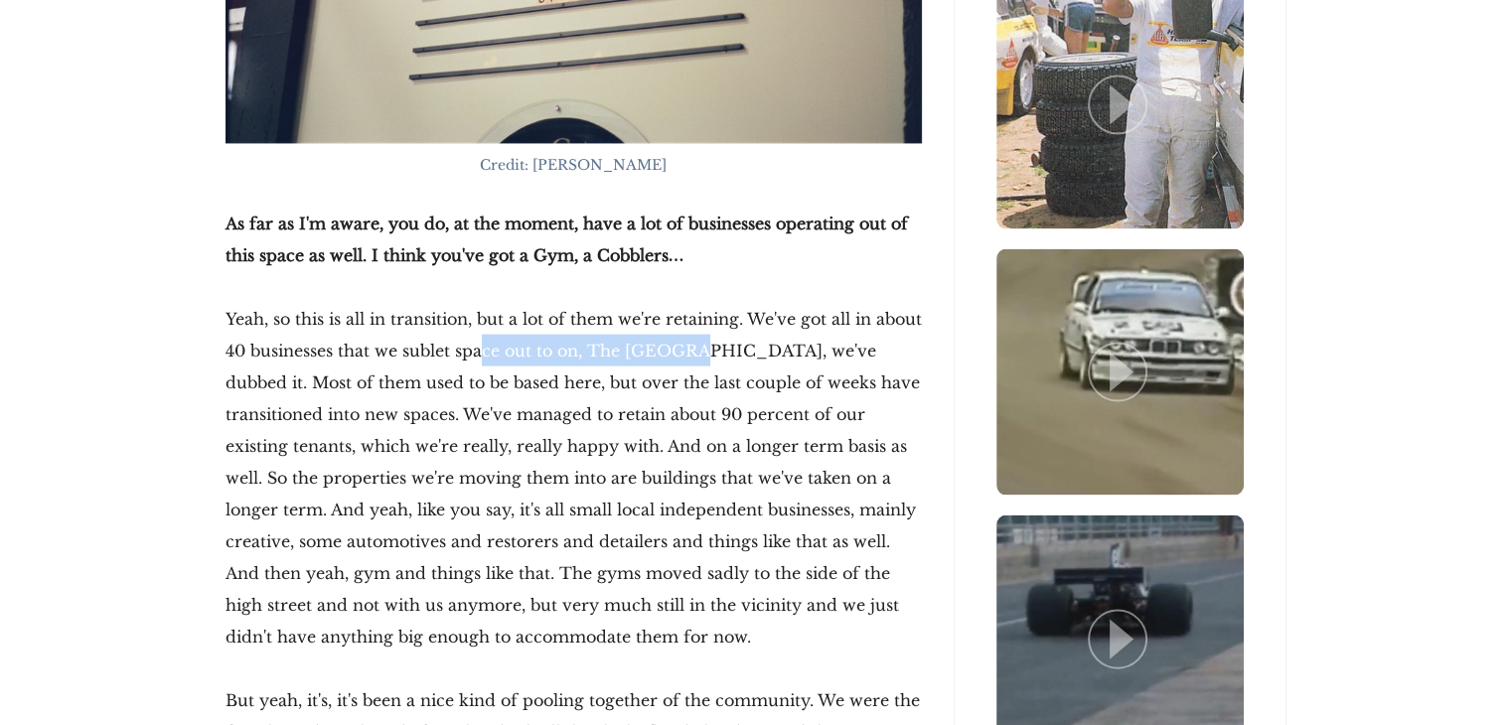
drag, startPoint x: 483, startPoint y: 323, endPoint x: 689, endPoint y: 323, distance: 206.6
click at [689, 323] on p "Yeah, so this is all in transition, but a lot of them we're retaining. We've go…" at bounding box center [574, 478] width 696 height 350
drag, startPoint x: 710, startPoint y: 323, endPoint x: 724, endPoint y: 323, distance: 13.9
click at [714, 323] on p "Yeah, so this is all in transition, but a lot of them we're retaining. We've go…" at bounding box center [574, 478] width 696 height 350
drag, startPoint x: 808, startPoint y: 323, endPoint x: 904, endPoint y: 334, distance: 97.0
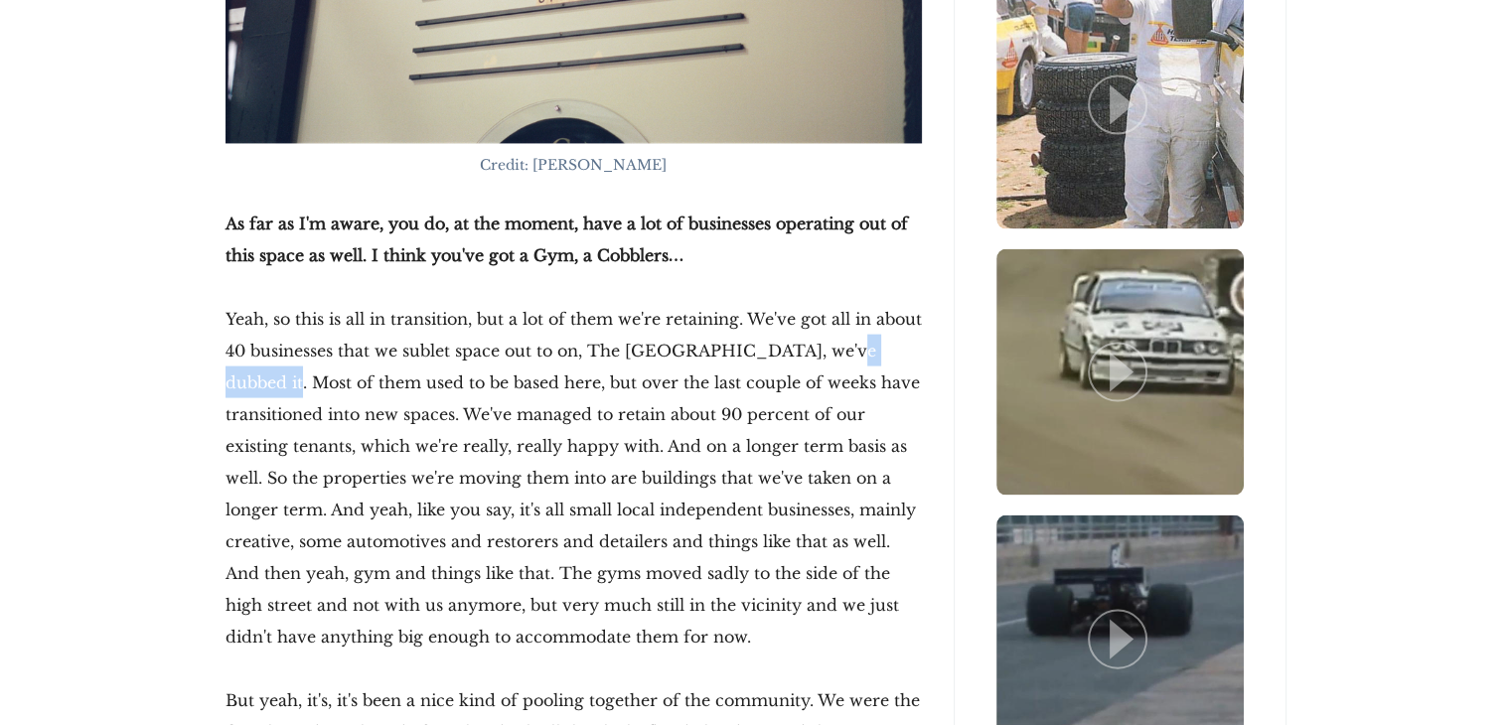
click at [904, 334] on p "Yeah, so this is all in transition, but a lot of them we're retaining. We've go…" at bounding box center [574, 478] width 696 height 350
click at [786, 373] on p "Yeah, so this is all in transition, but a lot of them we're retaining. We've go…" at bounding box center [574, 478] width 696 height 350
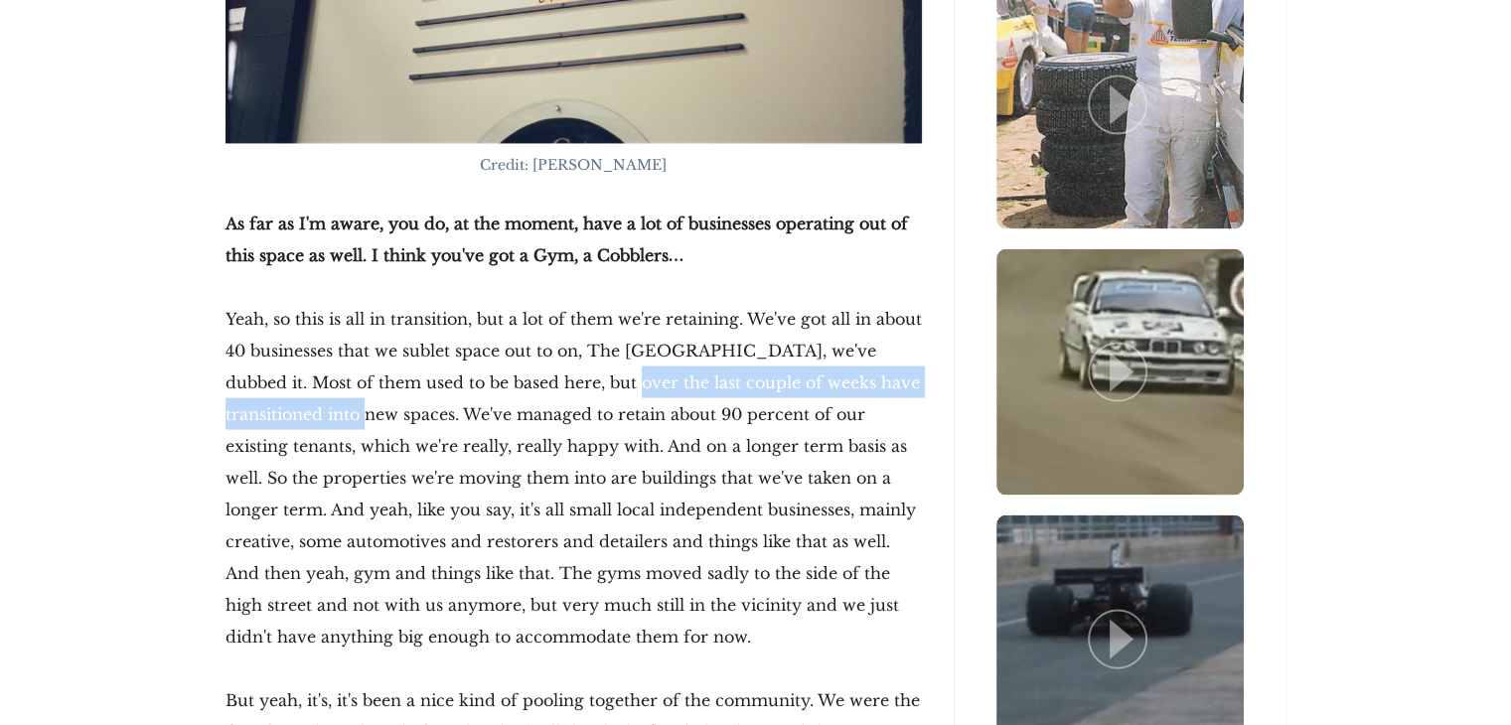
drag, startPoint x: 318, startPoint y: 369, endPoint x: 552, endPoint y: 357, distance: 234.7
click at [552, 357] on p "Yeah, so this is all in transition, but a lot of them we're retaining. We've go…" at bounding box center [574, 478] width 696 height 350
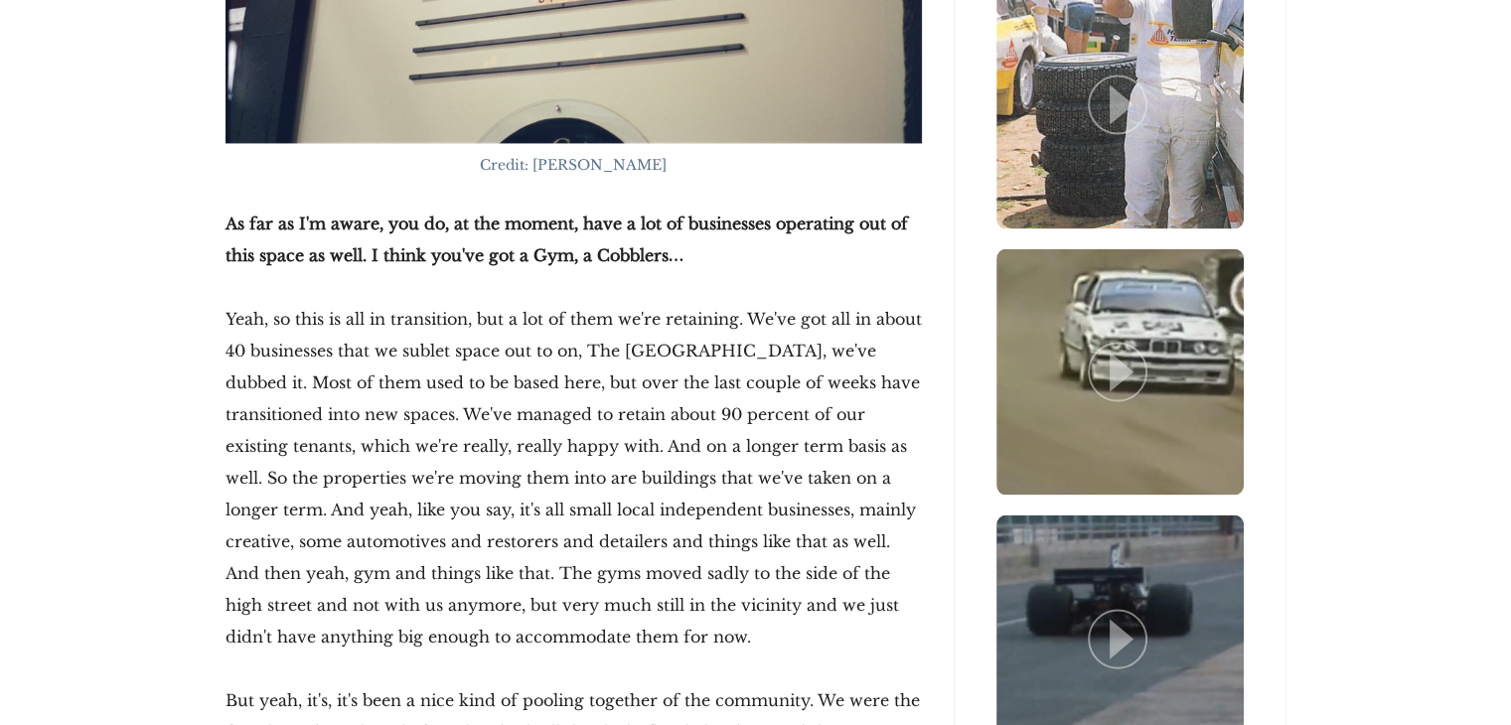
click at [535, 362] on p "Yeah, so this is all in transition, but a lot of them we're retaining. We've go…" at bounding box center [574, 478] width 696 height 350
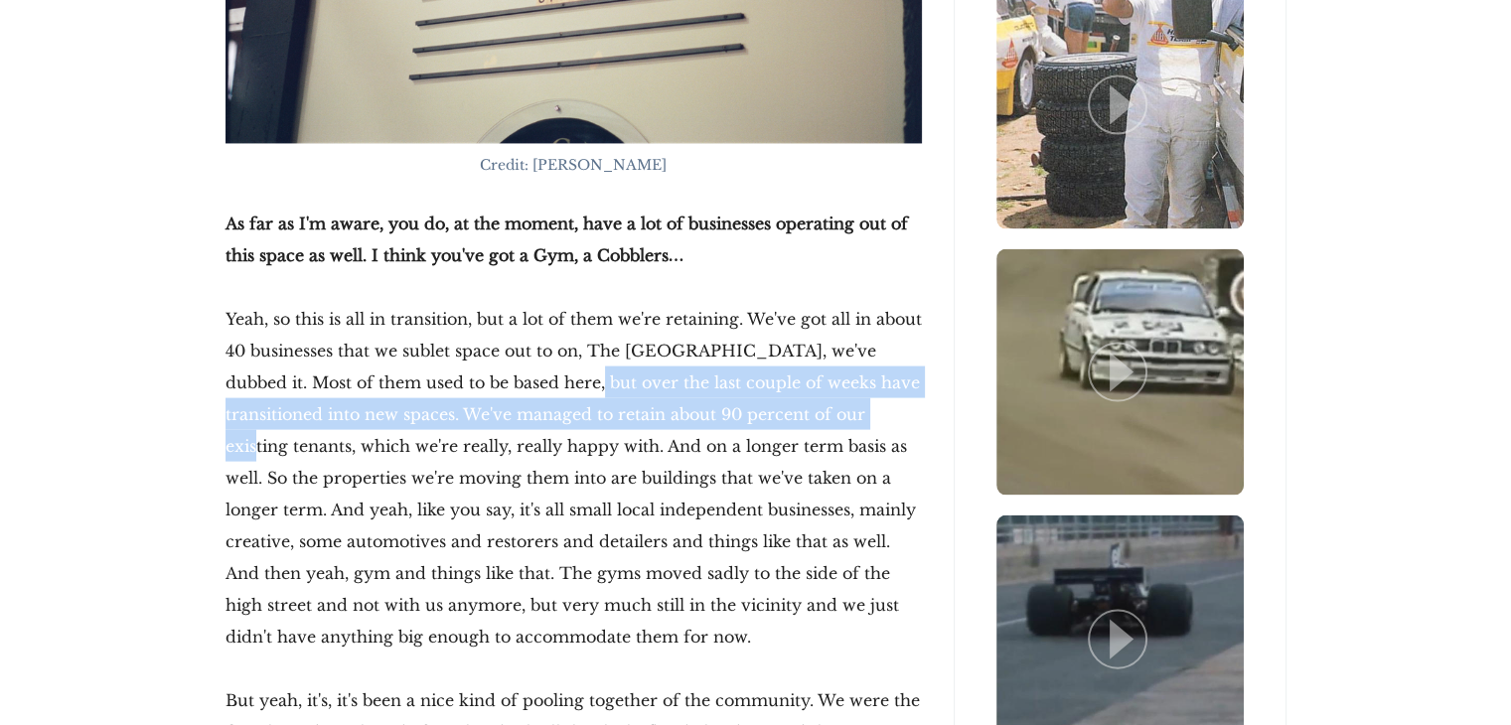
drag, startPoint x: 746, startPoint y: 357, endPoint x: 850, endPoint y: 377, distance: 106.2
click at [850, 377] on p "Yeah, so this is all in transition, but a lot of them we're retaining. We've go…" at bounding box center [574, 478] width 696 height 350
click at [781, 391] on p "Yeah, so this is all in transition, but a lot of them we're retaining. We've go…" at bounding box center [574, 478] width 696 height 350
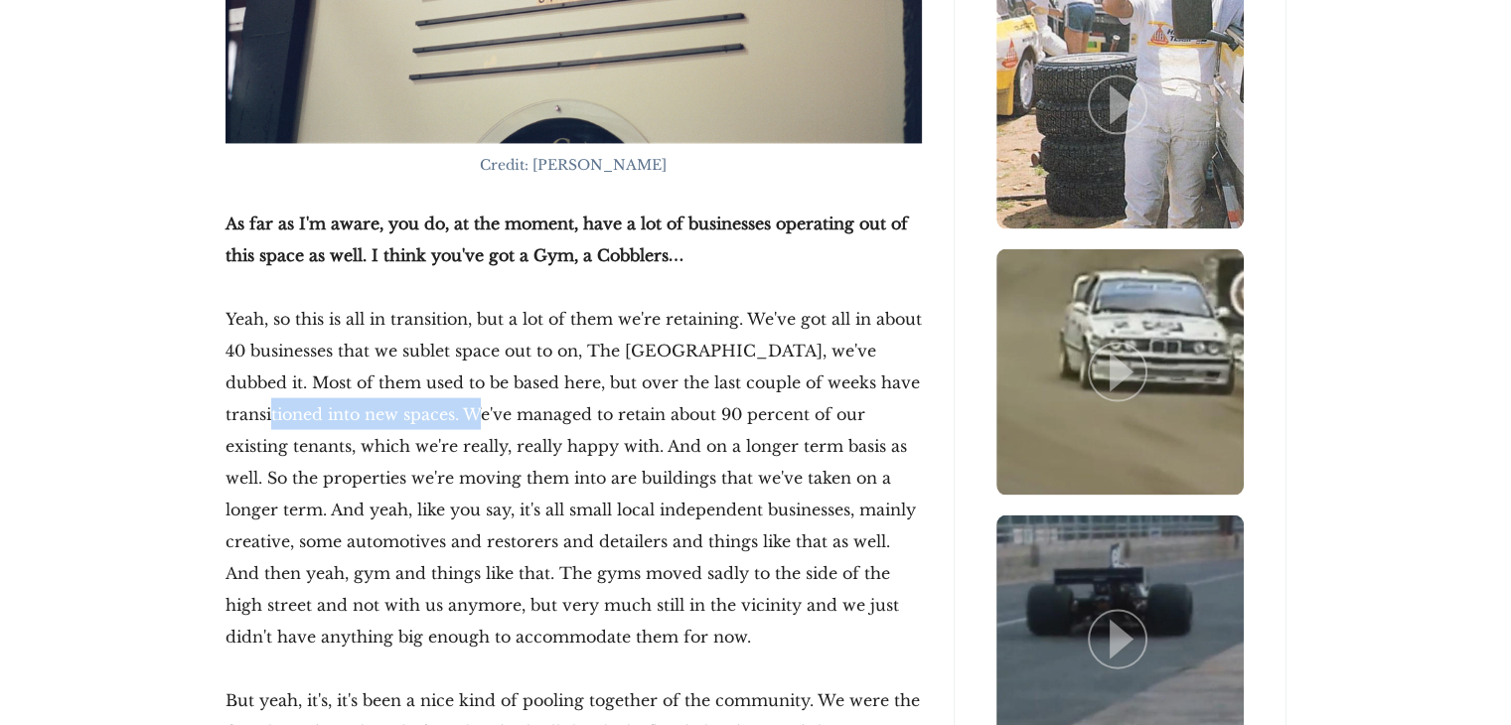
drag, startPoint x: 363, startPoint y: 394, endPoint x: 445, endPoint y: 394, distance: 82.5
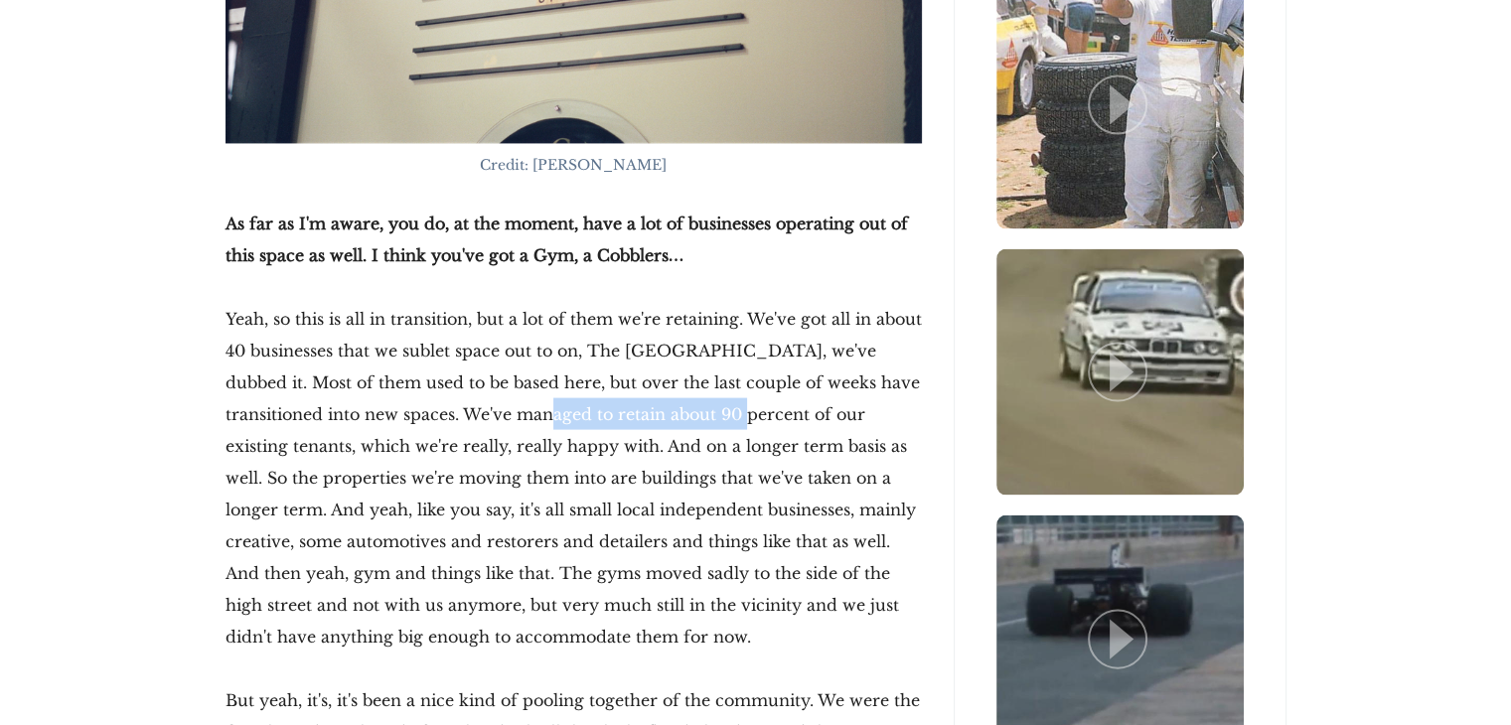
drag, startPoint x: 505, startPoint y: 394, endPoint x: 702, endPoint y: 392, distance: 197.7
click at [699, 392] on p "Yeah, so this is all in transition, but a lot of them we're retaining. We've go…" at bounding box center [574, 478] width 696 height 350
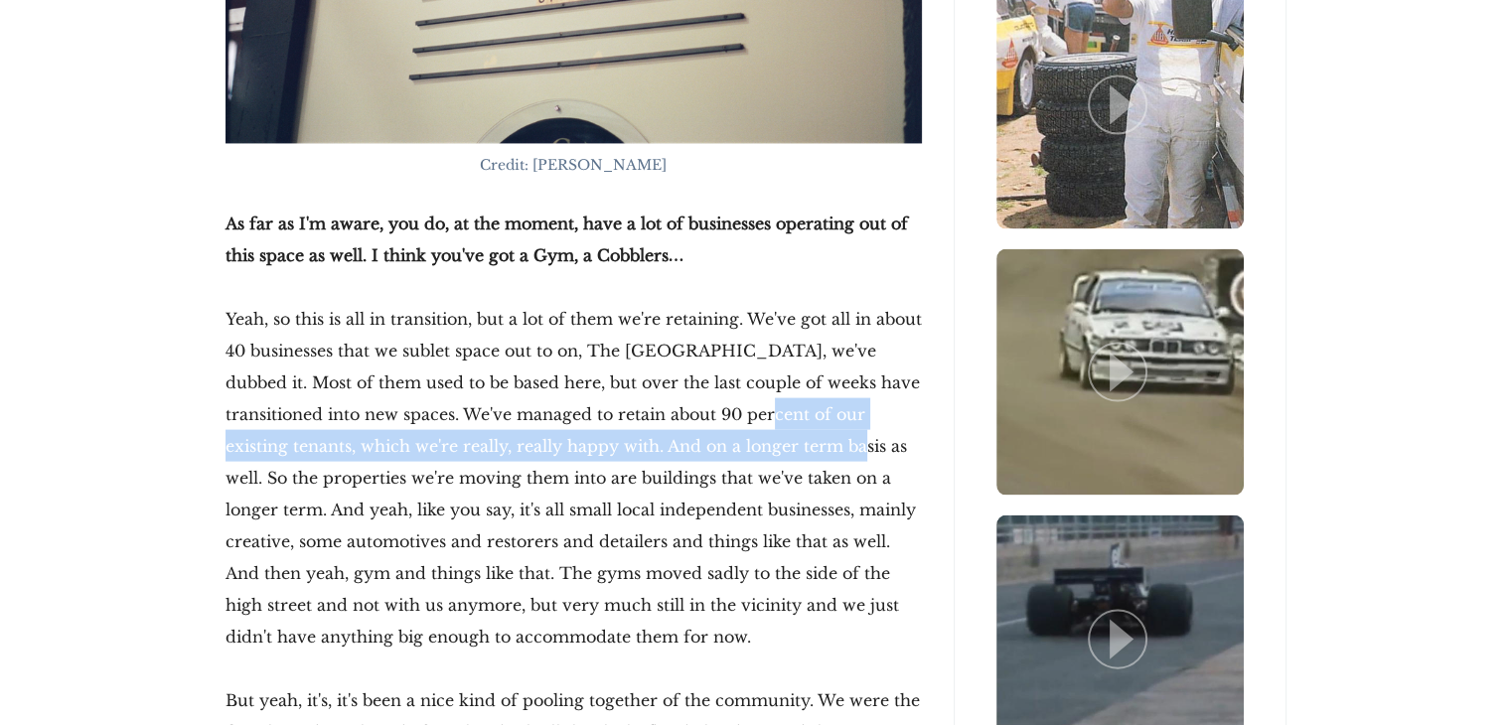
drag, startPoint x: 735, startPoint y: 392, endPoint x: 768, endPoint y: 401, distance: 34.0
click at [768, 401] on p "Yeah, so this is all in transition, but a lot of them we're retaining. We've go…" at bounding box center [574, 478] width 696 height 350
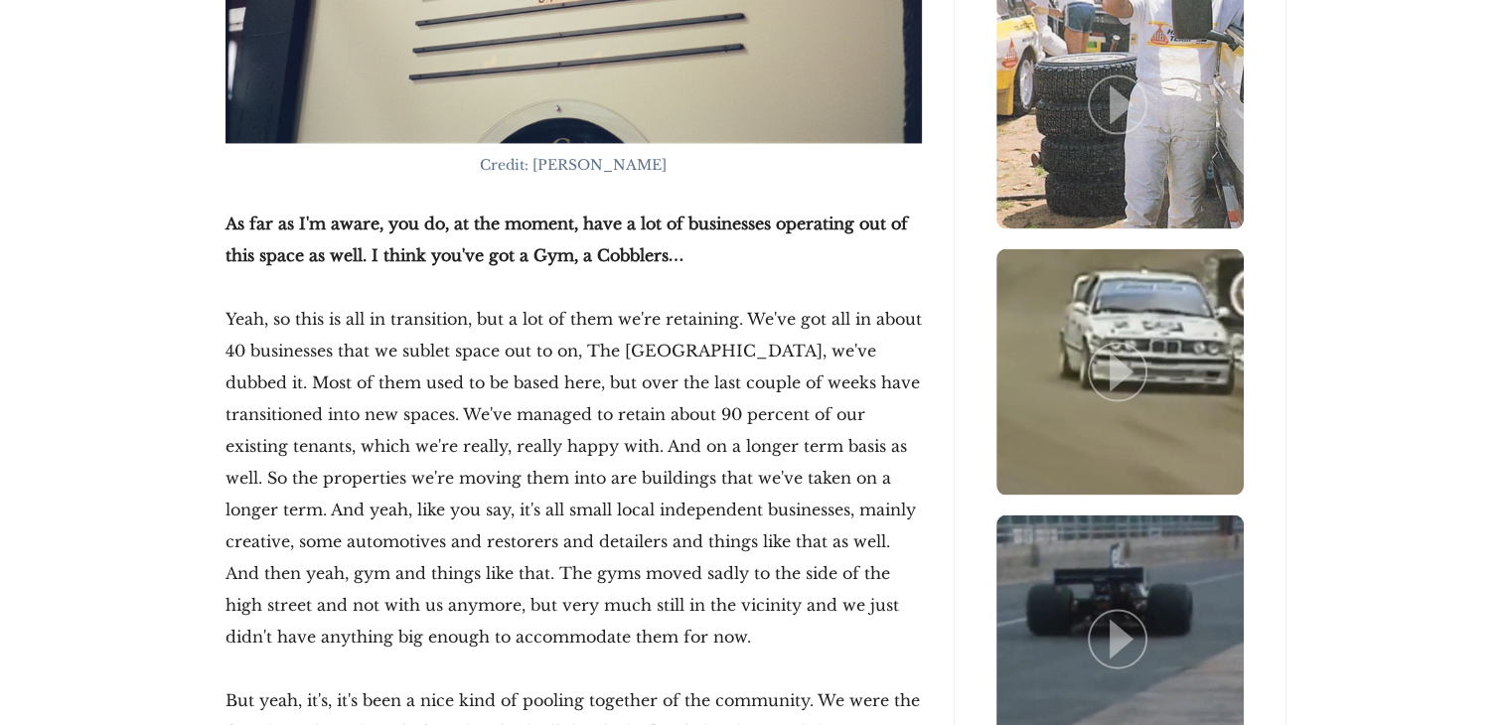
click at [238, 488] on p "Yeah, so this is all in transition, but a lot of them we're retaining. We've go…" at bounding box center [574, 478] width 696 height 350
drag, startPoint x: 648, startPoint y: 409, endPoint x: 922, endPoint y: 413, distance: 274.2
click at [833, 435] on p "Yeah, so this is all in transition, but a lot of them we're retaining. We've go…" at bounding box center [574, 478] width 696 height 350
drag, startPoint x: 517, startPoint y: 448, endPoint x: 725, endPoint y: 455, distance: 208.7
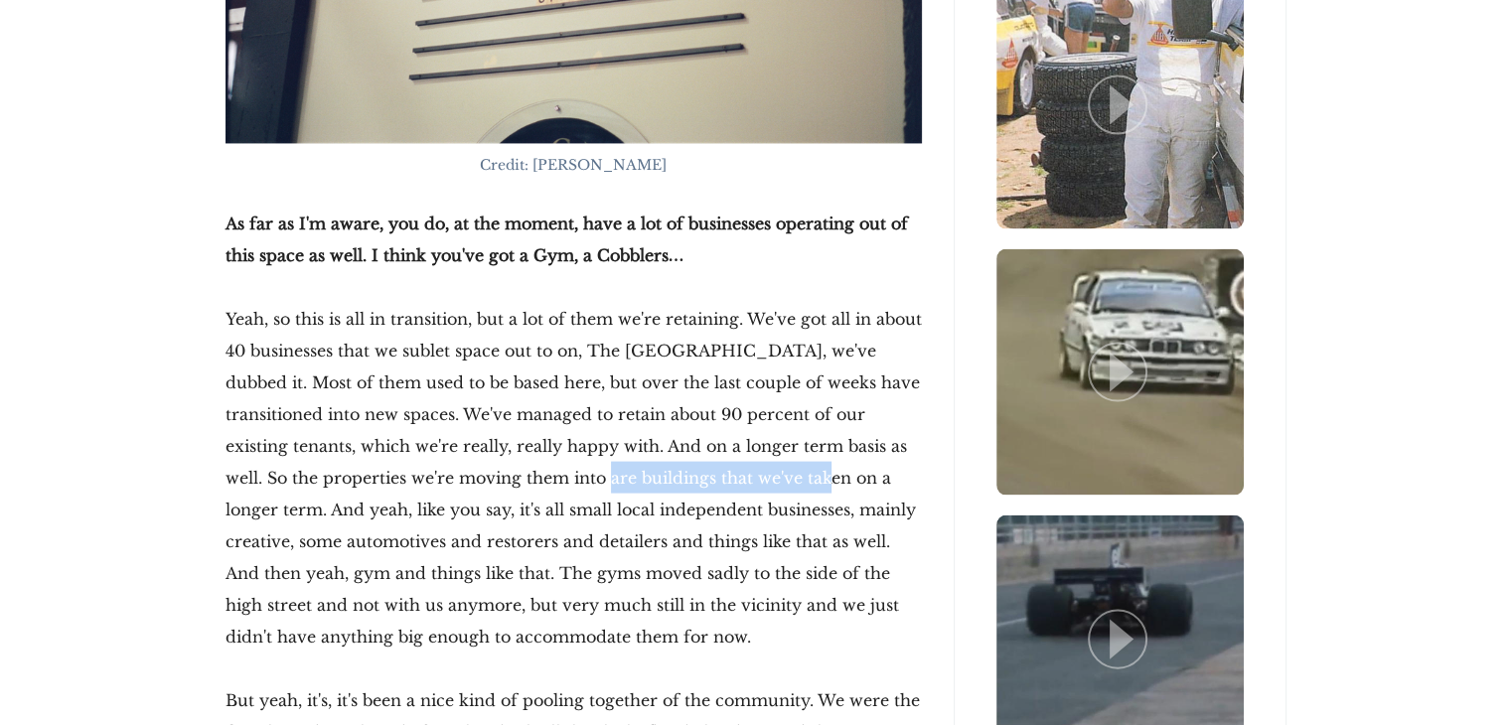
click at [725, 455] on p "Yeah, so this is all in transition, but a lot of them we're retaining. We've go…" at bounding box center [574, 478] width 696 height 350
click at [803, 451] on p "Yeah, so this is all in transition, but a lot of them we're retaining. We've go…" at bounding box center [574, 478] width 696 height 350
click at [842, 440] on p "Yeah, so this is all in transition, but a lot of them we're retaining. We've go…" at bounding box center [574, 478] width 696 height 350
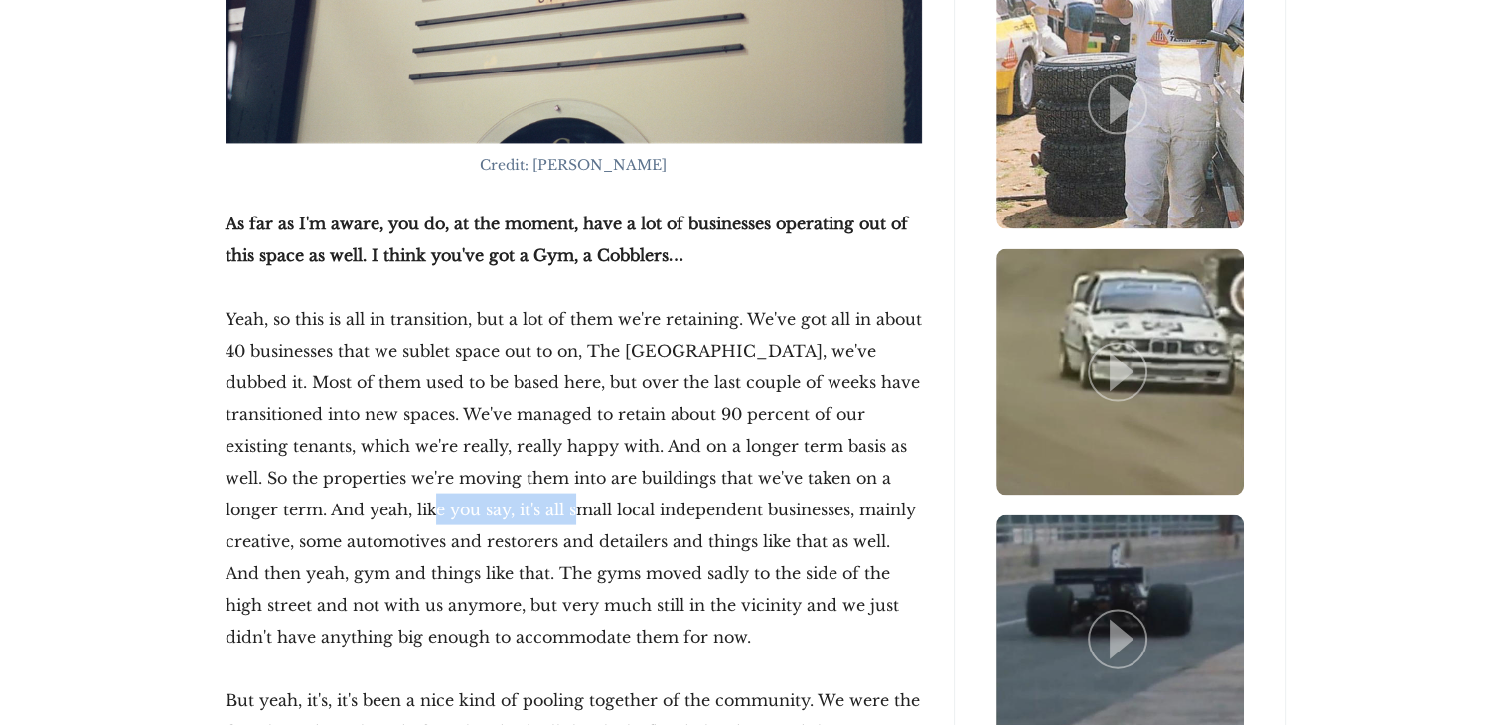
drag, startPoint x: 333, startPoint y: 476, endPoint x: 474, endPoint y: 482, distance: 141.2
click at [474, 482] on p "Yeah, so this is all in transition, but a lot of them we're retaining. We've go…" at bounding box center [574, 478] width 696 height 350
click at [536, 486] on p "Yeah, so this is all in transition, but a lot of them we're retaining. We've go…" at bounding box center [574, 478] width 696 height 350
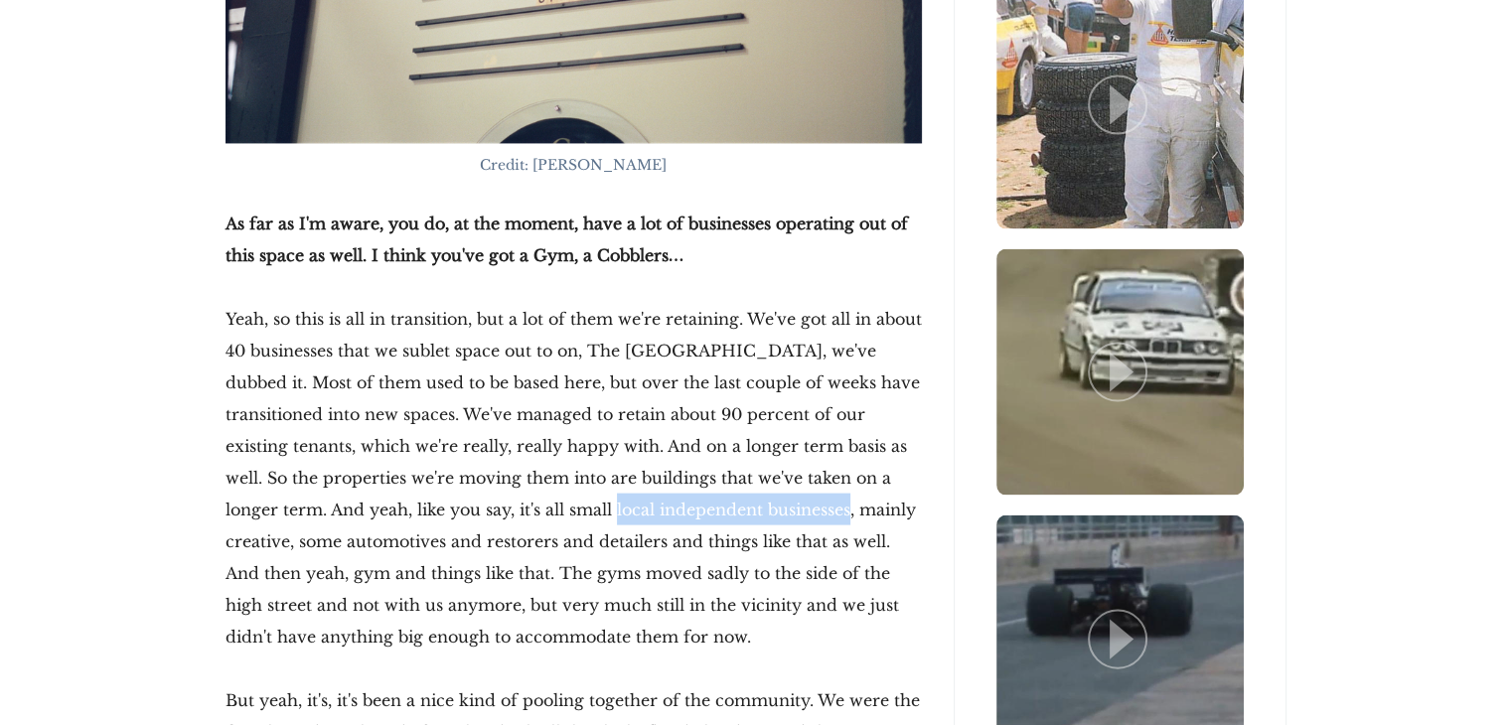
drag, startPoint x: 536, startPoint y: 486, endPoint x: 690, endPoint y: 486, distance: 154.0
click at [690, 486] on p "Yeah, so this is all in transition, but a lot of them we're retaining. We've go…" at bounding box center [574, 478] width 696 height 350
click at [750, 494] on p "Yeah, so this is all in transition, but a lot of them we're retaining. We've go…" at bounding box center [574, 478] width 696 height 350
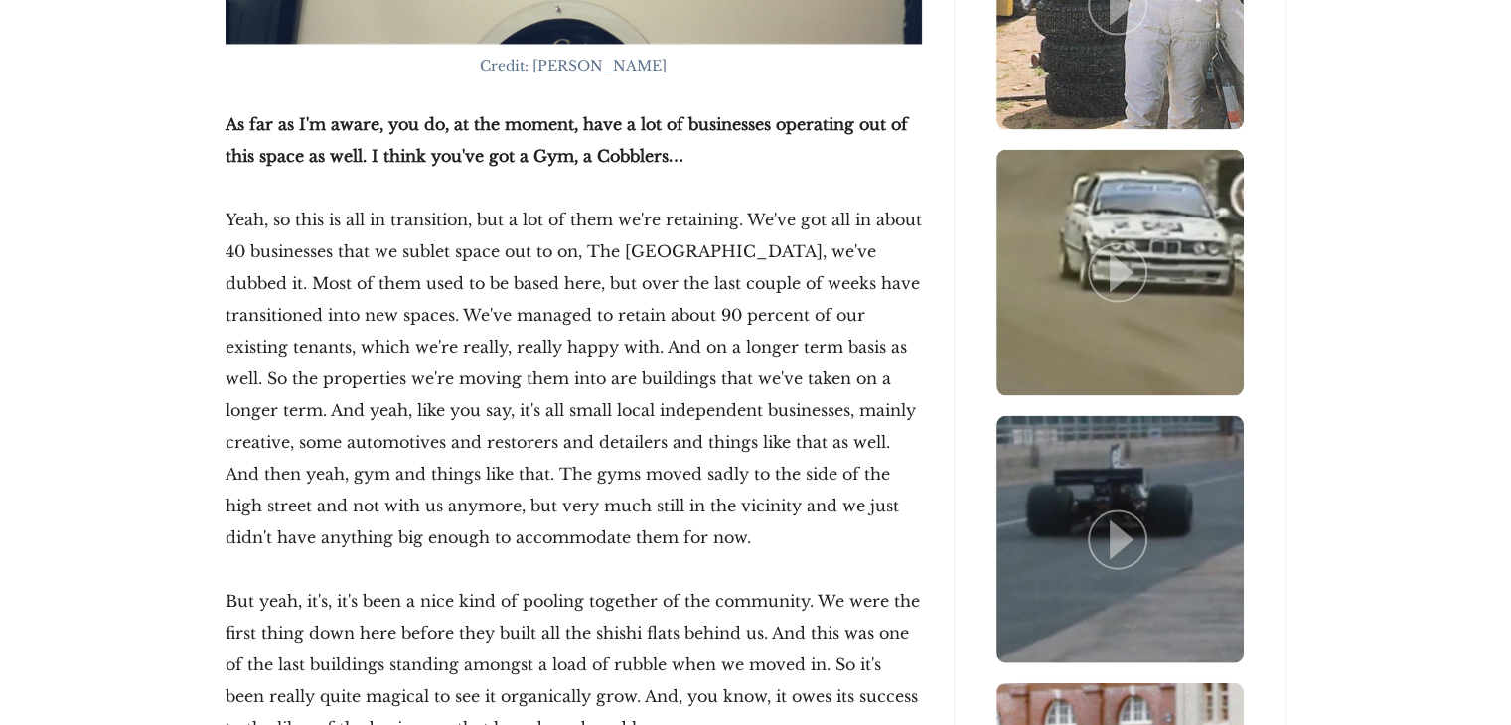
click at [287, 425] on p "Yeah, so this is all in transition, but a lot of them we're retaining. We've go…" at bounding box center [574, 379] width 696 height 350
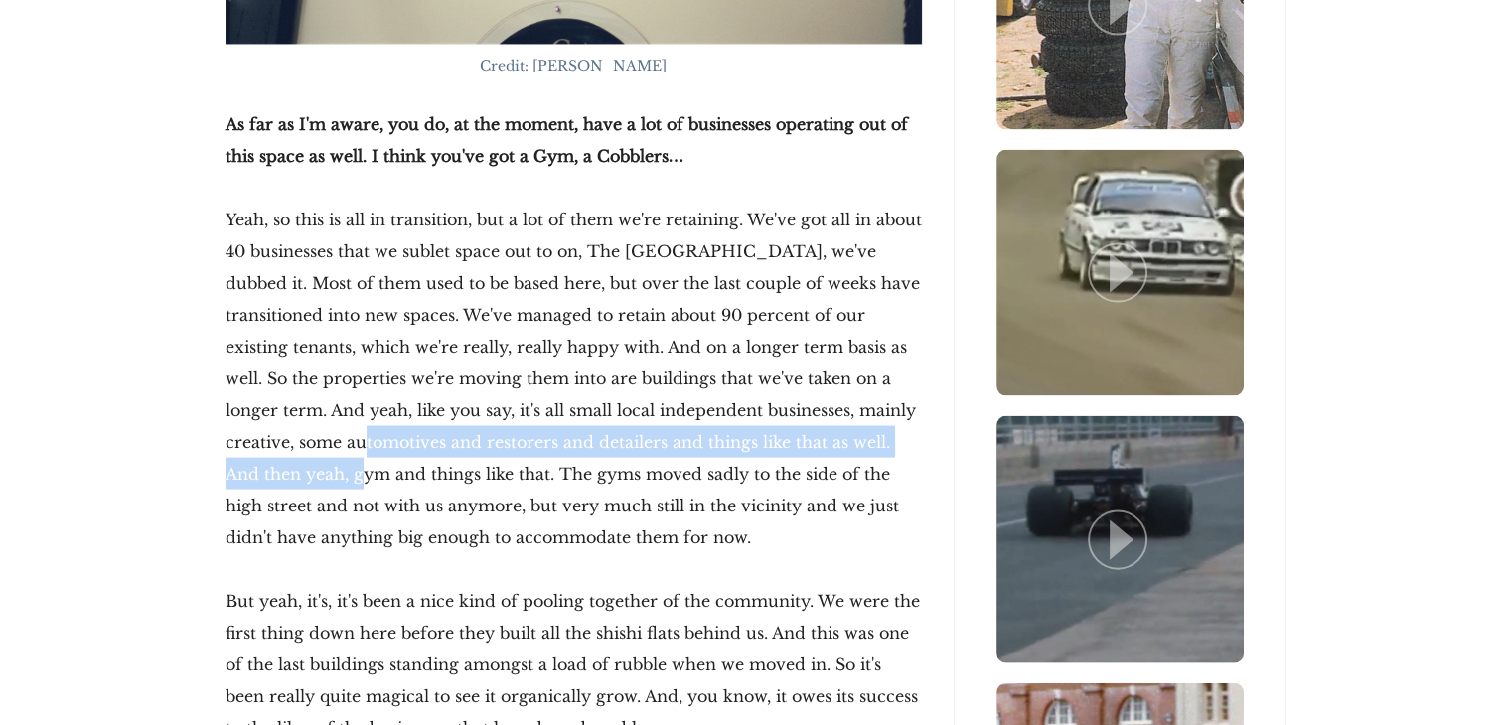
click at [488, 422] on p "Yeah, so this is all in transition, but a lot of them we're retaining. We've go…" at bounding box center [574, 379] width 696 height 350
click at [602, 418] on p "Yeah, so this is all in transition, but a lot of them we're retaining. We've go…" at bounding box center [574, 379] width 696 height 350
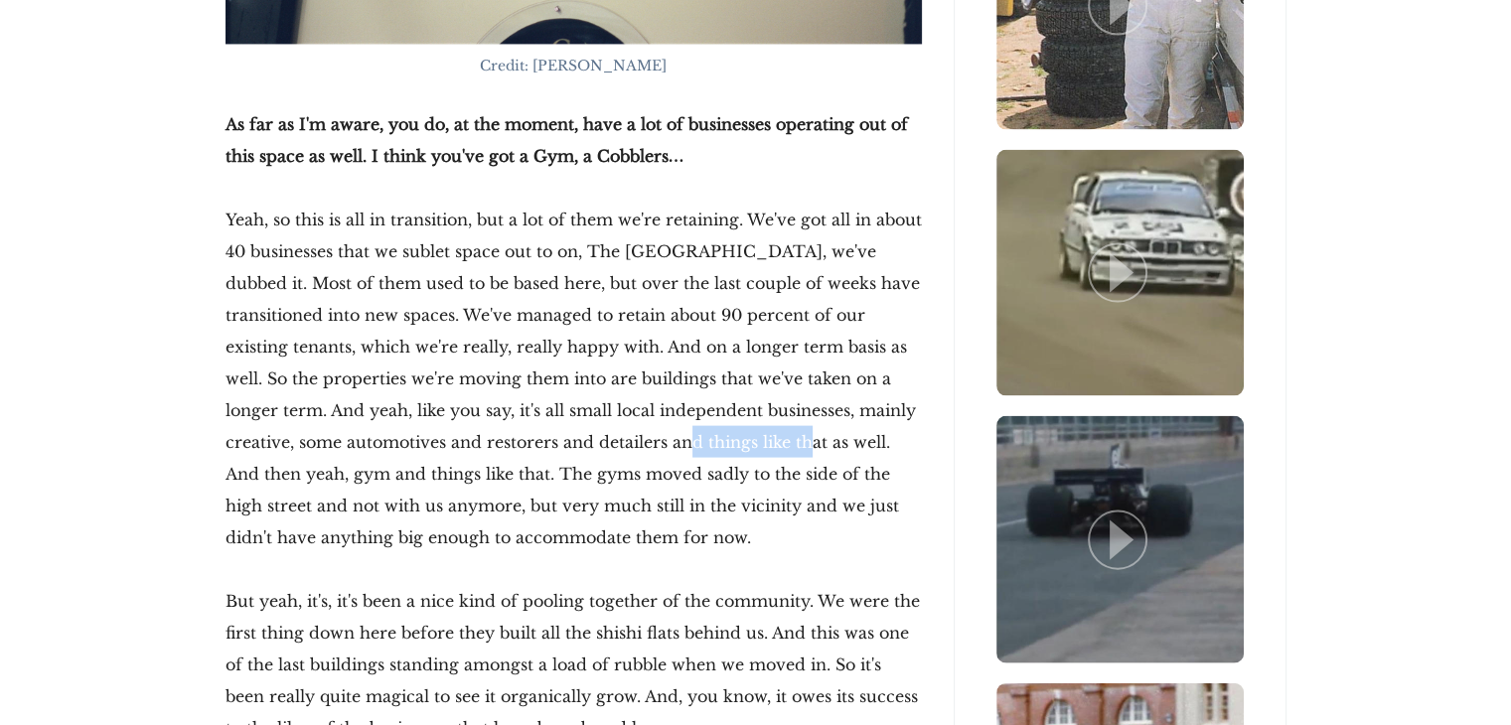
drag, startPoint x: 618, startPoint y: 412, endPoint x: 740, endPoint y: 411, distance: 122.2
click at [740, 411] on p "Yeah, so this is all in transition, but a lot of them we're retaining. We've go…" at bounding box center [574, 379] width 696 height 350
click at [648, 418] on p "Yeah, so this is all in transition, but a lot of them we're retaining. We've go…" at bounding box center [574, 379] width 696 height 350
drag, startPoint x: 773, startPoint y: 405, endPoint x: 853, endPoint y: 408, distance: 80.5
click at [853, 408] on p "Yeah, so this is all in transition, but a lot of them we're retaining. We've go…" at bounding box center [574, 379] width 696 height 350
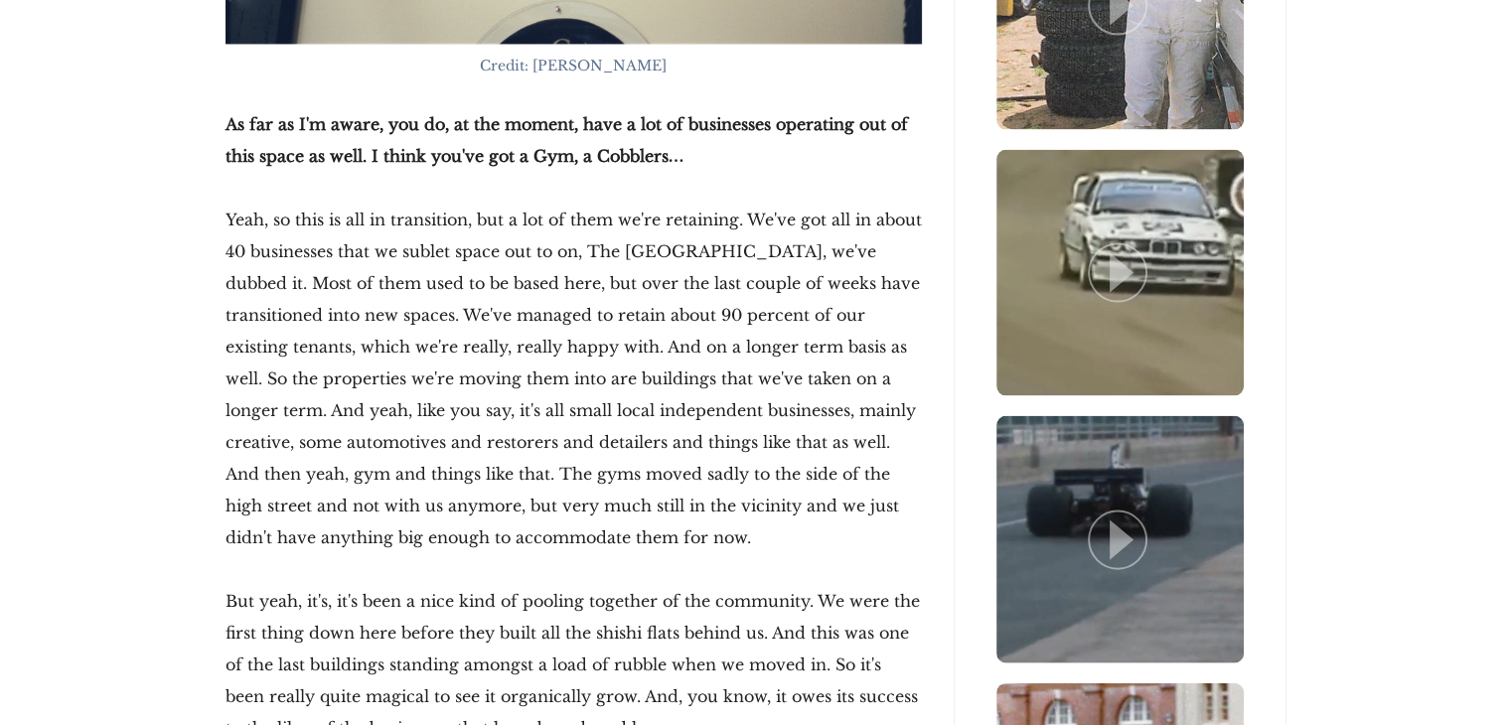
click at [262, 429] on p "Yeah, so this is all in transition, but a lot of them we're retaining. We've go…" at bounding box center [574, 379] width 696 height 350
drag, startPoint x: 265, startPoint y: 441, endPoint x: 435, endPoint y: 441, distance: 169.9
click at [435, 441] on p "Yeah, so this is all in transition, but a lot of them we're retaining. We've go…" at bounding box center [574, 379] width 696 height 350
click at [466, 441] on p "Yeah, so this is all in transition, but a lot of them we're retaining. We've go…" at bounding box center [574, 379] width 696 height 350
drag, startPoint x: 492, startPoint y: 441, endPoint x: 537, endPoint y: 441, distance: 45.7
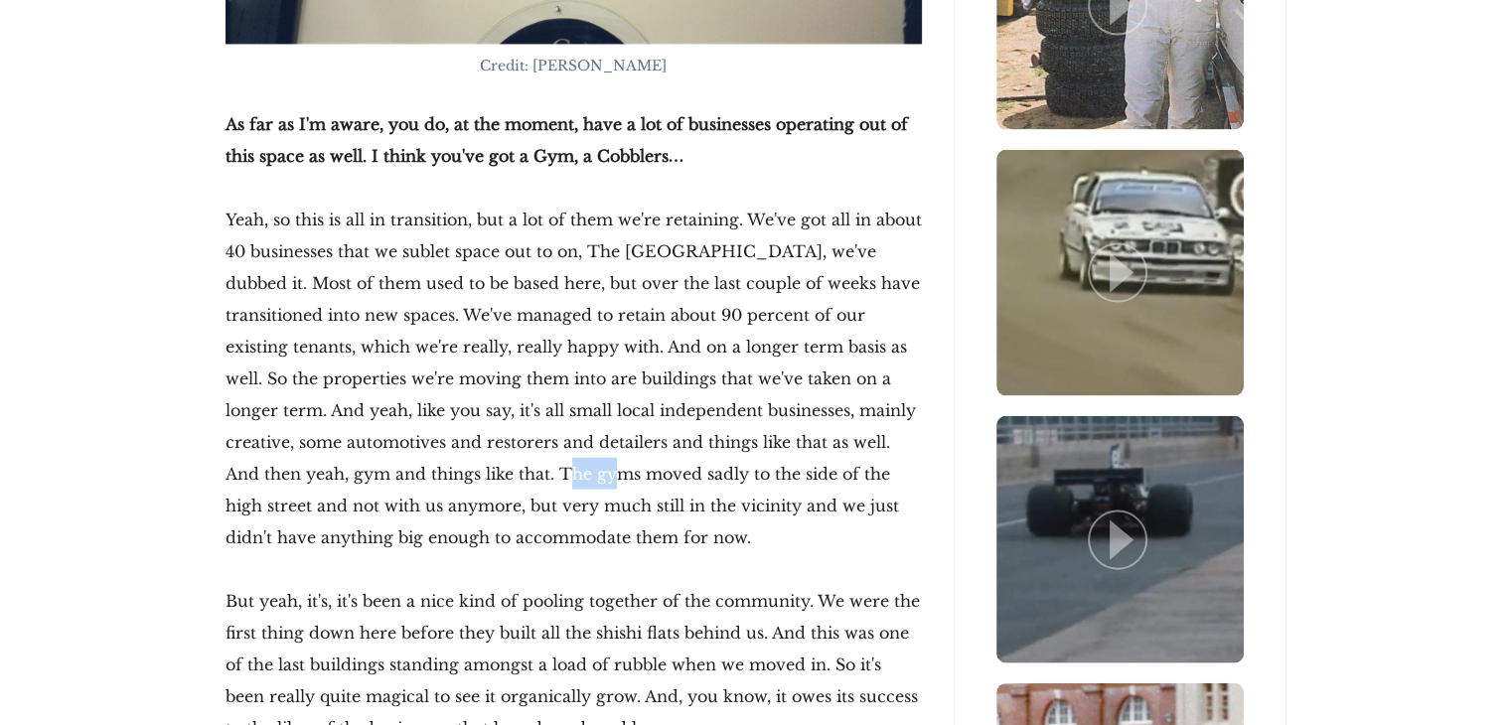
click at [537, 441] on p "Yeah, so this is all in transition, but a lot of them we're retaining. We've go…" at bounding box center [574, 379] width 696 height 350
drag, startPoint x: 573, startPoint y: 441, endPoint x: 854, endPoint y: 448, distance: 281.2
click at [853, 448] on p "Yeah, so this is all in transition, but a lot of them we're retaining. We've go…" at bounding box center [574, 379] width 696 height 350
click at [856, 463] on p "Yeah, so this is all in transition, but a lot of them we're retaining. We've go…" at bounding box center [574, 379] width 696 height 350
drag, startPoint x: 357, startPoint y: 484, endPoint x: 468, endPoint y: 484, distance: 111.3
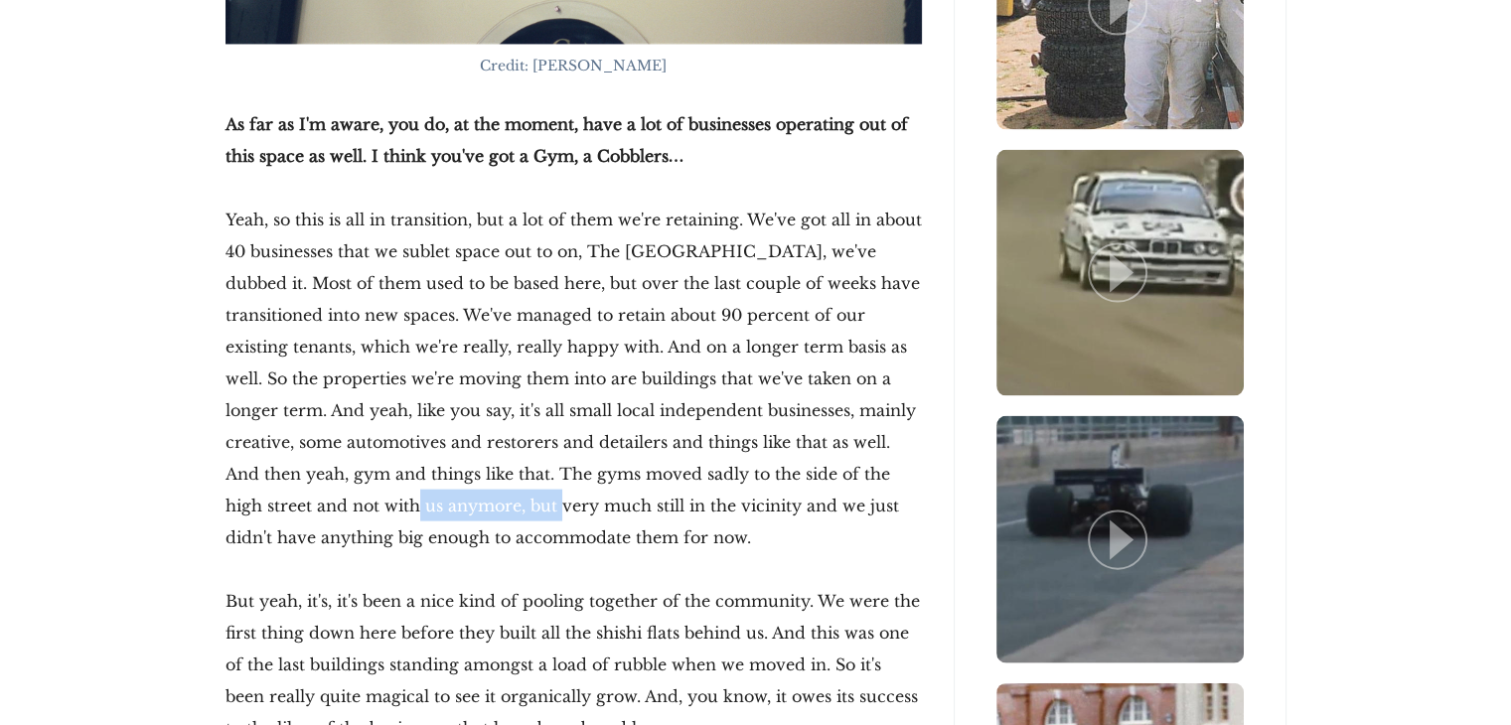
click at [468, 484] on p "Yeah, so this is all in transition, but a lot of them we're retaining. We've go…" at bounding box center [574, 379] width 696 height 350
click at [500, 484] on p "Yeah, so this is all in transition, but a lot of them we're retaining. We've go…" at bounding box center [574, 379] width 696 height 350
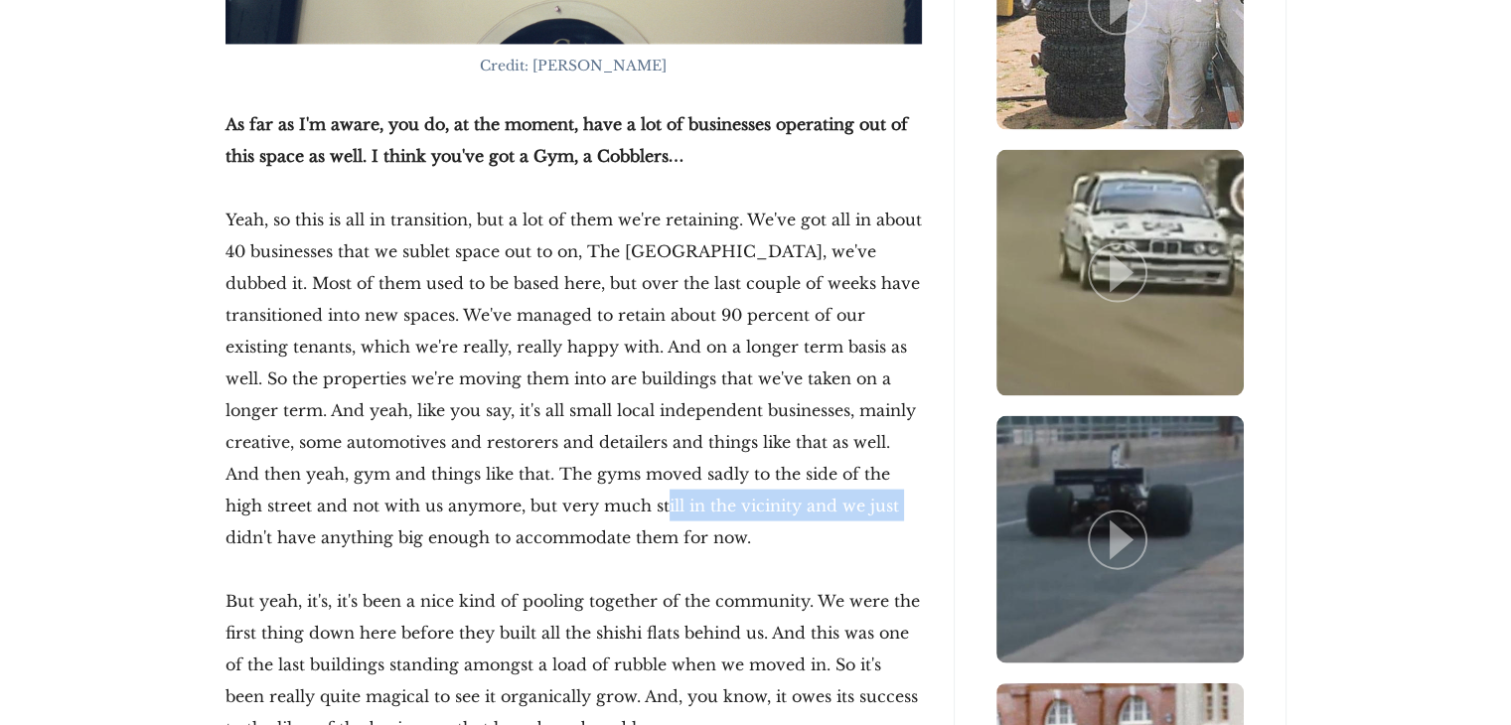
drag, startPoint x: 635, startPoint y: 470, endPoint x: 804, endPoint y: 470, distance: 168.9
click at [804, 470] on p "Yeah, so this is all in transition, but a lot of them we're retaining. We've go…" at bounding box center [574, 379] width 696 height 350
click at [793, 490] on p "Yeah, so this is all in transition, but a lot of them we're retaining. We've go…" at bounding box center [574, 379] width 696 height 350
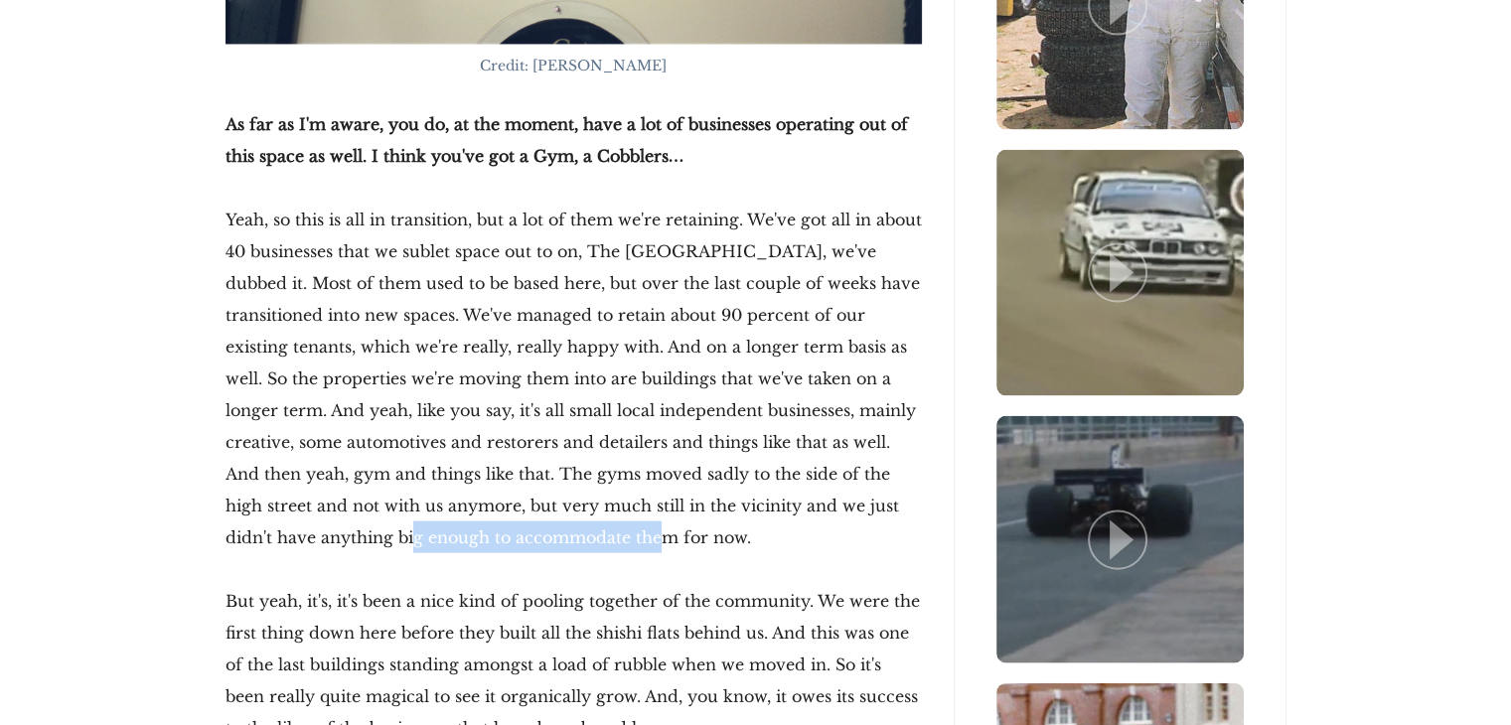
drag, startPoint x: 316, startPoint y: 510, endPoint x: 568, endPoint y: 510, distance: 252.3
click at [564, 510] on p "Yeah, so this is all in transition, but a lot of them we're retaining. We've go…" at bounding box center [574, 379] width 696 height 350
click at [616, 510] on p "Yeah, so this is all in transition, but a lot of them we're retaining. We've go…" at bounding box center [574, 379] width 696 height 350
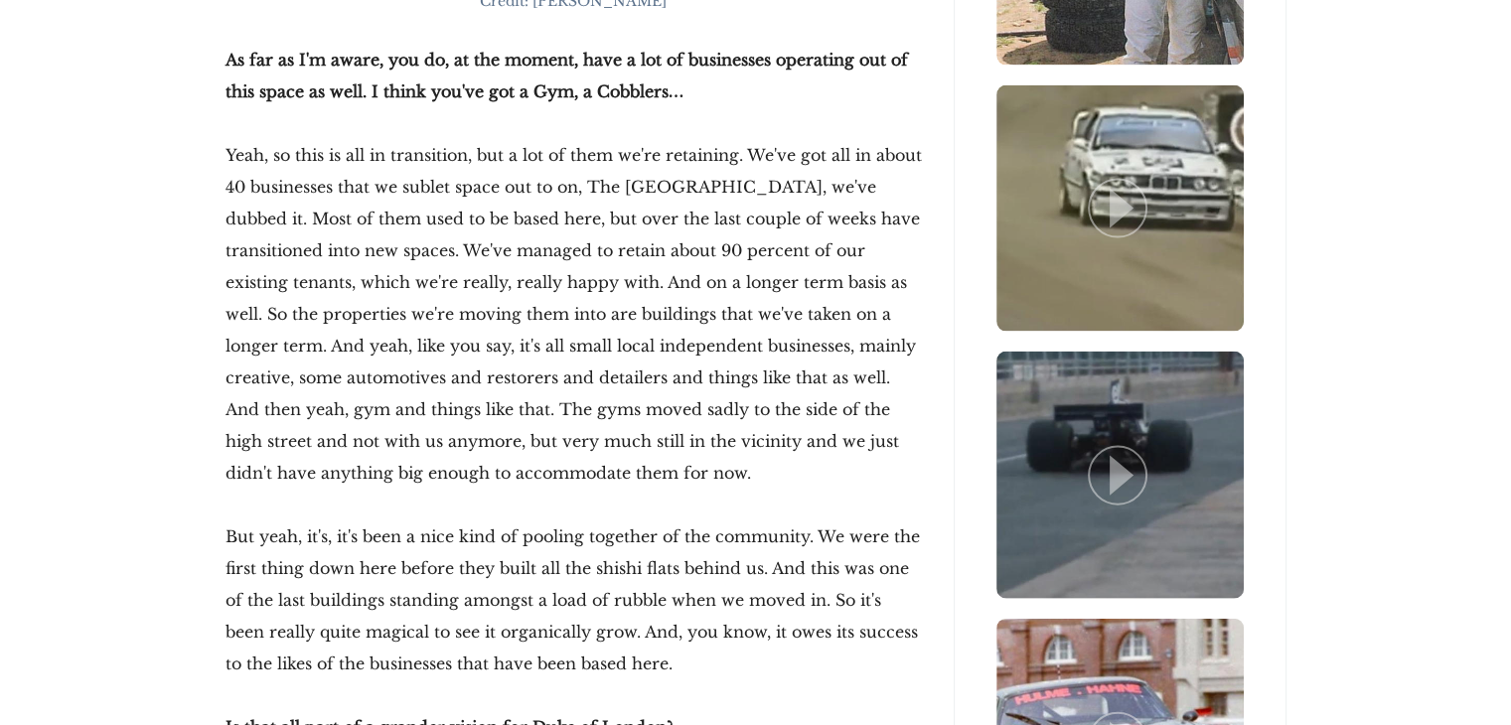
scroll to position [4470, 0]
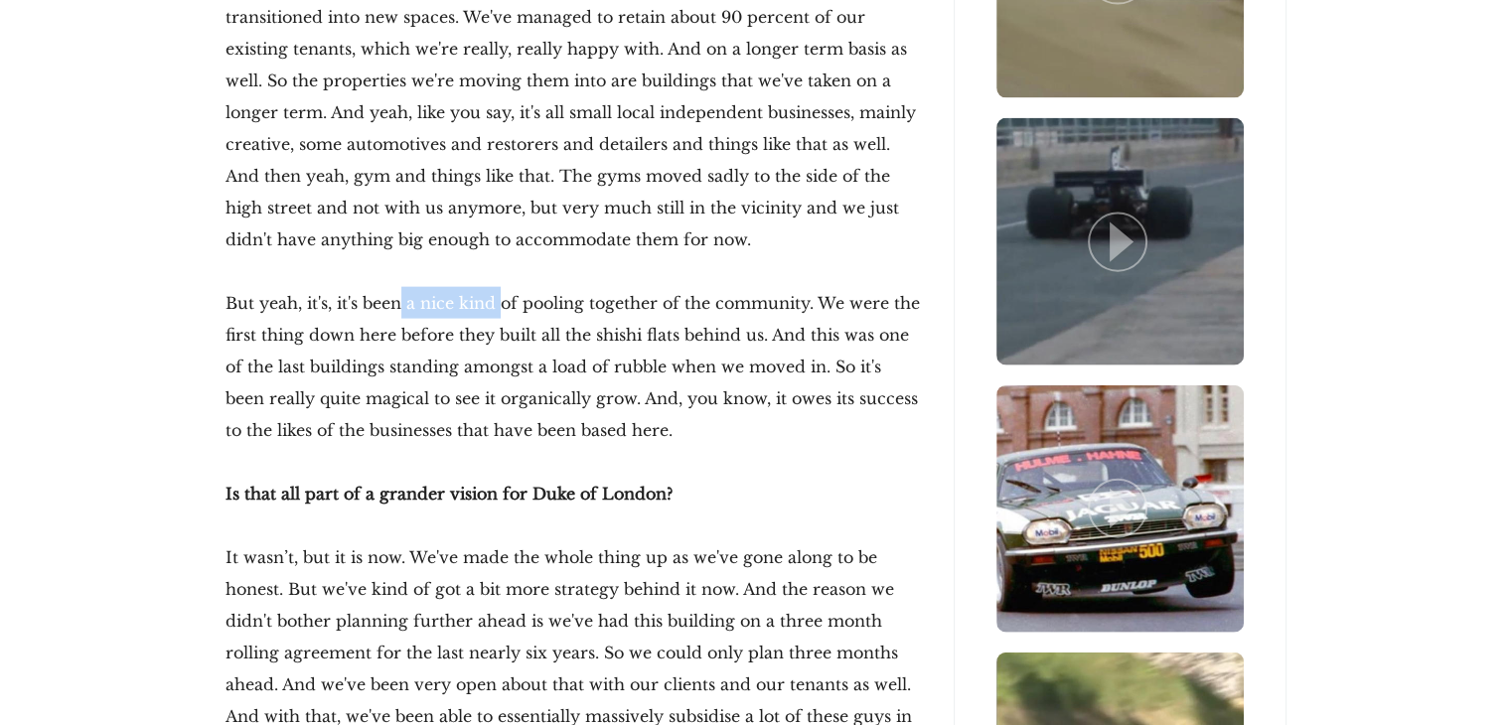
drag
click at [501, 287] on p "But yeah, it's, it's been a nice kind of pooling together of the community. We …" at bounding box center [574, 366] width 696 height 159
click at [491, 287] on p "But yeah, it's, it's been a nice kind of pooling together of the community. We …" at bounding box center [574, 366] width 696 height 159
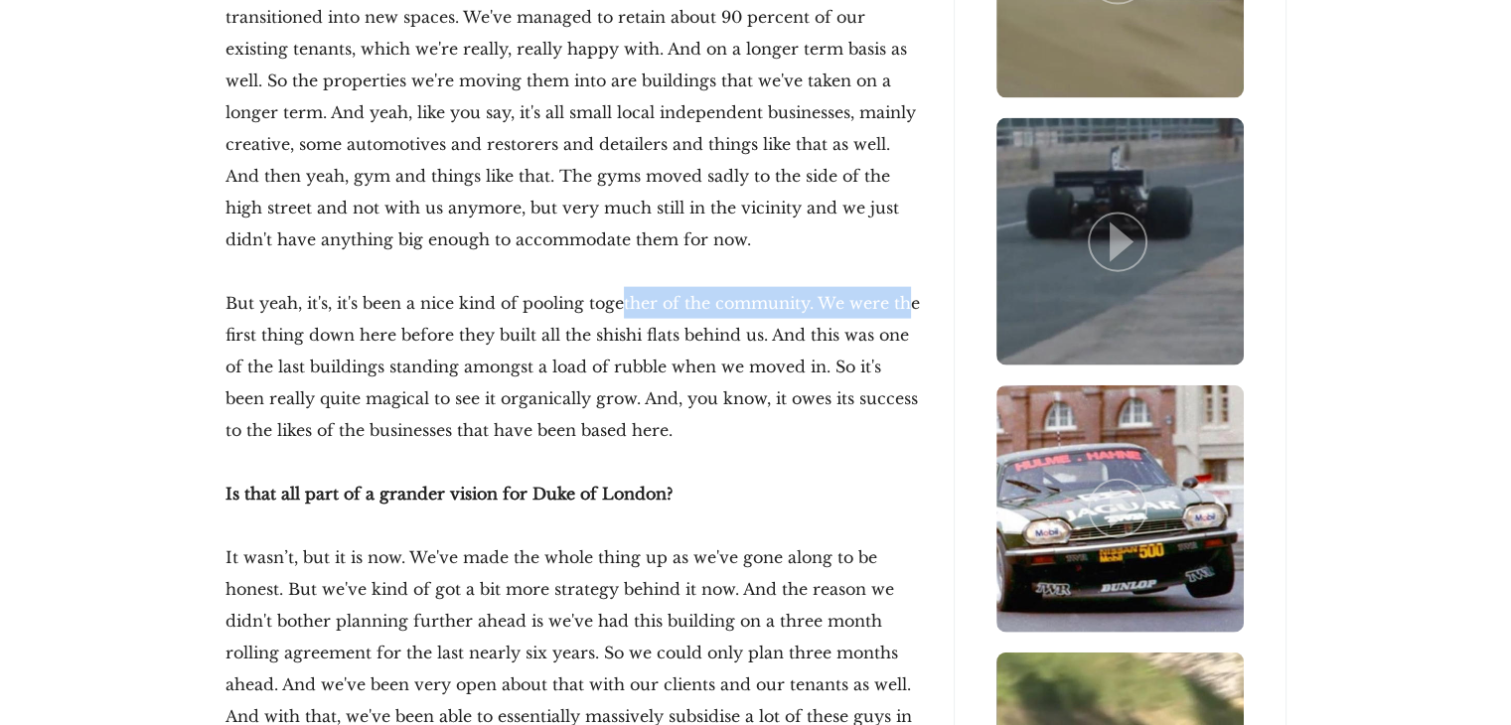
click at [906, 287] on p "But yeah, it's, it's been a nice kind of pooling together of the community. We …" at bounding box center [574, 366] width 696 height 159
click at [572, 321] on p "But yeah, it's, it's been a nice kind of pooling together of the community. We …" at bounding box center [574, 366] width 696 height 159
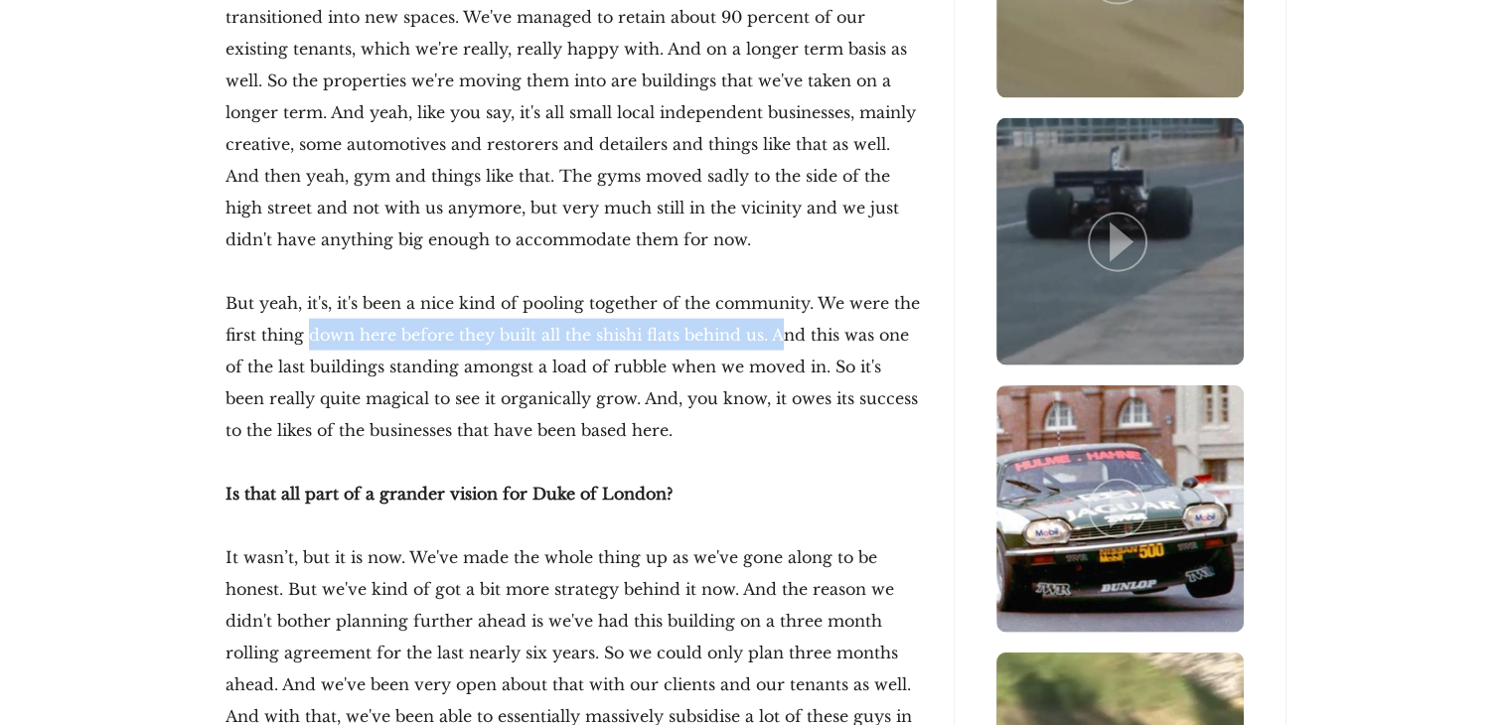
click at [777, 304] on p "But yeah, it's, it's been a nice kind of pooling together of the community. We …" at bounding box center [574, 366] width 696 height 159
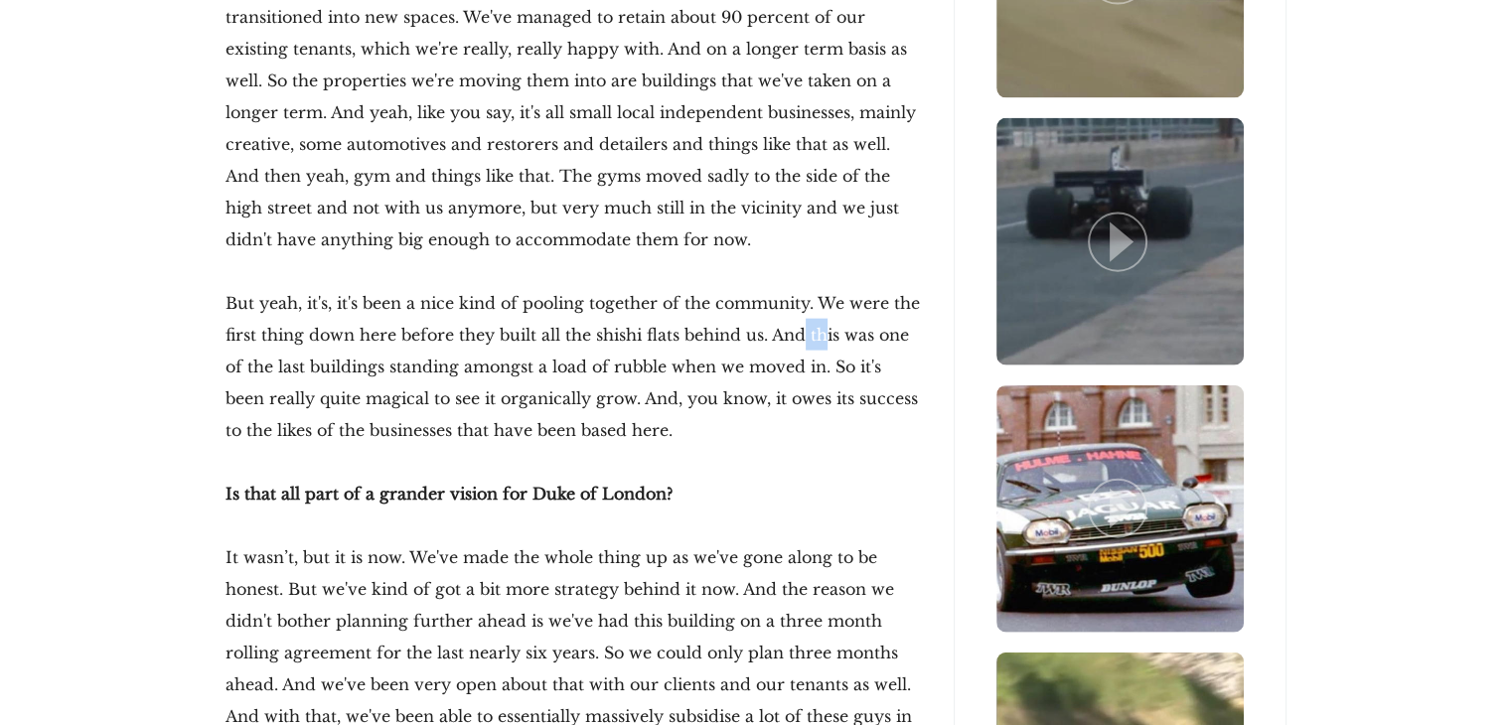
click at [827, 305] on p "But yeah, it's, it's been a nice kind of pooling together of the community. We …" at bounding box center [574, 366] width 696 height 159
click at [530, 328] on p "But yeah, it's, it's been a nice kind of pooling together of the community. We …" at bounding box center [574, 366] width 696 height 159
click at [603, 344] on p "But yeah, it's, it's been a nice kind of pooling together of the community. We …" at bounding box center [574, 366] width 696 height 159
click at [830, 338] on p "But yeah, it's, it's been a nice kind of pooling together of the community. We …" at bounding box center [574, 366] width 696 height 159
click at [543, 363] on p "But yeah, it's, it's been a nice kind of pooling together of the community. We …" at bounding box center [574, 366] width 696 height 159
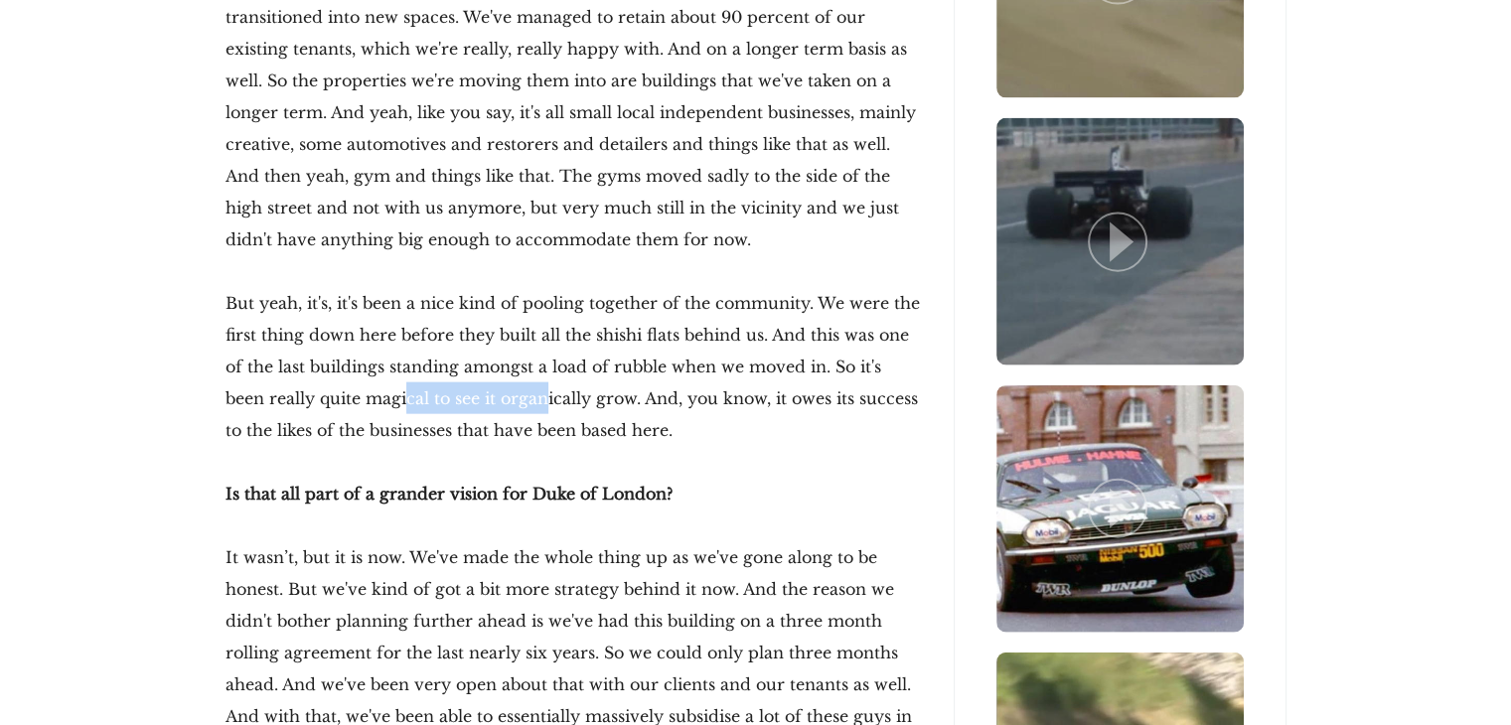
click at [538, 367] on p "But yeah, it's, it's been a nice kind of pooling together of the community. We …" at bounding box center [574, 366] width 696 height 159
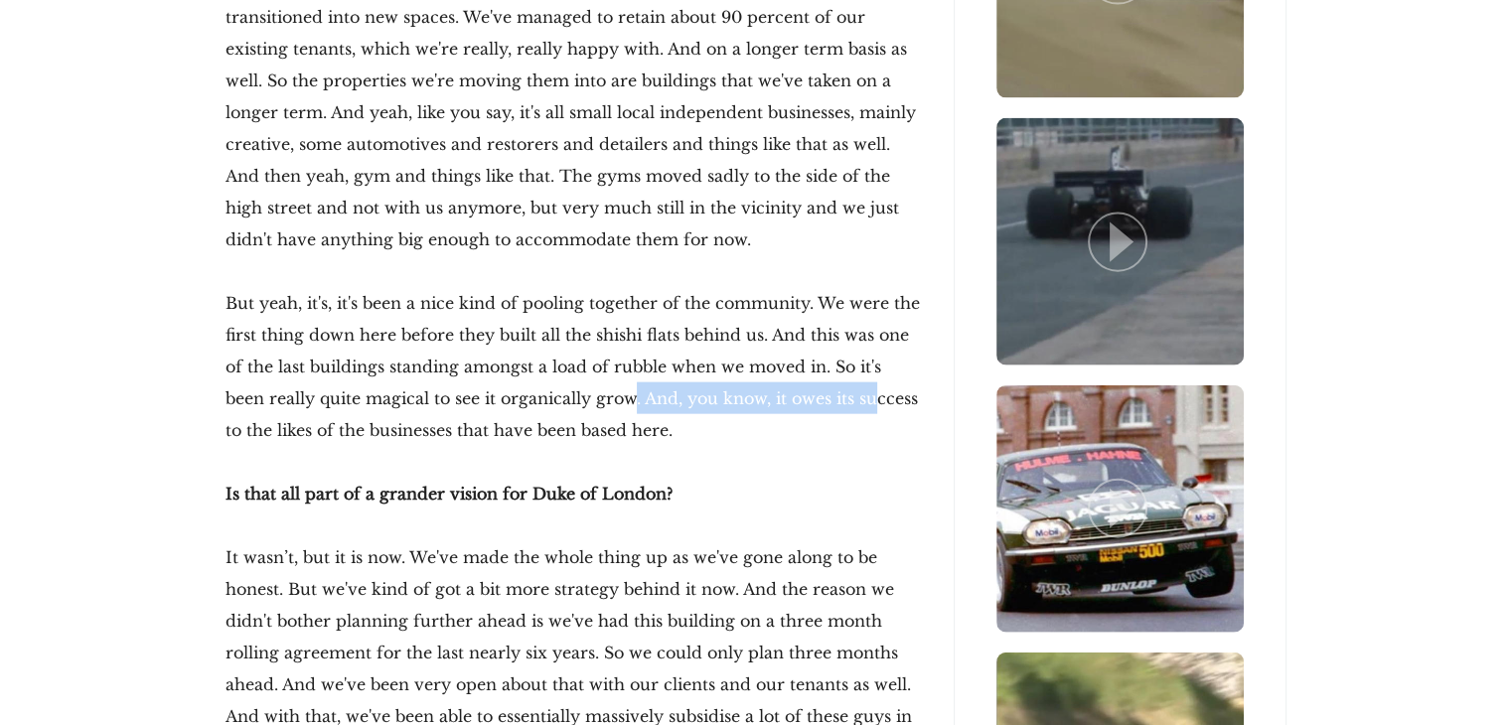
click at [877, 366] on p "But yeah, it's, it's been a nice kind of pooling together of the community. We …" at bounding box center [574, 366] width 696 height 159
click at [541, 405] on p "But yeah, it's, it's been a nice kind of pooling together of the community. We …" at bounding box center [574, 366] width 696 height 159
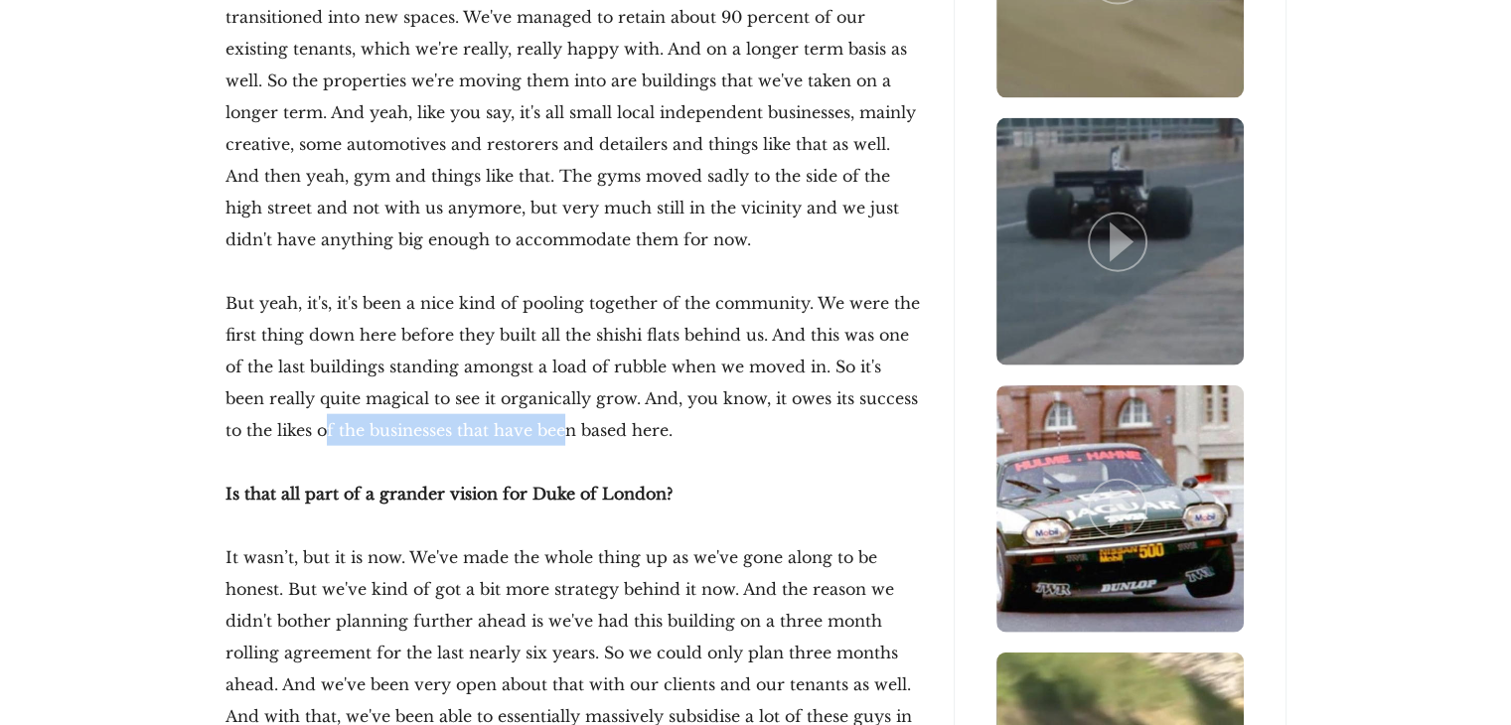
click at [568, 389] on p "But yeah, it's, it's been a nice kind of pooling together of the community. We …" at bounding box center [574, 366] width 696 height 159
click at [676, 393] on p "But yeah, it's, it's been a nice kind of pooling together of the community. We …" at bounding box center [574, 366] width 696 height 159
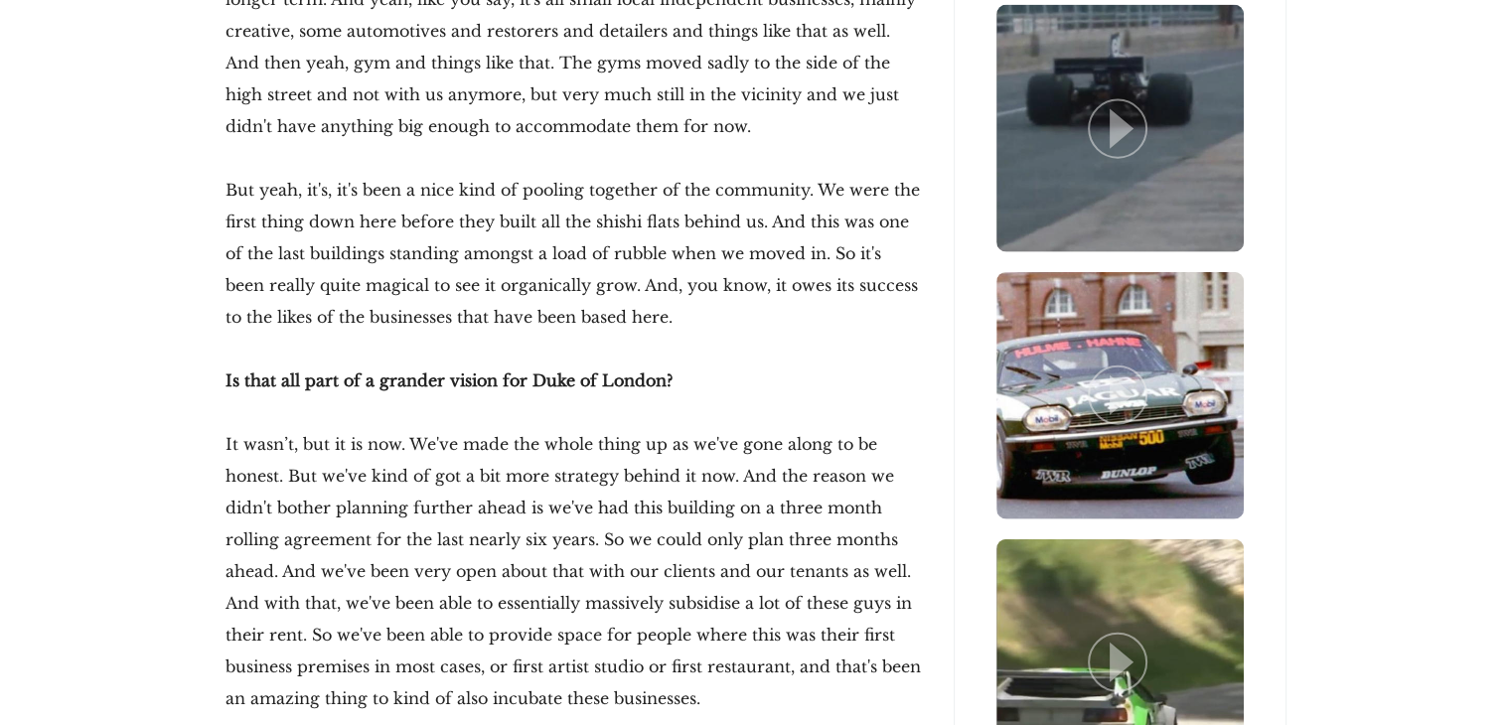
scroll to position [4669, 0]
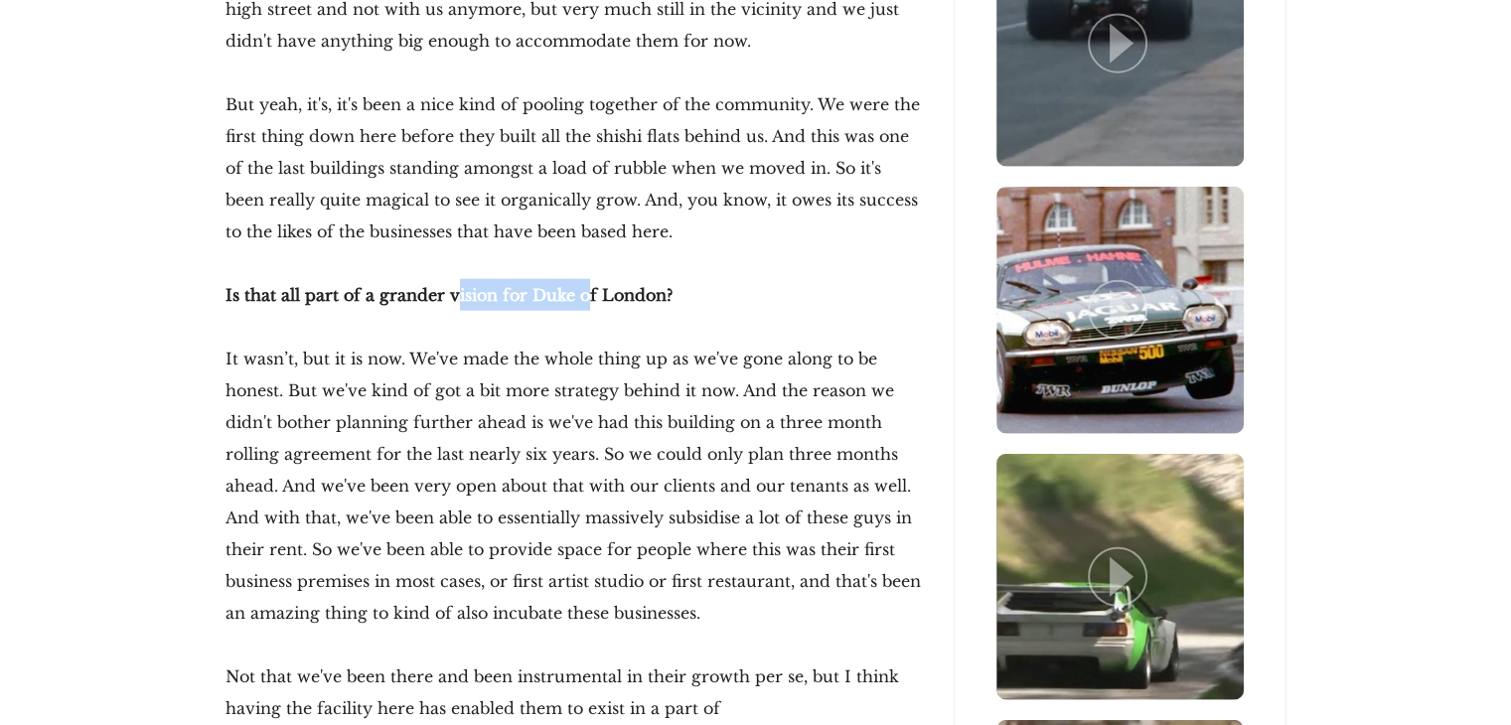
click at [583, 285] on strong "Is that all part of a grander vision for Duke of London?" at bounding box center [449, 295] width 447 height 20
click at [446, 399] on p "It wasn’t, but it is now. We've made the whole thing up as we've gone along to …" at bounding box center [574, 486] width 696 height 286
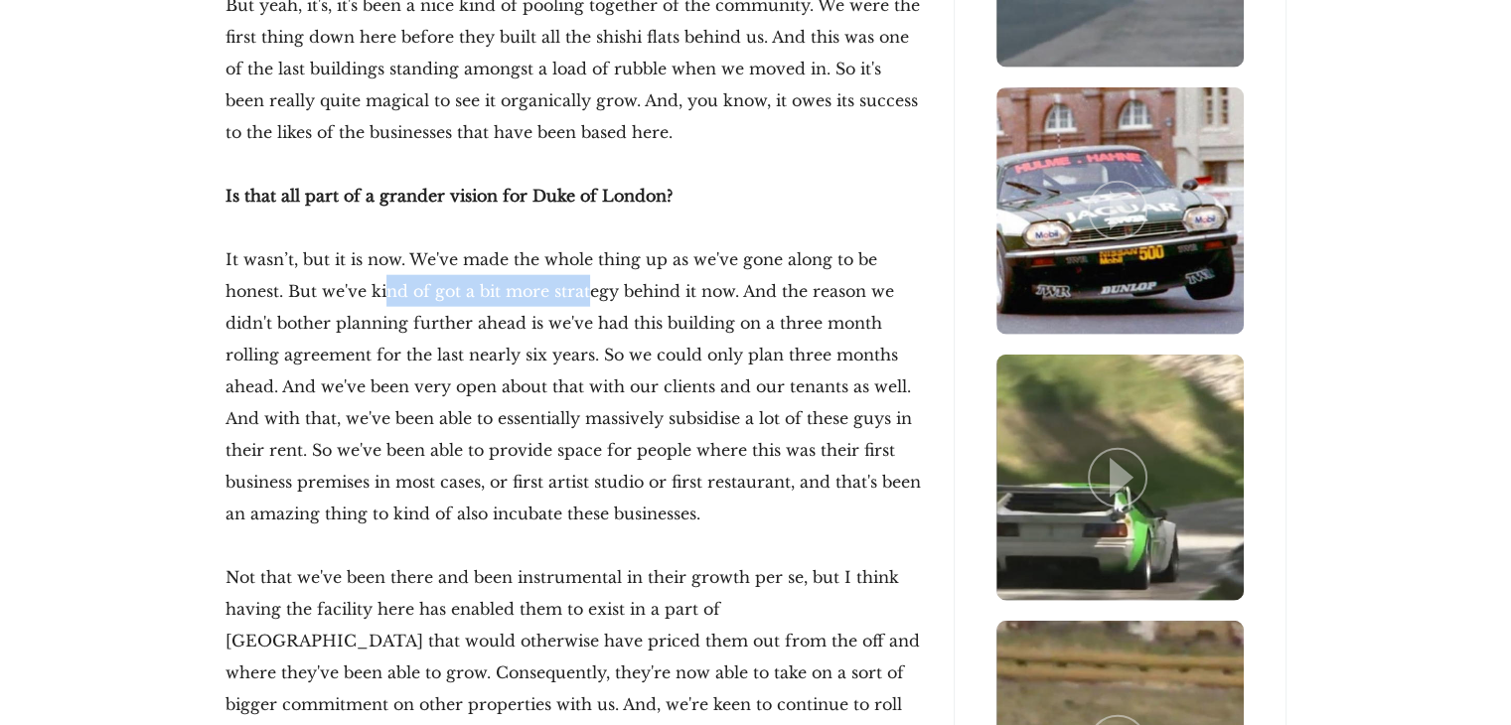
click at [553, 259] on p "It wasn’t, but it is now. We've made the whole thing up as we've gone along to …" at bounding box center [574, 386] width 696 height 286
click at [483, 259] on p "It wasn’t, but it is now. We've made the whole thing up as we've gone along to …" at bounding box center [574, 386] width 696 height 286
click at [679, 259] on p "It wasn’t, but it is now. We've made the whole thing up as we've gone along to …" at bounding box center [574, 386] width 696 height 286
click at [695, 259] on p "It wasn’t, but it is now. We've made the whole thing up as we've gone along to …" at bounding box center [574, 386] width 696 height 286
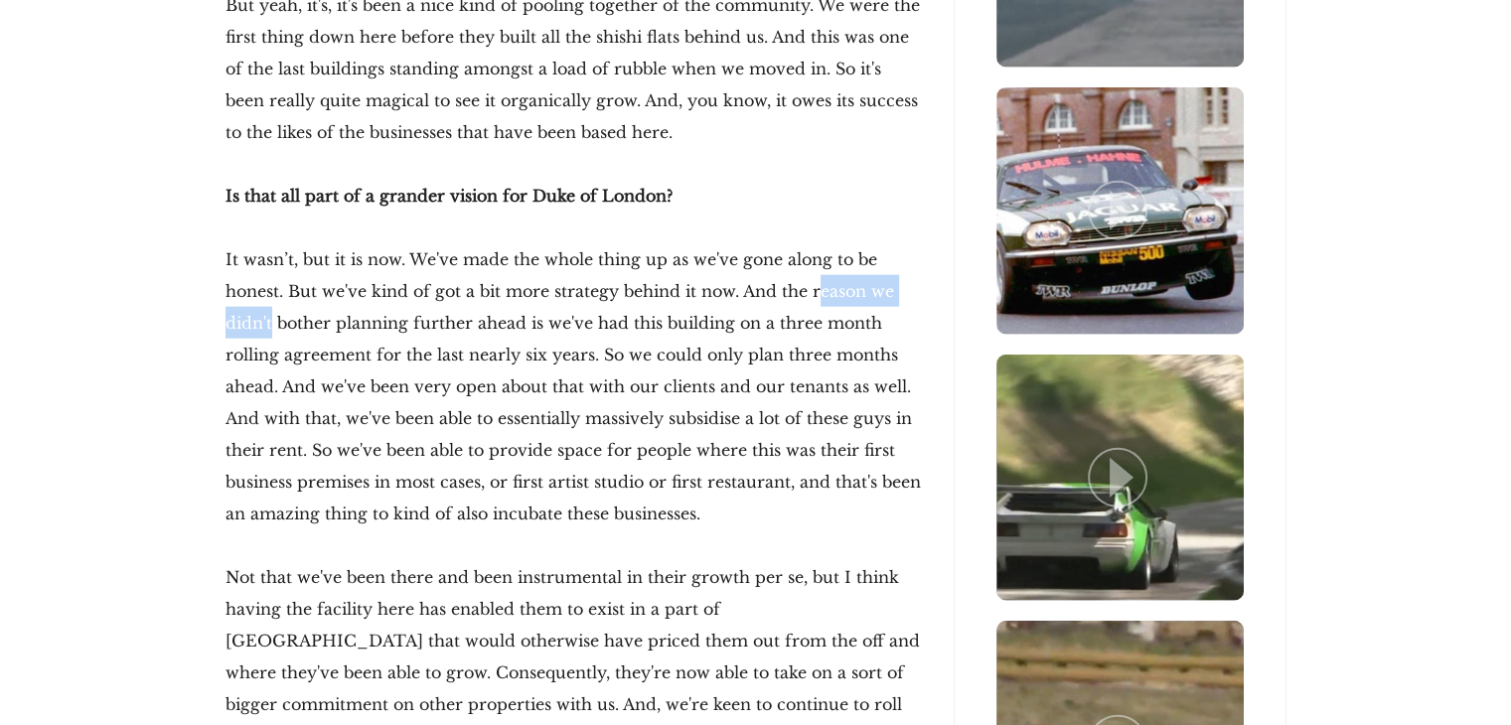
click at [914, 264] on p "It wasn’t, but it is now. We've made the whole thing up as we've gone along to …" at bounding box center [574, 386] width 696 height 286
click at [691, 313] on p "It wasn’t, but it is now. We've made the whole thing up as we've gone along to …" at bounding box center [574, 386] width 696 height 286
click at [358, 287] on p "It wasn’t, but it is now. We've made the whole thing up as we've gone along to …" at bounding box center [574, 386] width 696 height 286
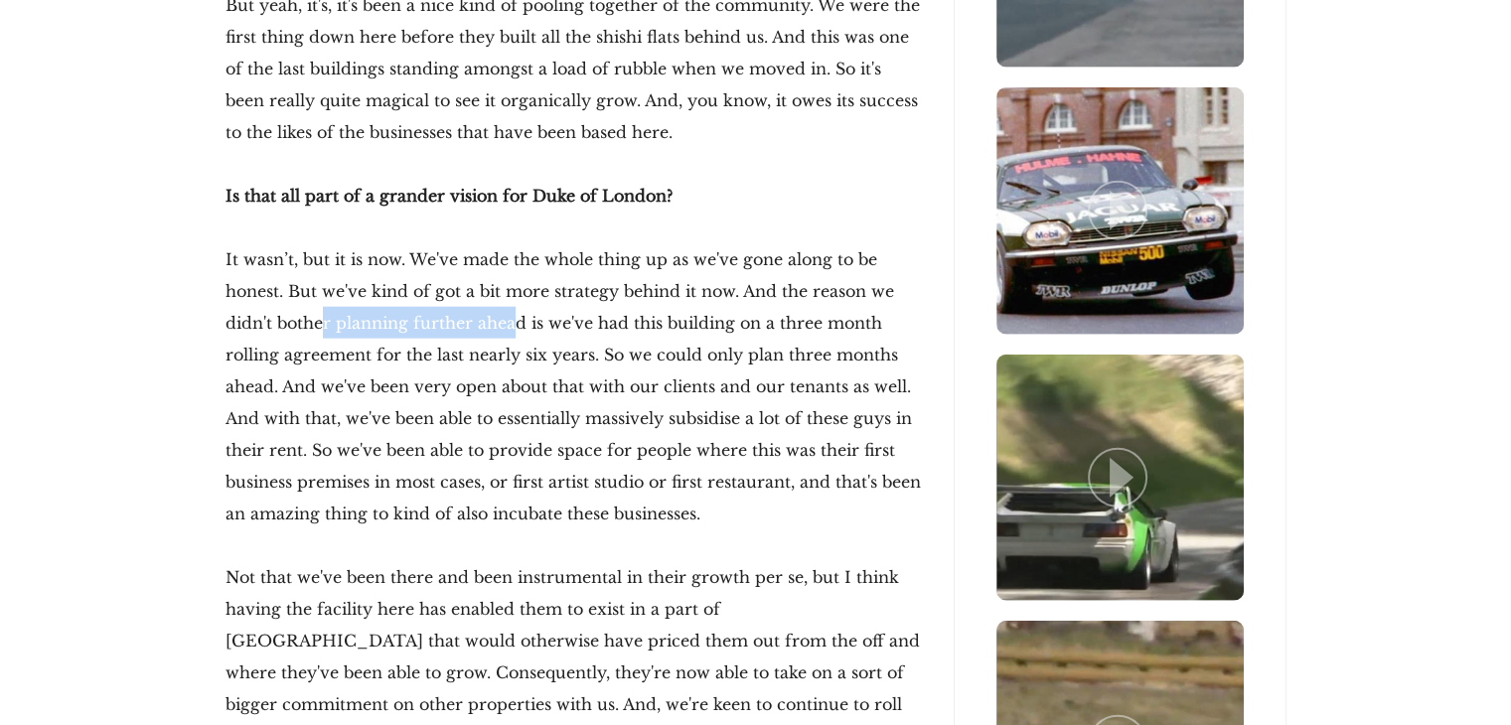
click at [461, 291] on p "It wasn’t, but it is now. We've made the whole thing up as we've gone along to …" at bounding box center [574, 386] width 696 height 286
click at [589, 289] on p "It wasn’t, but it is now. We've made the whole thing up as we've gone along to …" at bounding box center [574, 386] width 696 height 286
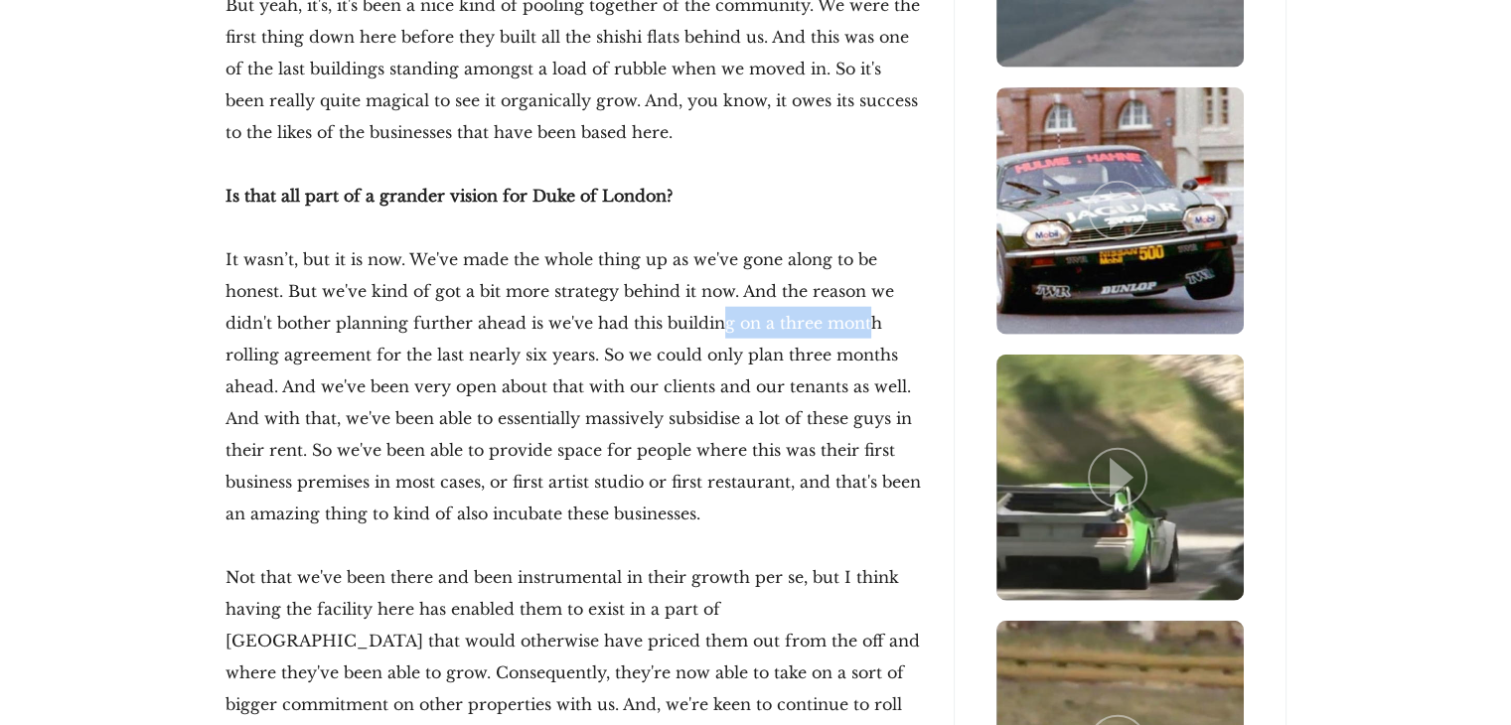
click at [819, 288] on p "It wasn’t, but it is now. We've made the whole thing up as we've gone along to …" at bounding box center [574, 386] width 696 height 286
click at [896, 300] on p "It wasn’t, but it is now. We've made the whole thing up as we've gone along to …" at bounding box center [574, 386] width 696 height 286
click at [355, 307] on p "It wasn’t, but it is now. We've made the whole thing up as we've gone along to …" at bounding box center [574, 386] width 696 height 286
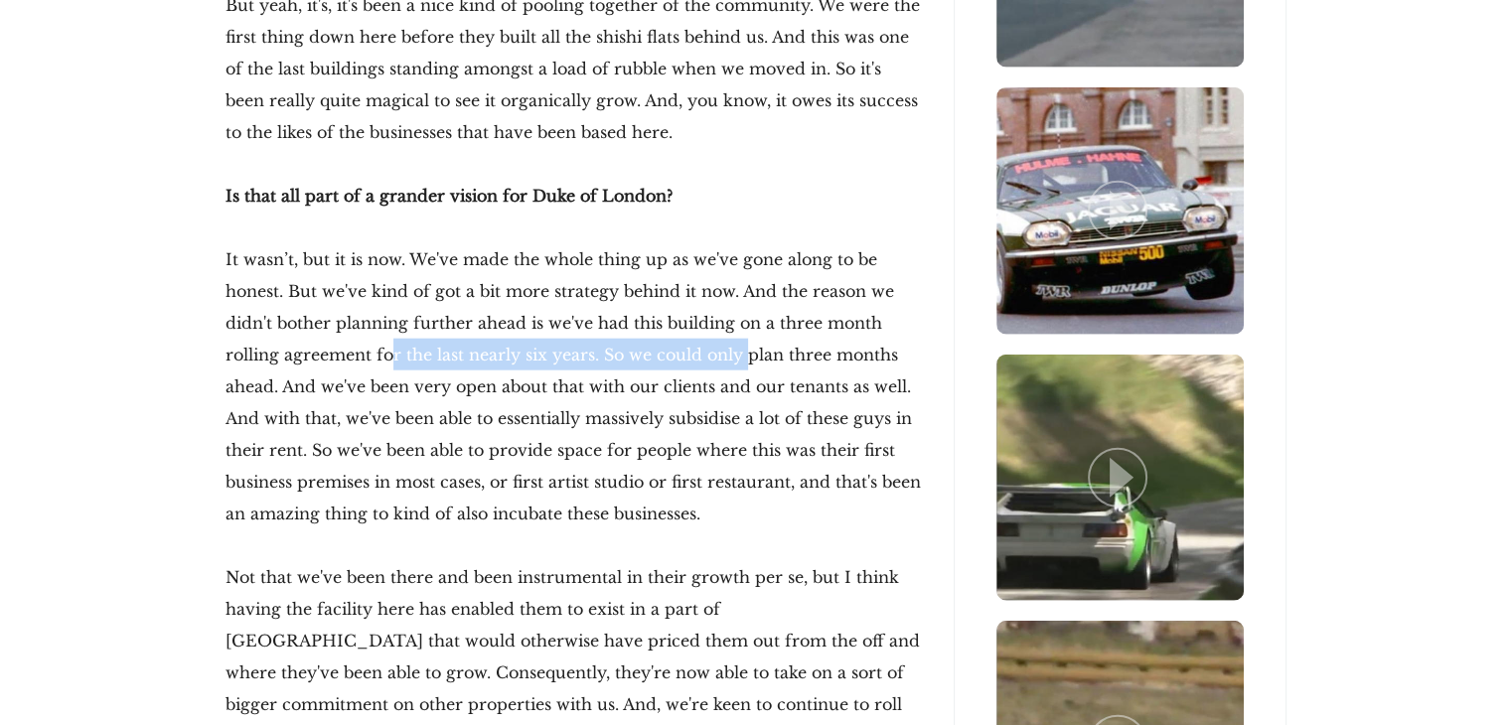
click at [683, 331] on p "It wasn’t, but it is now. We've made the whole thing up as we've gone along to …" at bounding box center [574, 386] width 696 height 286
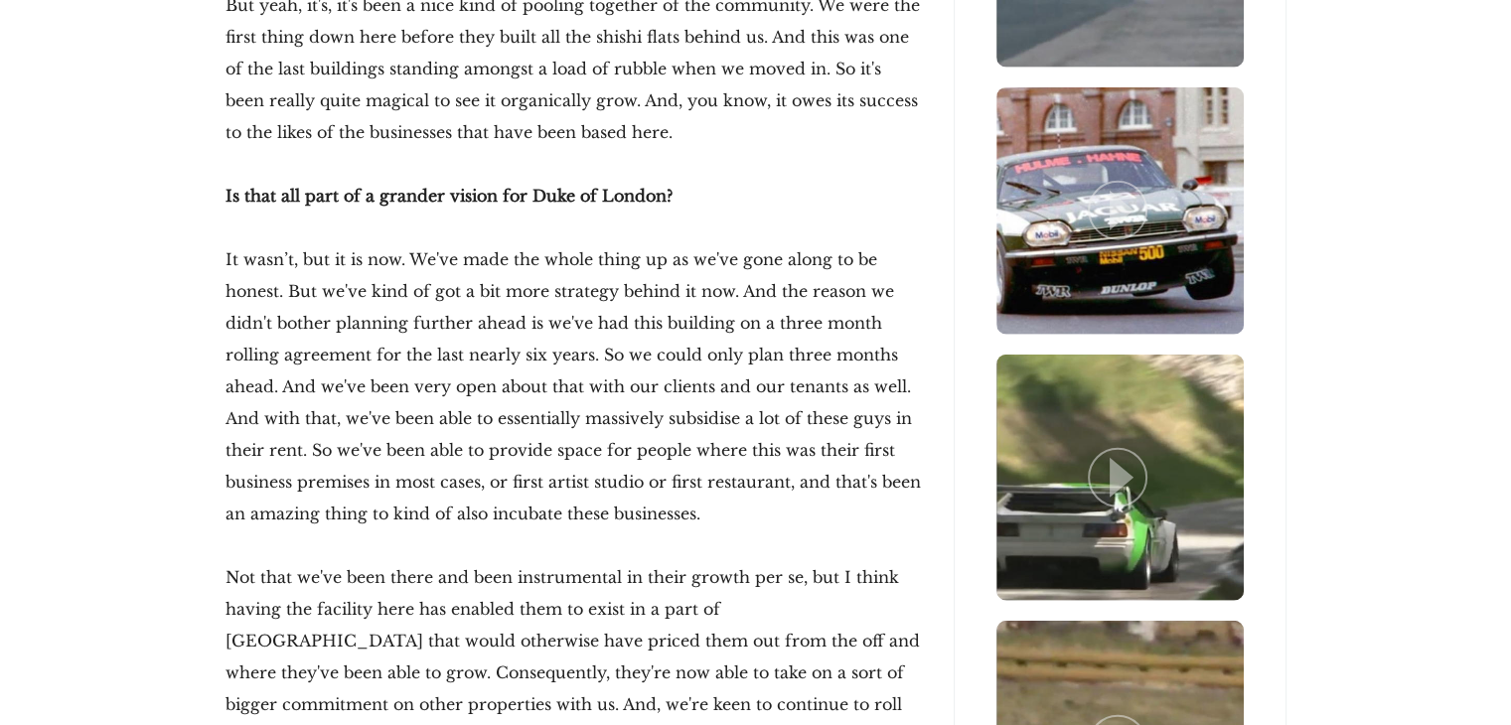
click at [512, 361] on p "It wasn’t, but it is now. We've made the whole thing up as we've gone along to …" at bounding box center [574, 386] width 696 height 286
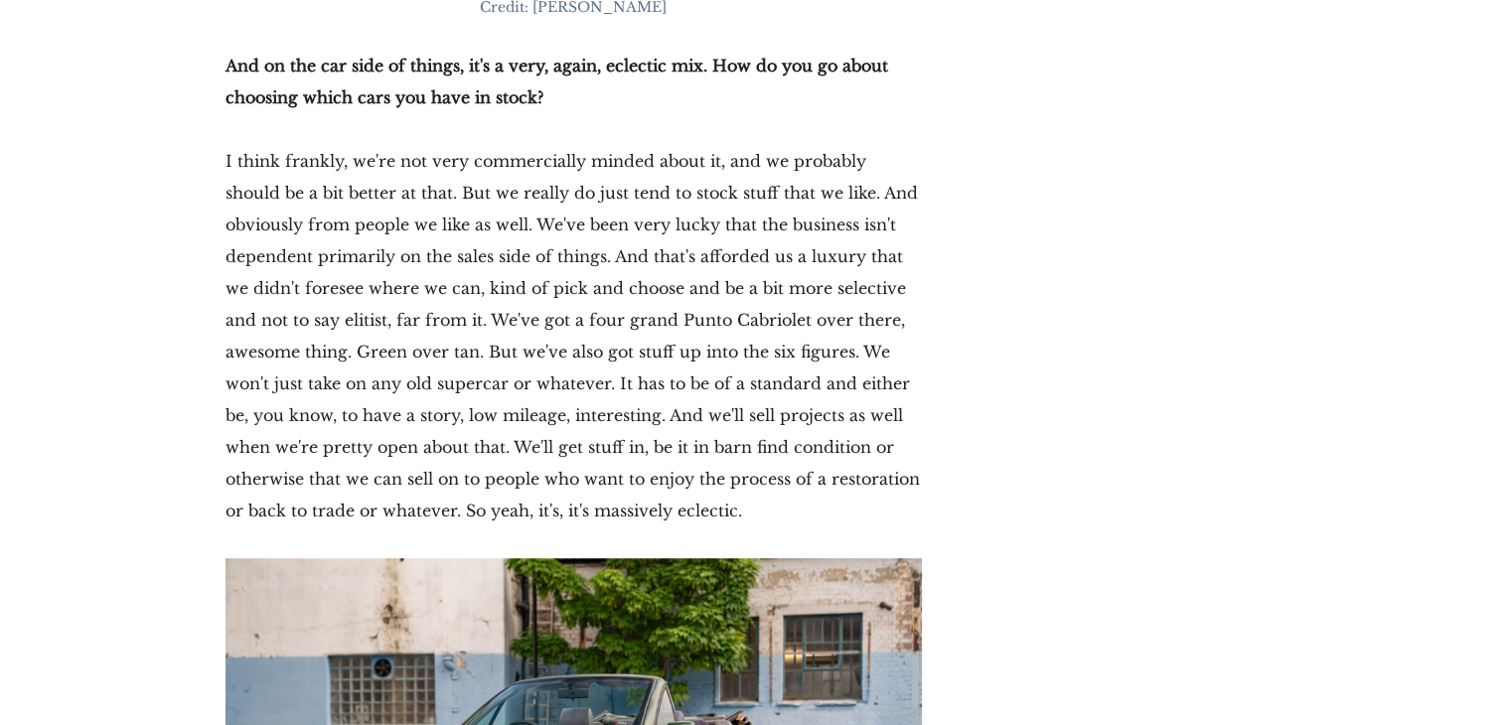
scroll to position [8760, 0]
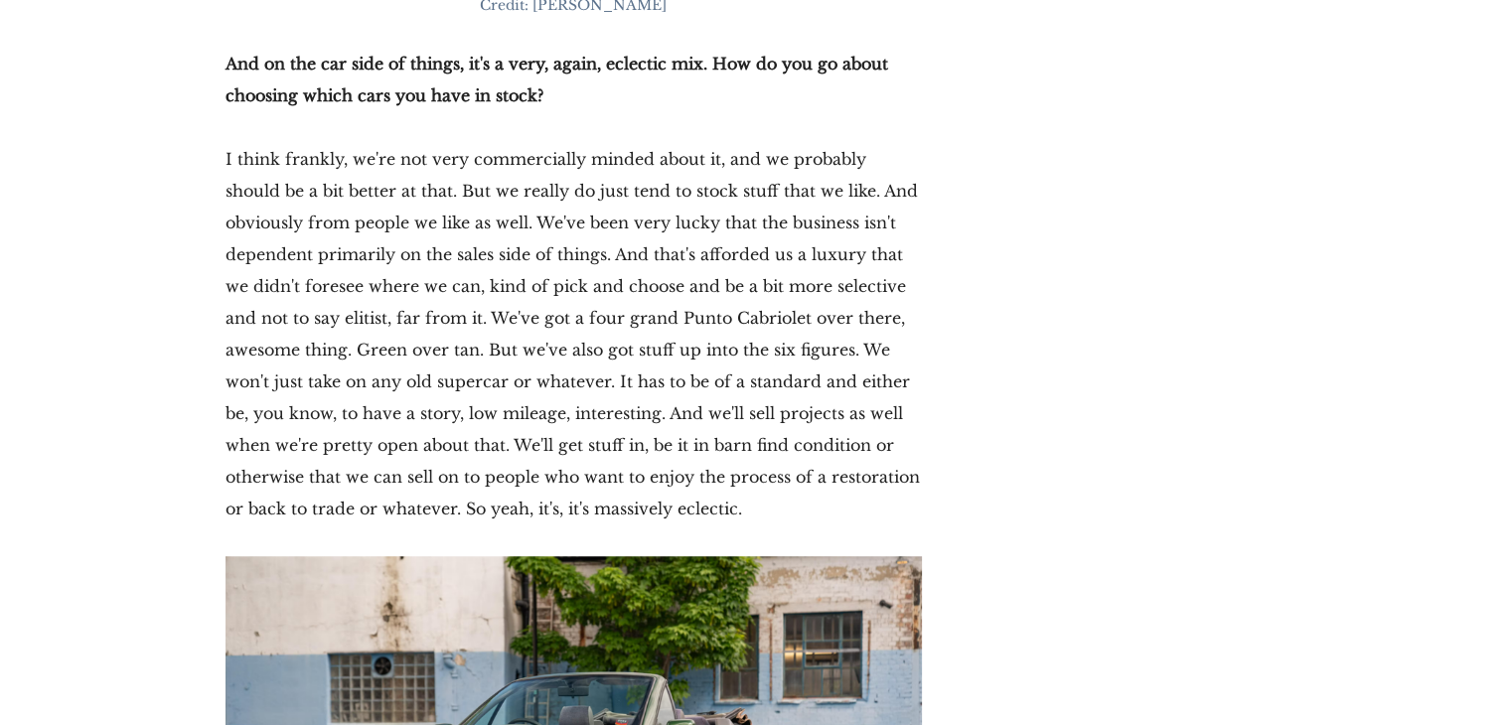
click at [310, 291] on p "I think frankly, we're not very commercially minded about it, and we probably s…" at bounding box center [574, 333] width 696 height 381
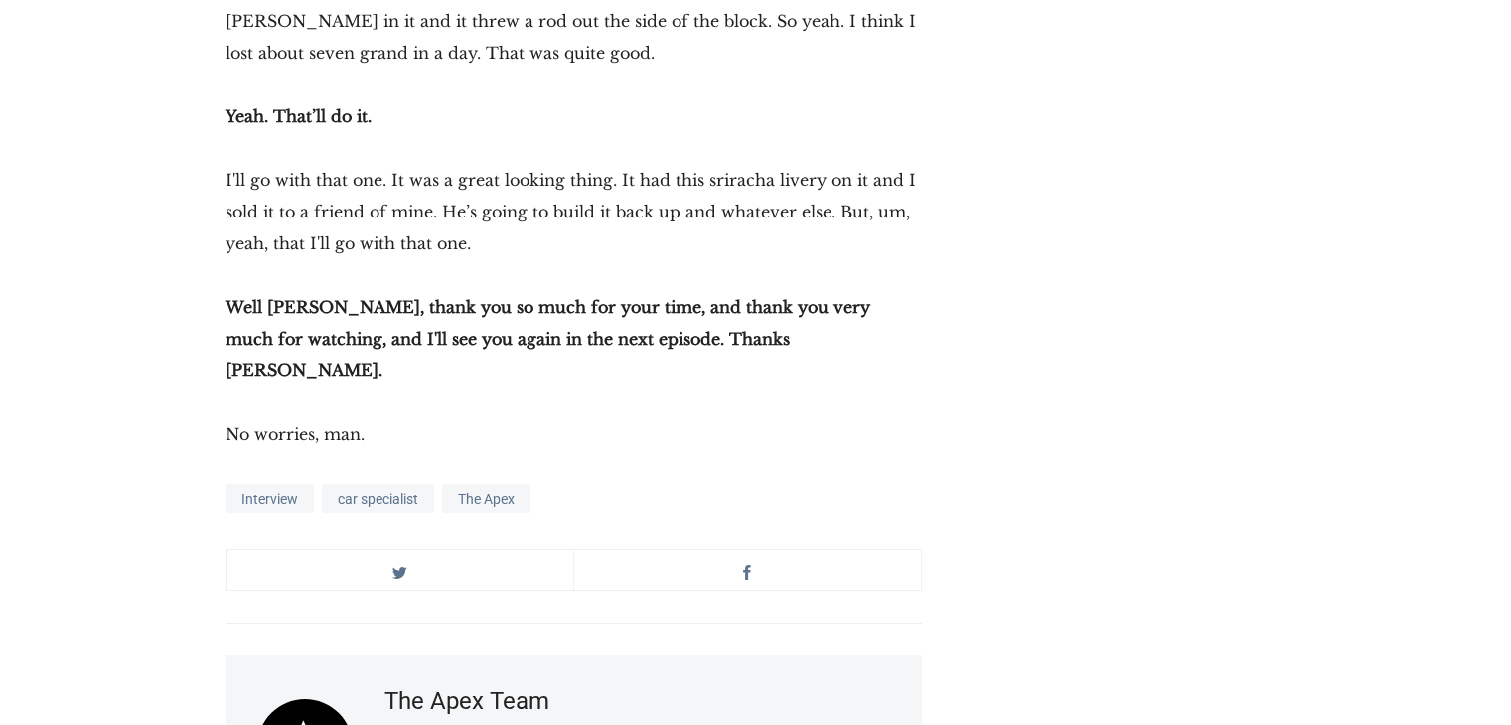
scroll to position [29198, 0]
